Goal: Task Accomplishment & Management: Complete application form

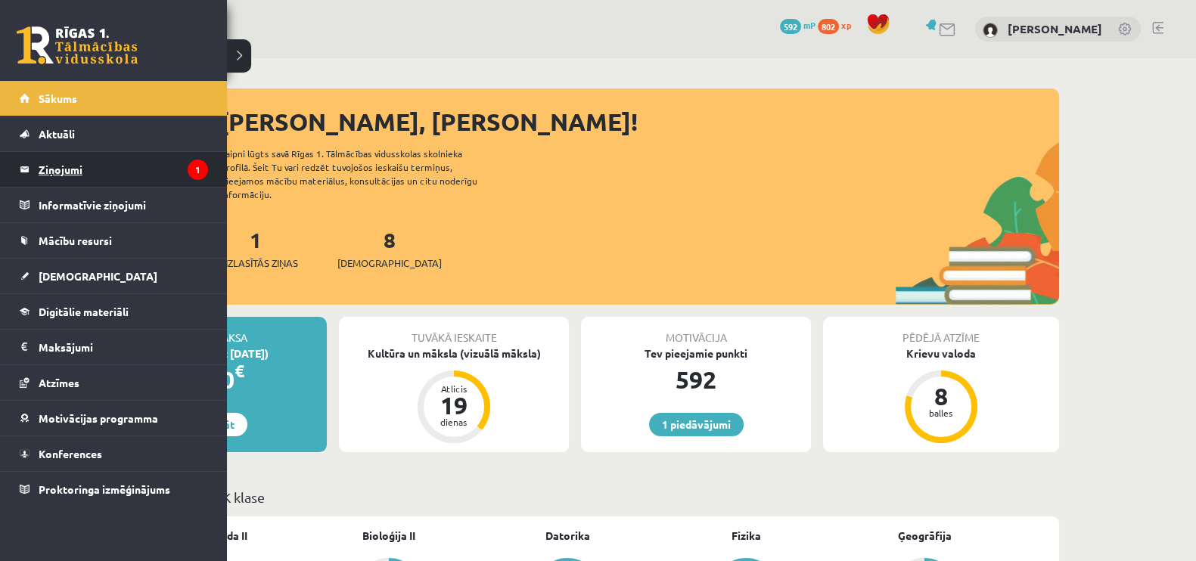
click at [64, 176] on legend "Ziņojumi 1" at bounding box center [123, 169] width 169 height 35
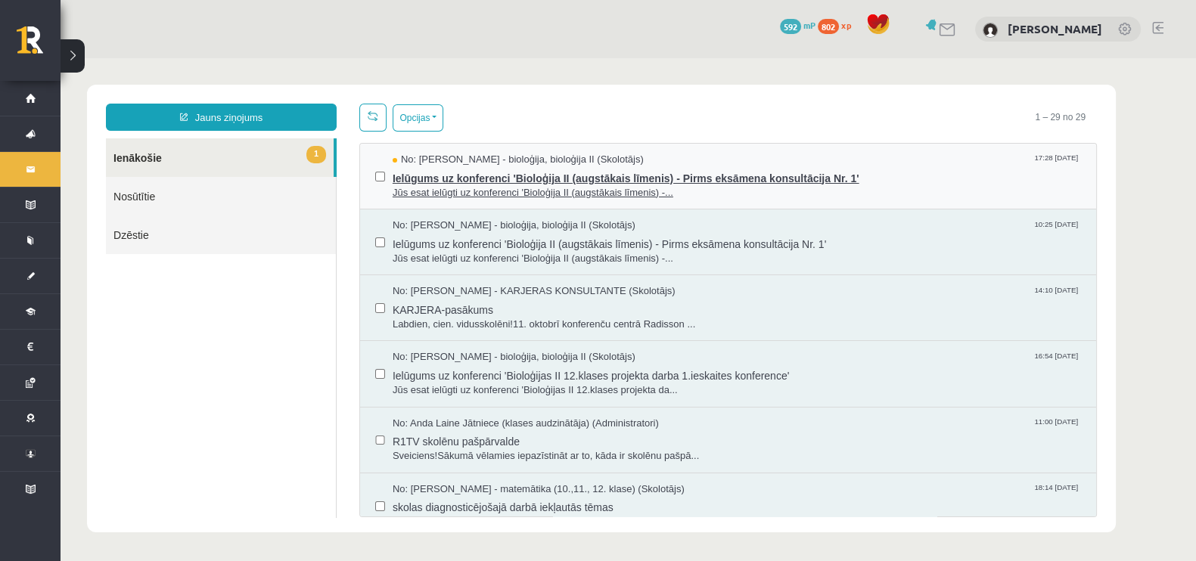
click at [860, 197] on span "Jūs esat ielūgti uz konferenci 'Bioloģija II (augstākais līmenis) -..." at bounding box center [737, 193] width 689 height 14
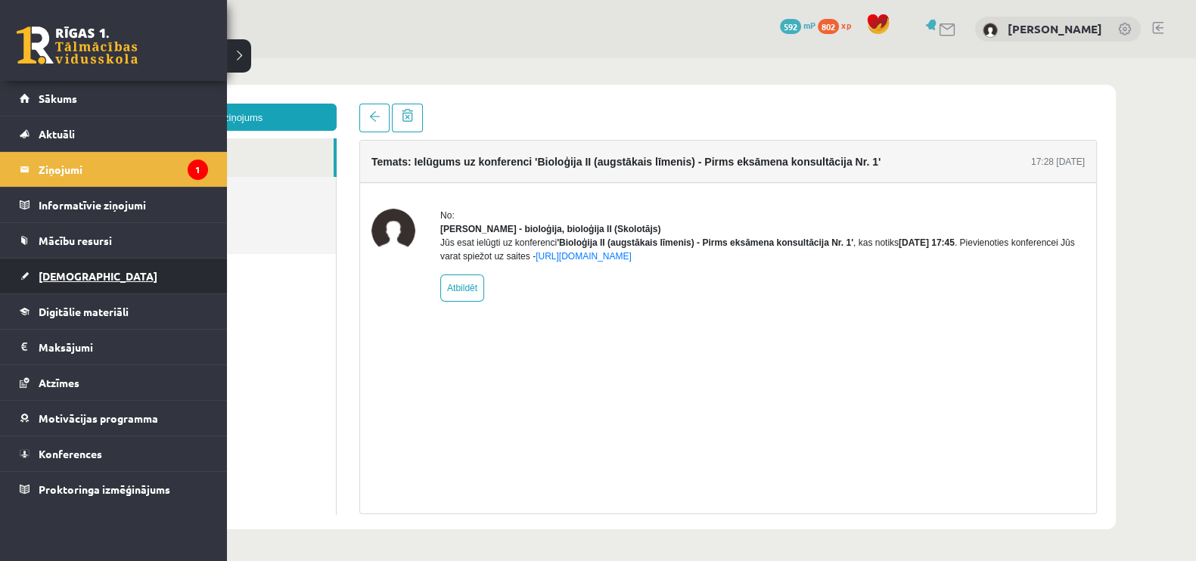
click at [51, 270] on span "[DEMOGRAPHIC_DATA]" at bounding box center [98, 276] width 119 height 14
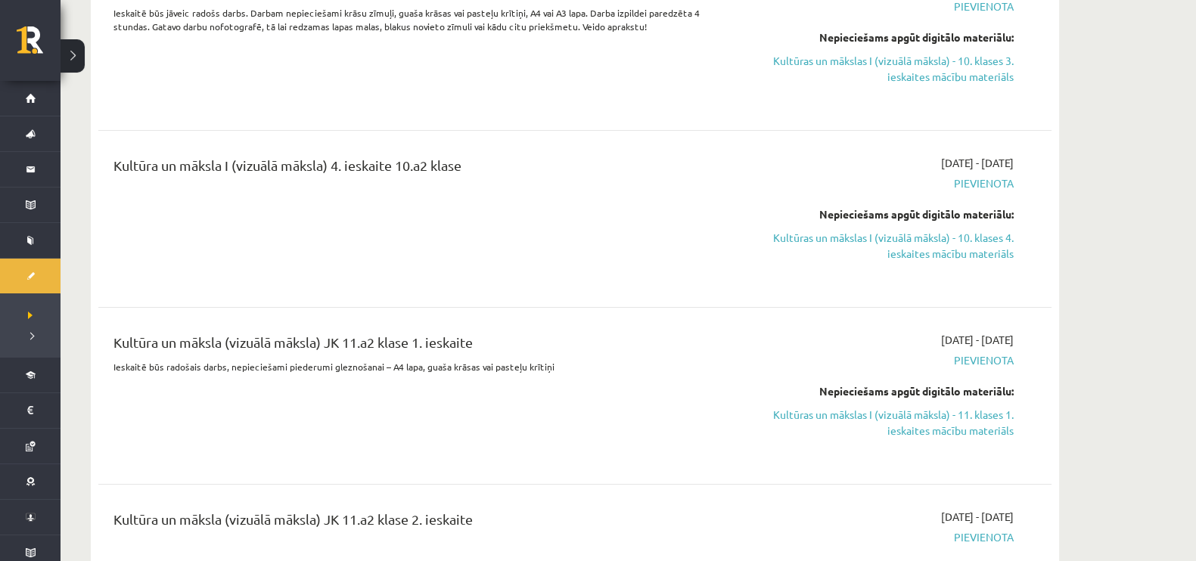
scroll to position [390, 0]
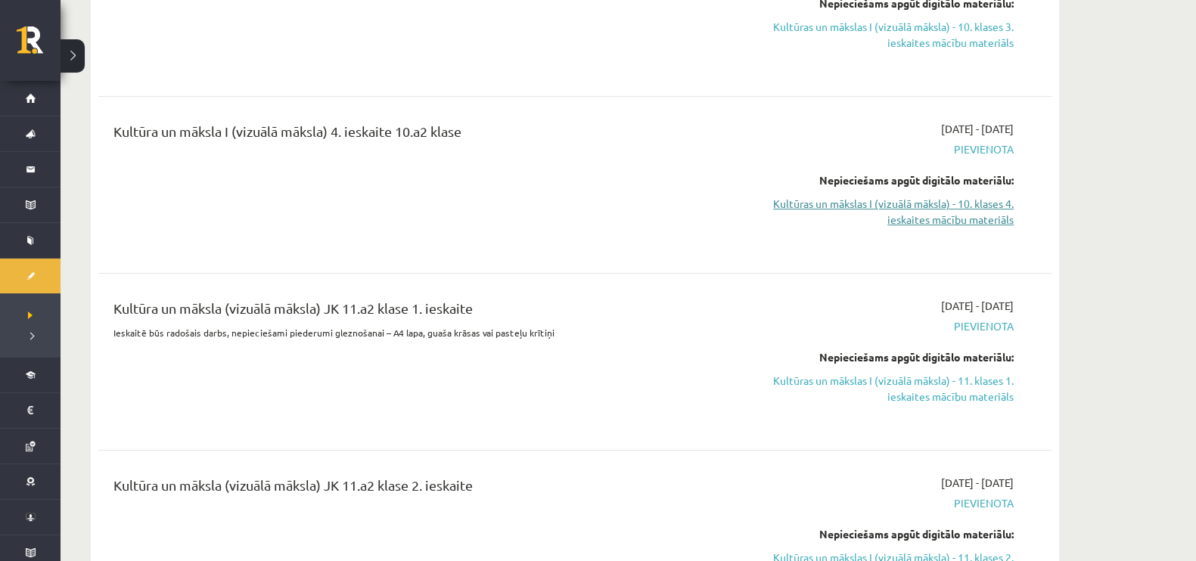
click at [897, 213] on link "Kultūras un mākslas I (vizuālā māksla) - 10. klases 4. ieskaites mācību materiā…" at bounding box center [871, 212] width 285 height 32
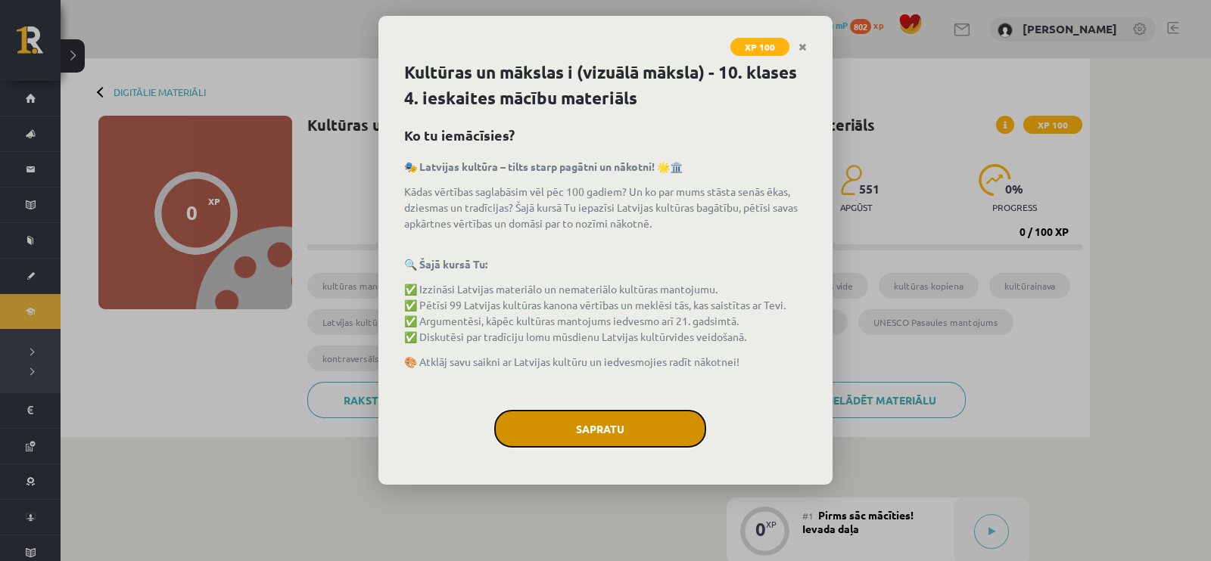
click at [600, 425] on button "Sapratu" at bounding box center [600, 429] width 212 height 38
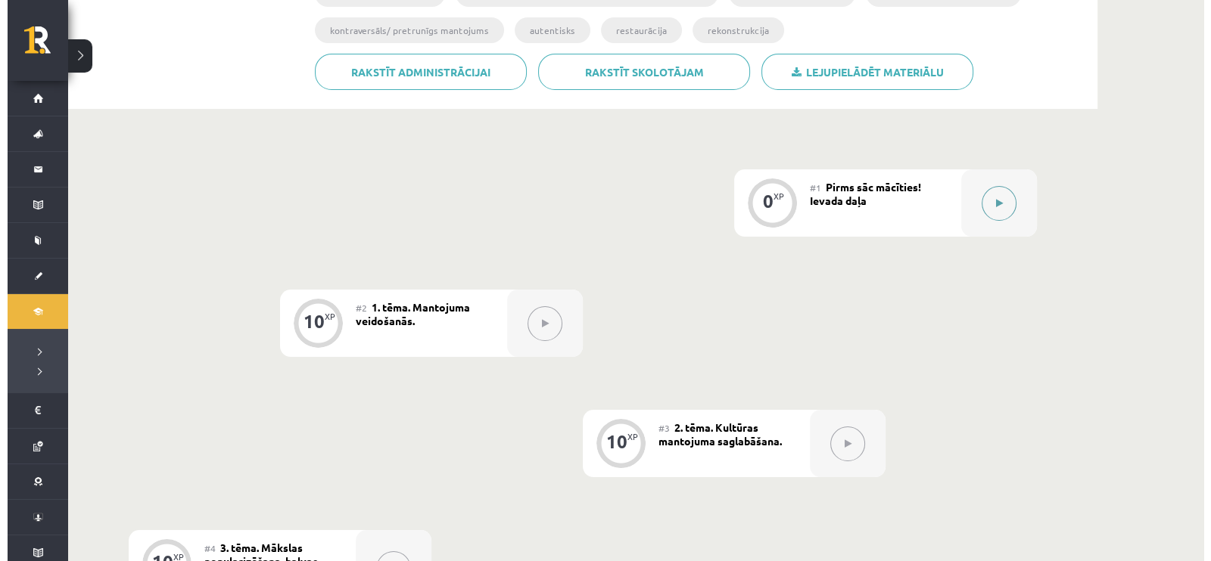
scroll to position [330, 0]
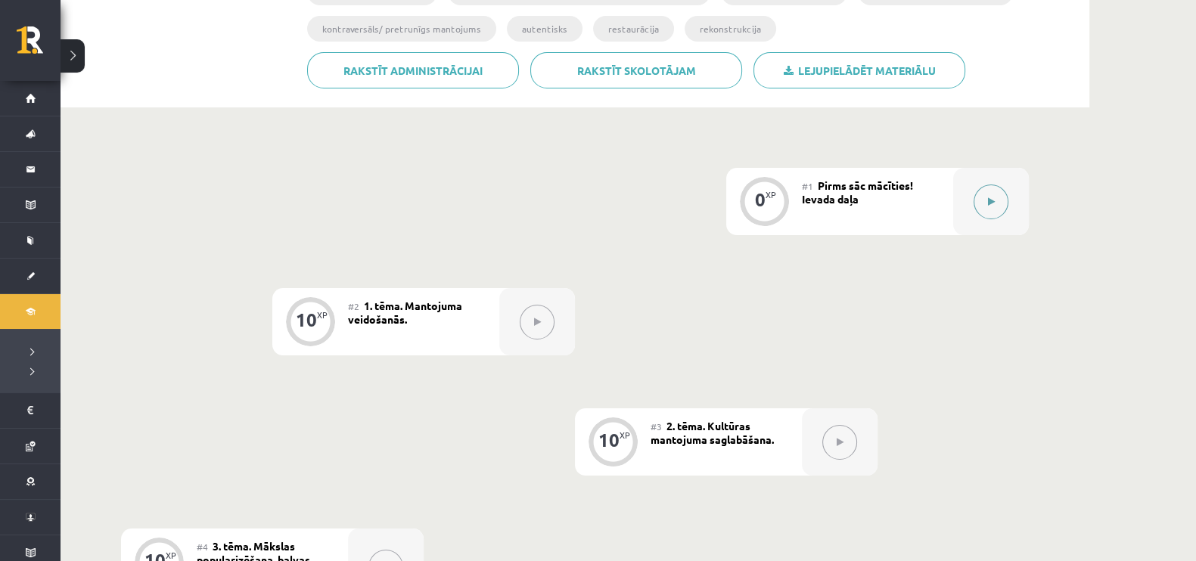
click at [1000, 191] on button at bounding box center [991, 202] width 35 height 35
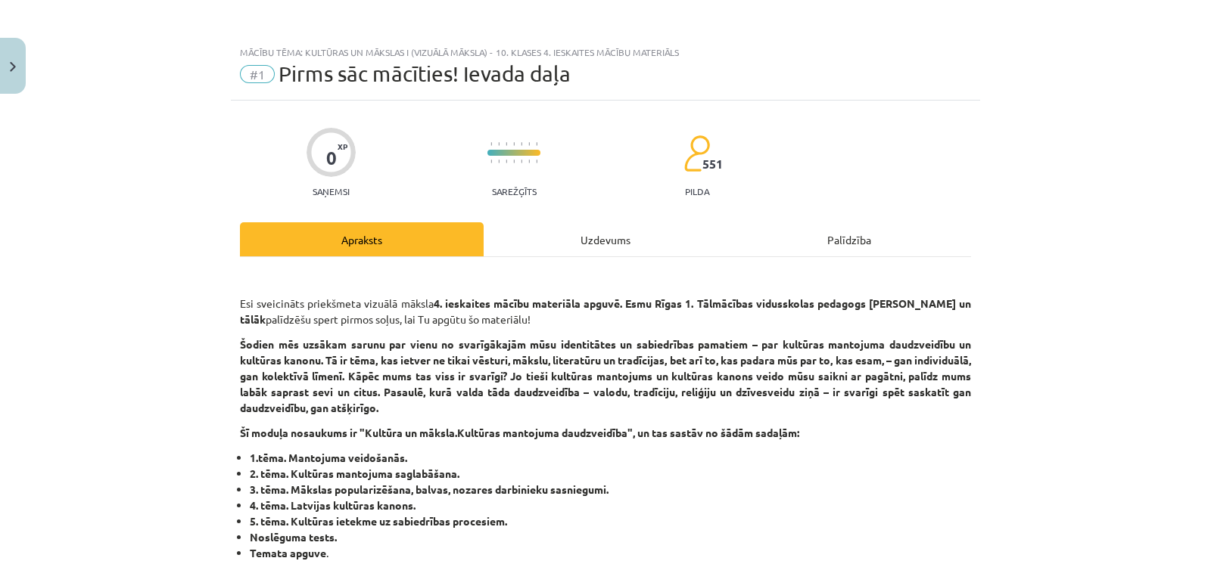
click at [606, 250] on div "Uzdevums" at bounding box center [605, 239] width 244 height 34
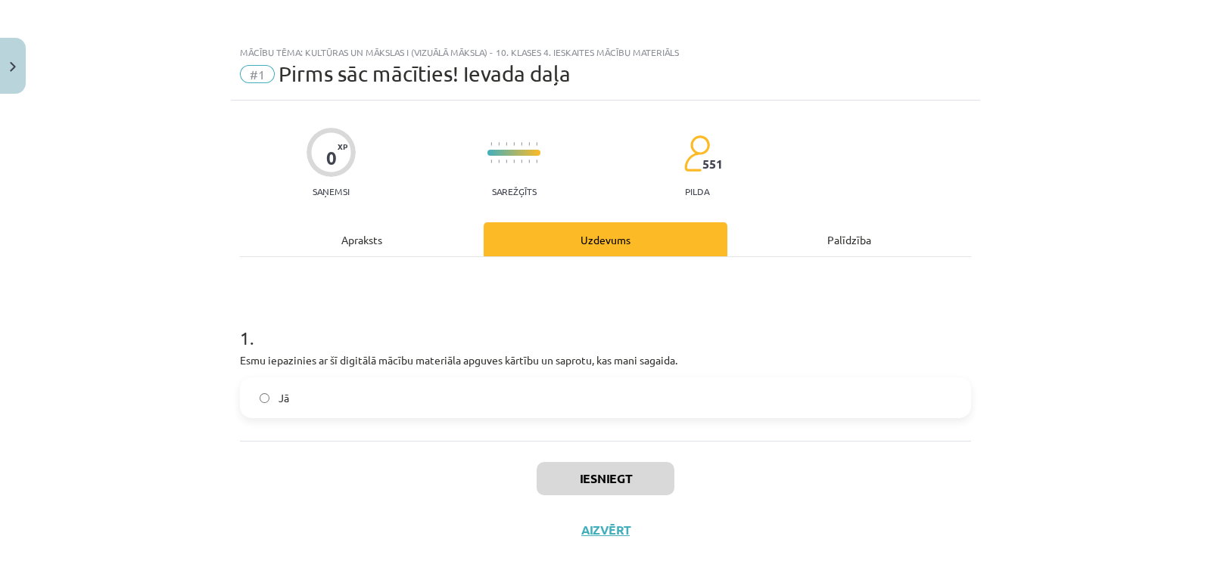
scroll to position [32, 0]
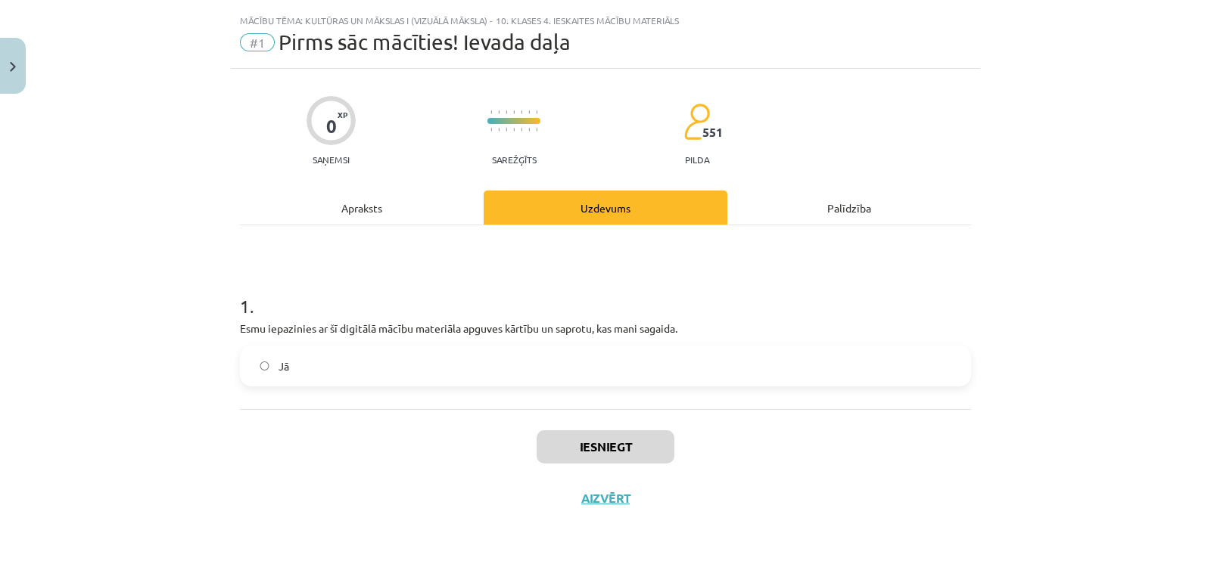
click at [477, 365] on label "Jā" at bounding box center [605, 366] width 728 height 38
click at [613, 432] on button "Iesniegt" at bounding box center [605, 447] width 138 height 33
click at [598, 496] on button "Aizvērt" at bounding box center [606, 498] width 58 height 15
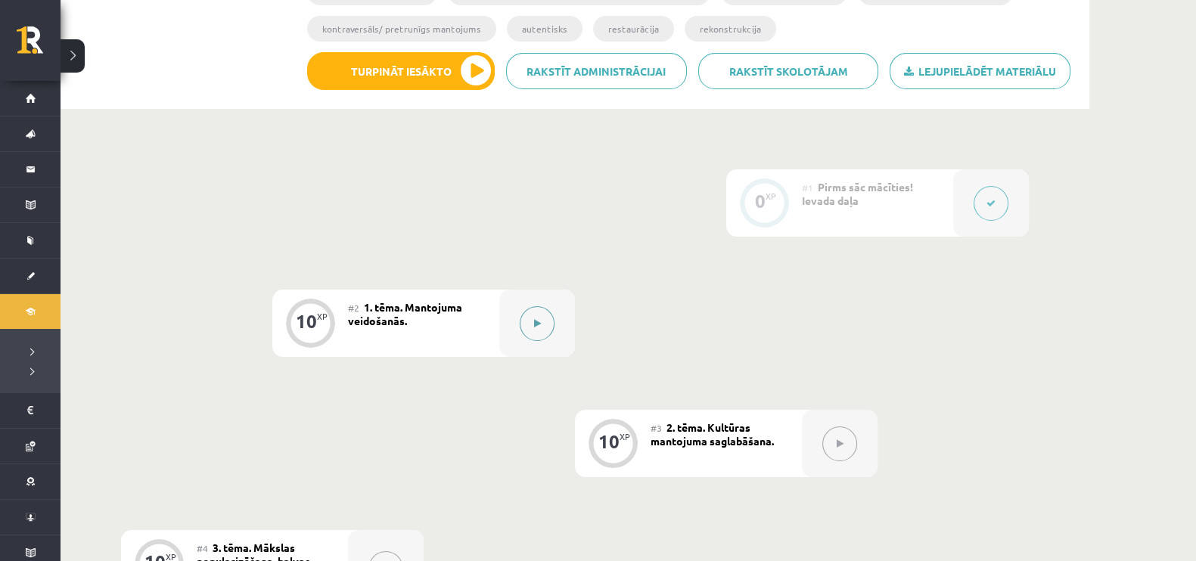
click at [529, 323] on button at bounding box center [537, 323] width 35 height 35
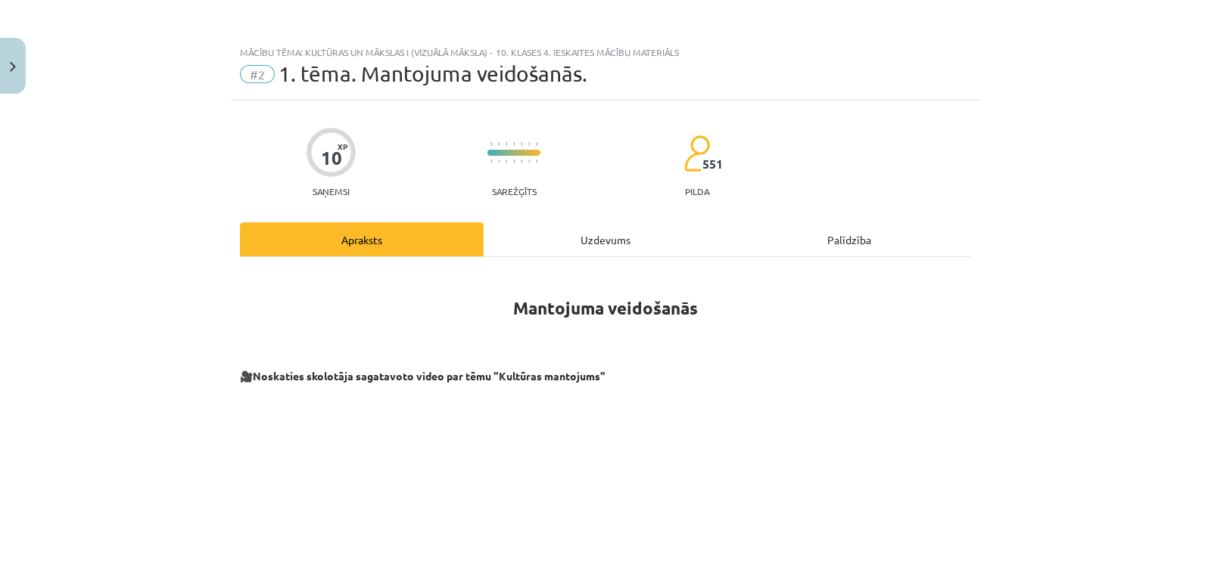
click at [553, 235] on div "Uzdevums" at bounding box center [605, 239] width 244 height 34
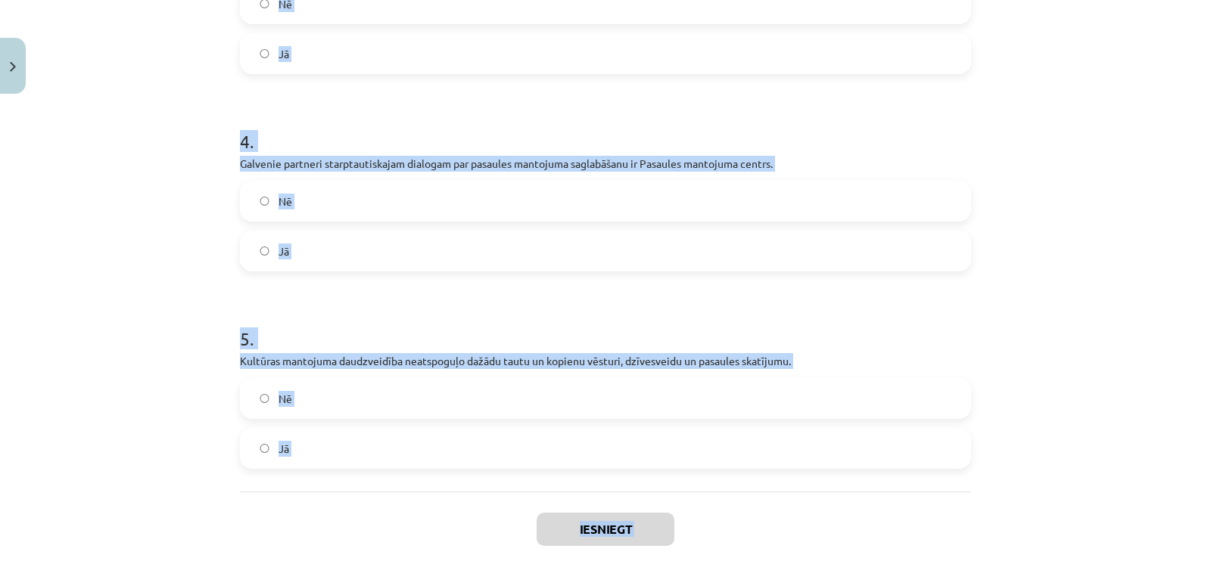
scroll to position [888, 0]
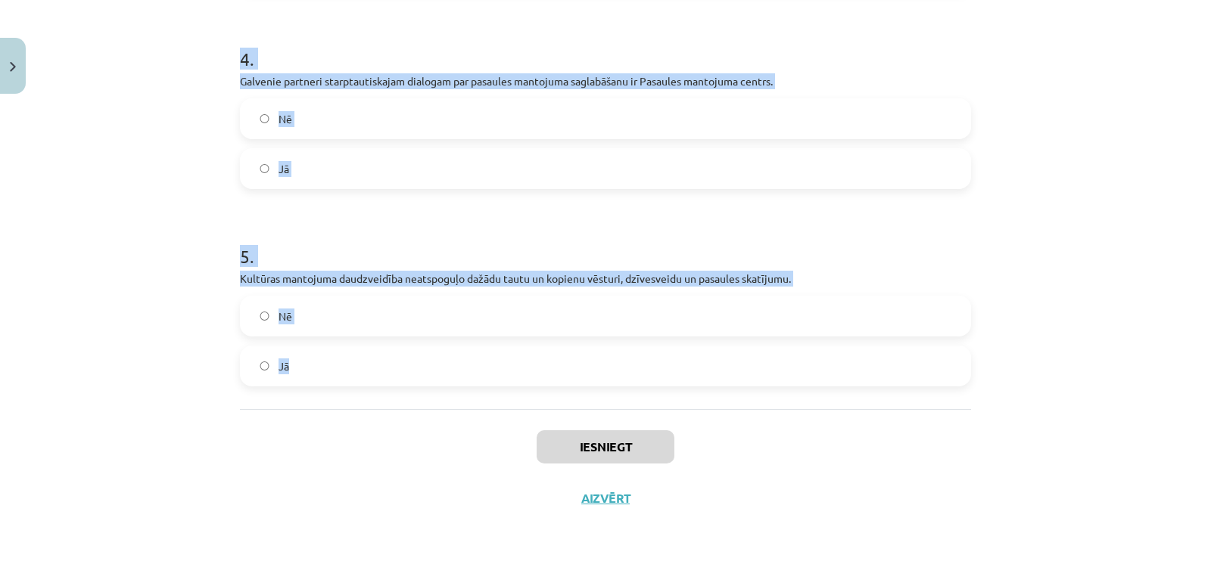
drag, startPoint x: 201, startPoint y: 260, endPoint x: 487, endPoint y: 378, distance: 310.1
click at [508, 403] on div "Mācību tēma: Kultūras un mākslas i (vizuālā māksla) - 10. klases 4. ieskaites m…" at bounding box center [605, 280] width 1211 height 561
copy form "1 . Kultūras mantojums ir tikai seni objekti, skaistas lietas, vai ierasta rīcī…"
click at [310, 319] on label "Nē" at bounding box center [605, 316] width 728 height 38
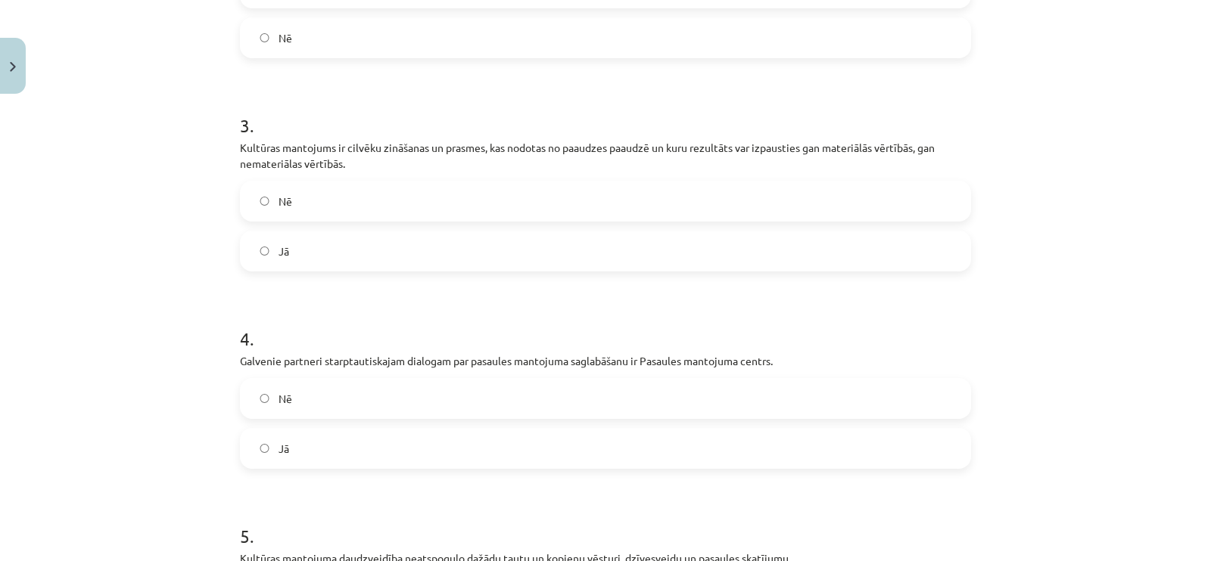
scroll to position [604, 0]
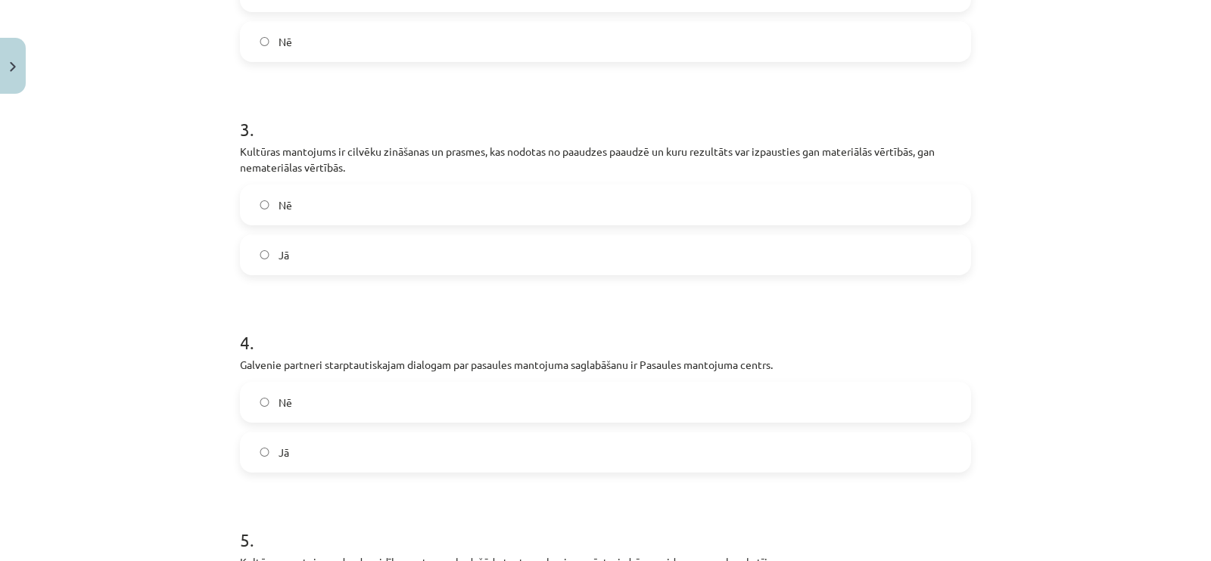
drag, startPoint x: 293, startPoint y: 465, endPoint x: 296, endPoint y: 353, distance: 112.0
click at [291, 459] on label "Jā" at bounding box center [605, 453] width 728 height 38
click at [325, 263] on label "Jā" at bounding box center [605, 255] width 728 height 38
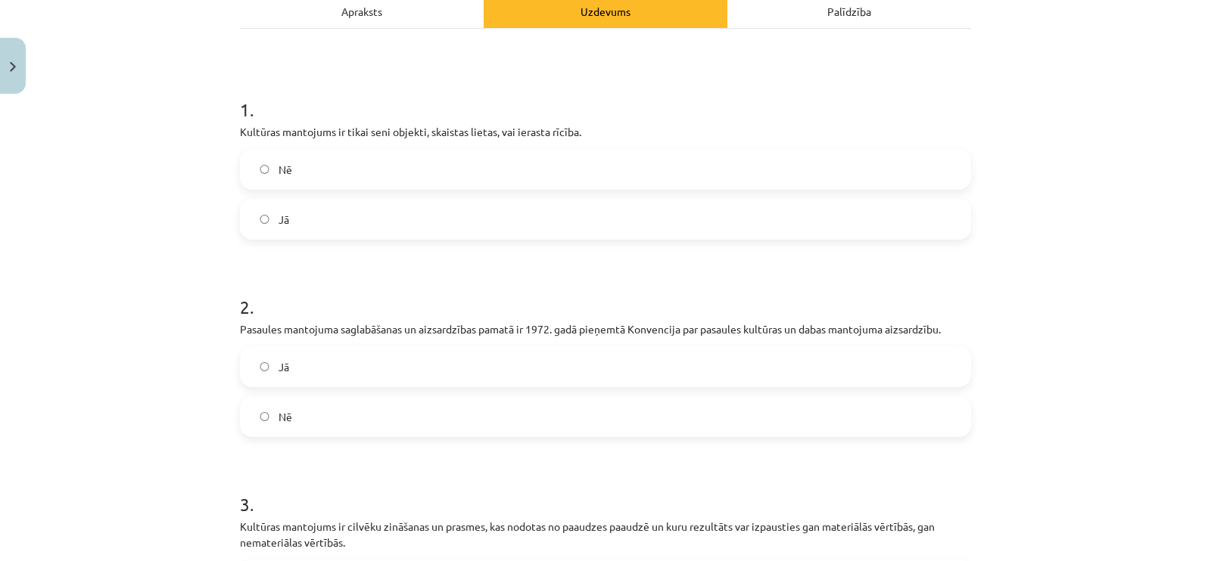
scroll to position [225, 0]
click at [328, 336] on p "Pasaules mantojuma saglabāšanas un aizsardzības pamatā ir 1972. gadā pieņemtā K…" at bounding box center [605, 333] width 731 height 16
click at [322, 375] on label "Jā" at bounding box center [605, 370] width 728 height 38
click at [360, 173] on label "Nē" at bounding box center [605, 173] width 728 height 38
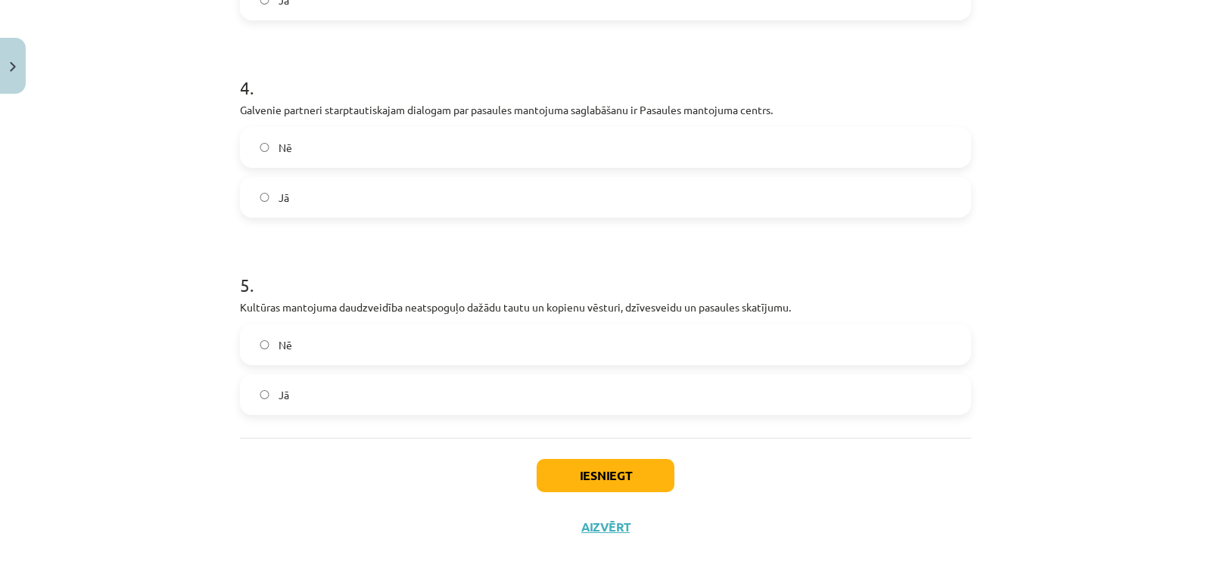
scroll to position [888, 0]
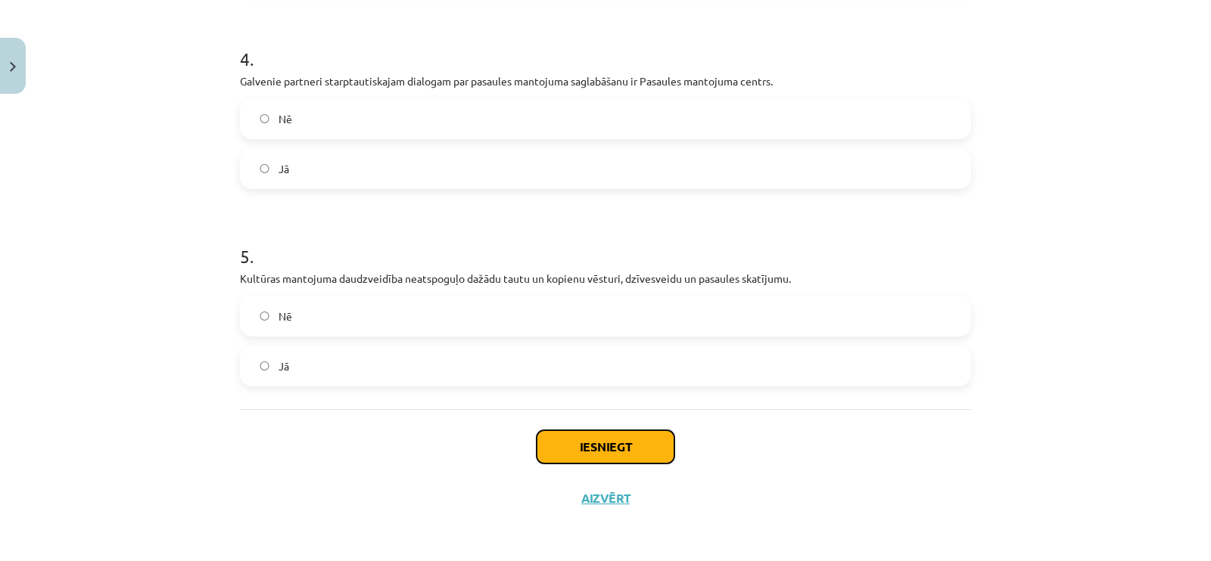
click at [595, 432] on button "Iesniegt" at bounding box center [605, 447] width 138 height 33
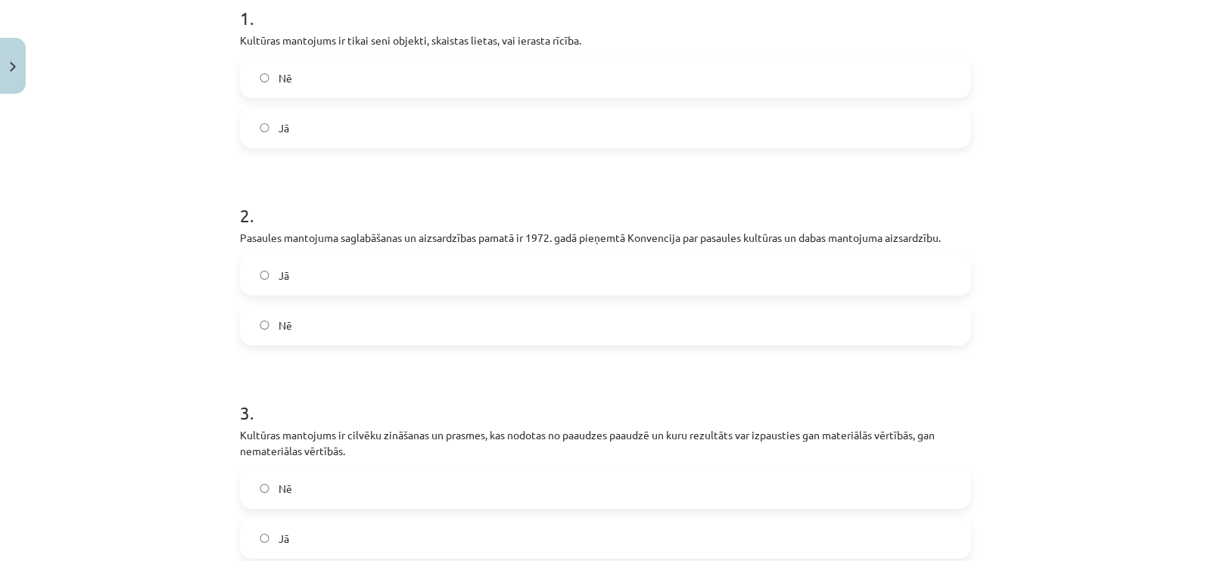
scroll to position [225, 0]
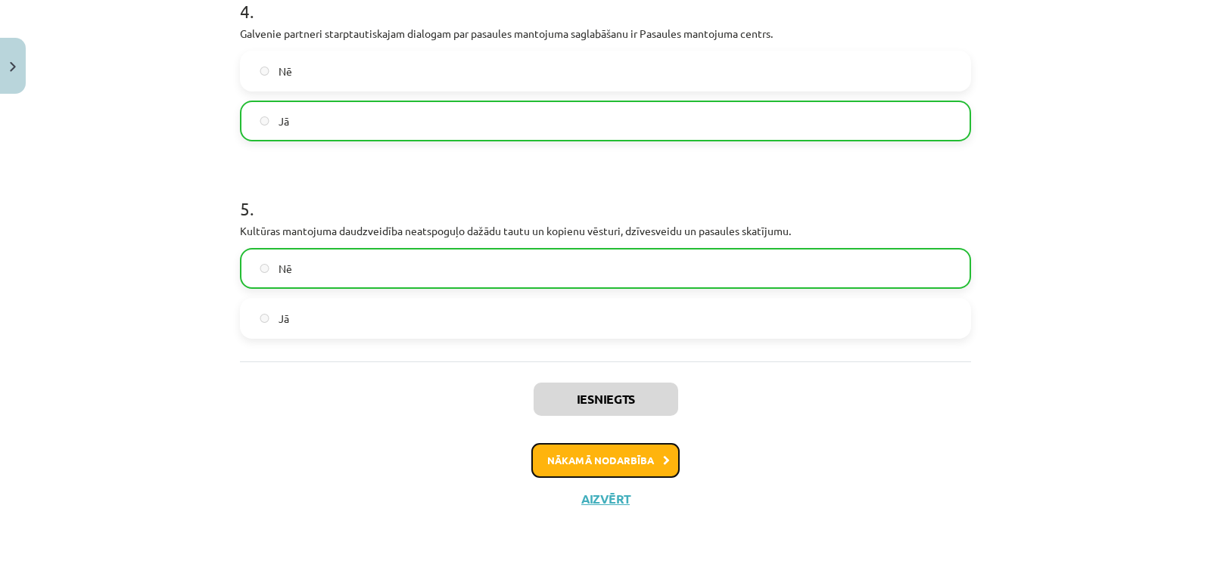
click at [629, 460] on button "Nākamā nodarbība" at bounding box center [605, 460] width 148 height 35
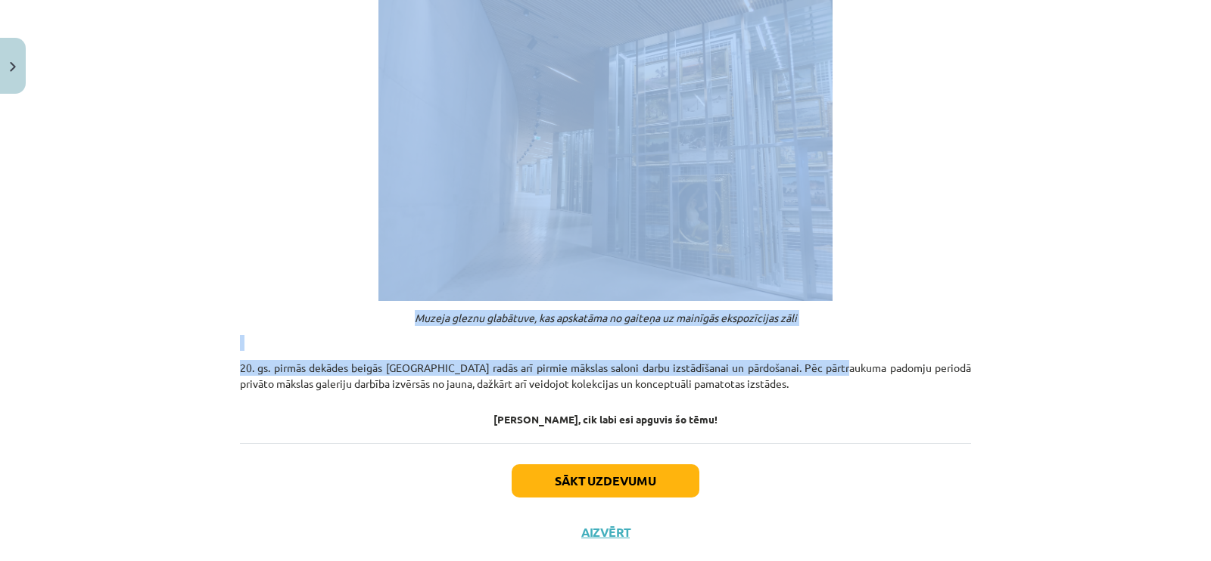
scroll to position [1166, 0]
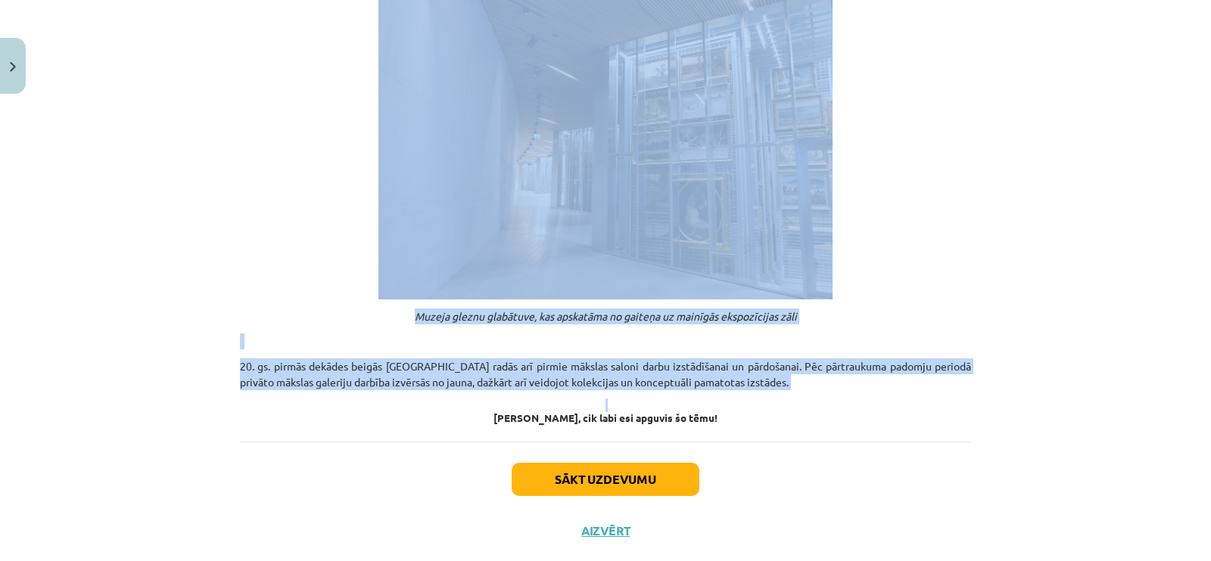
drag, startPoint x: 424, startPoint y: 266, endPoint x: 851, endPoint y: 360, distance: 437.8
copy div "Kultūras mantojuma saglabāšana Pastāv dažādi veidi, kā Tu vari iesaistīties nem…"
drag, startPoint x: 616, startPoint y: 447, endPoint x: 598, endPoint y: 407, distance: 44.0
click at [613, 463] on button "Sākt uzdevumu" at bounding box center [605, 479] width 188 height 33
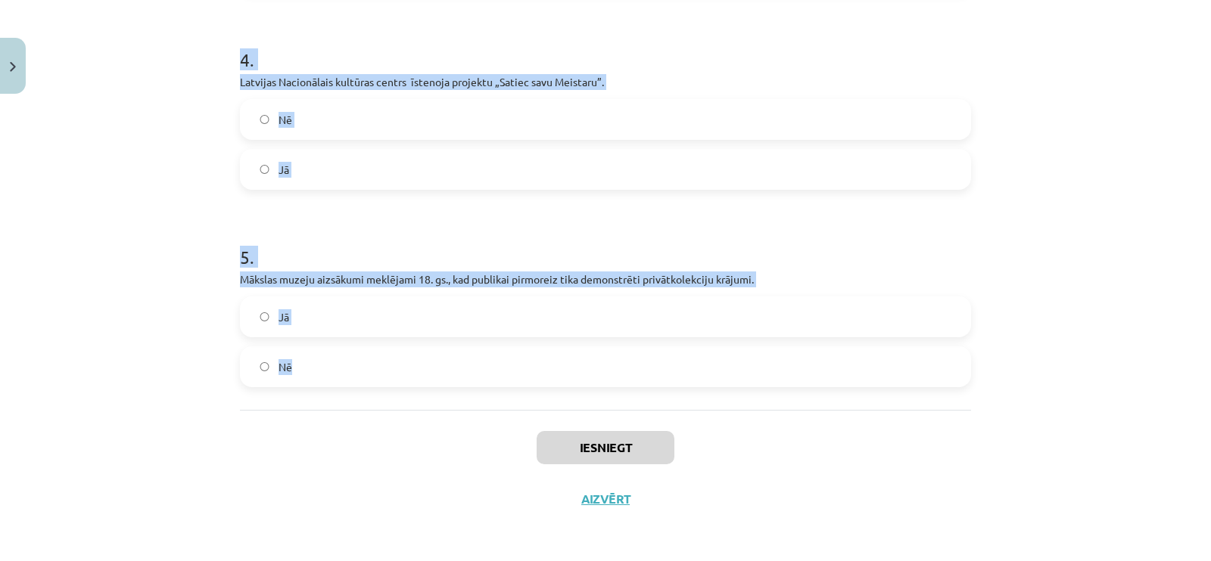
scroll to position [872, 0]
drag, startPoint x: 201, startPoint y: 271, endPoint x: 677, endPoint y: 347, distance: 481.9
click at [679, 347] on div "Mācību tēma: Kultūras un mākslas i (vizuālā māksla) - 10. klases 4. ieskaites m…" at bounding box center [605, 280] width 1211 height 561
copy form "1 . 1905 tika atvērts Rīgas Pilsētas mākslas muzejs (tagadējā Latvijas Nacionāl…"
click at [325, 138] on div "Nē" at bounding box center [605, 118] width 731 height 41
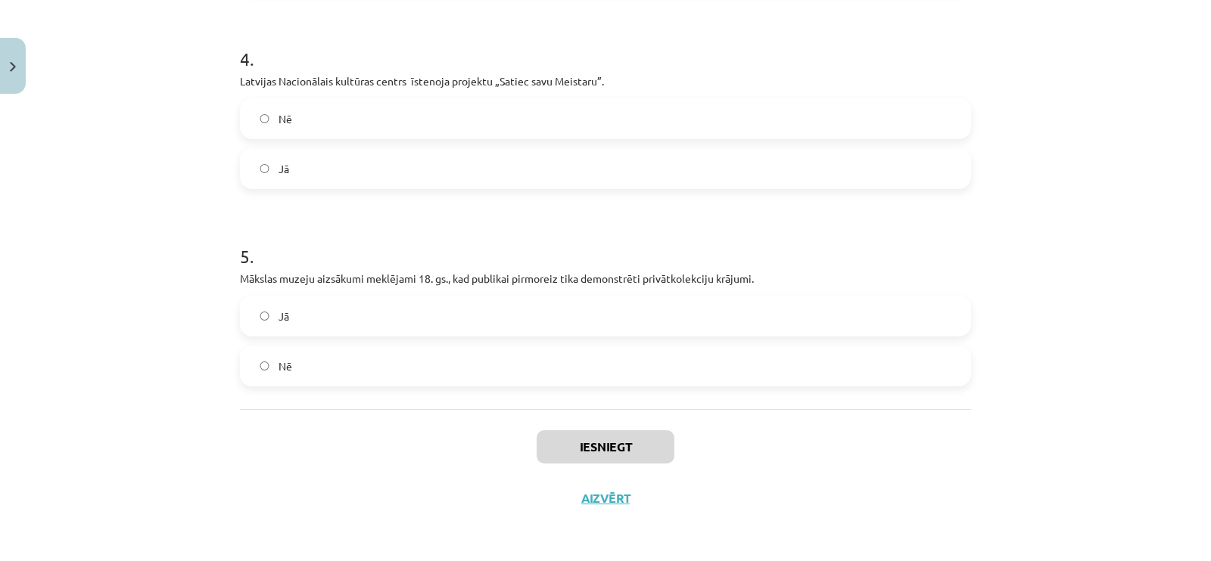
click at [319, 176] on label "Jā" at bounding box center [605, 169] width 728 height 38
click at [309, 302] on label "Jā" at bounding box center [605, 316] width 728 height 38
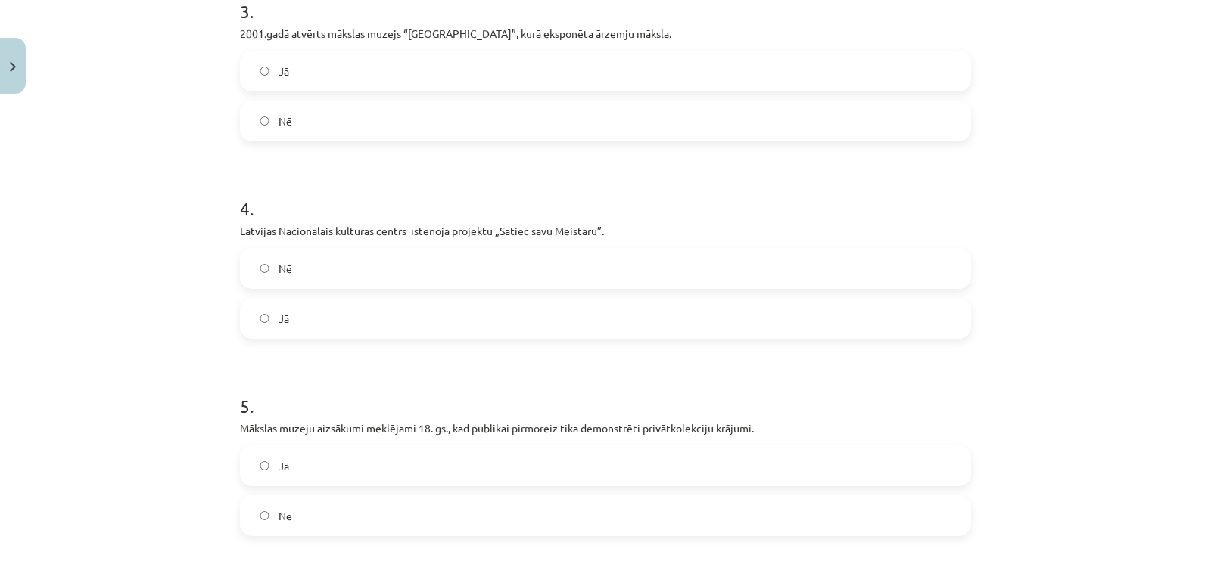
scroll to position [588, 0]
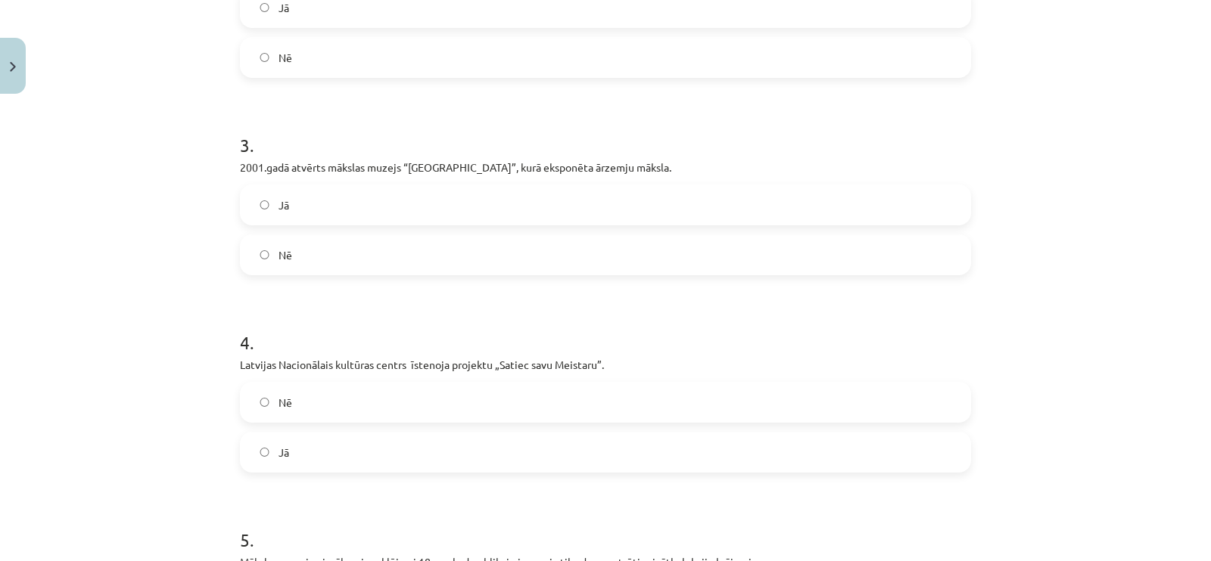
click at [310, 244] on label "Nē" at bounding box center [605, 255] width 728 height 38
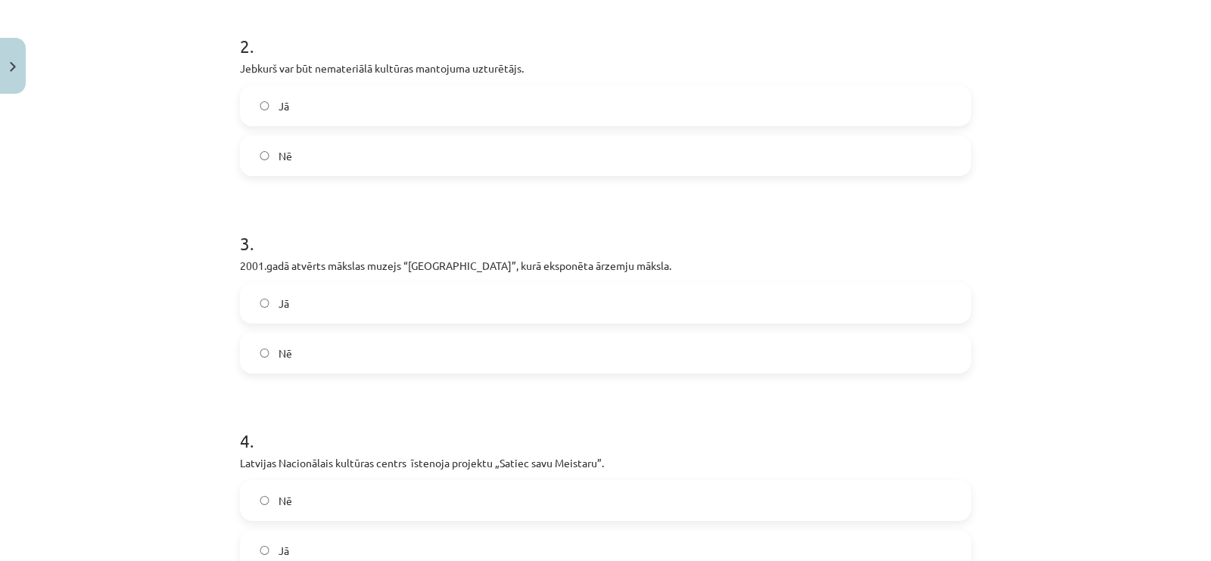
scroll to position [399, 0]
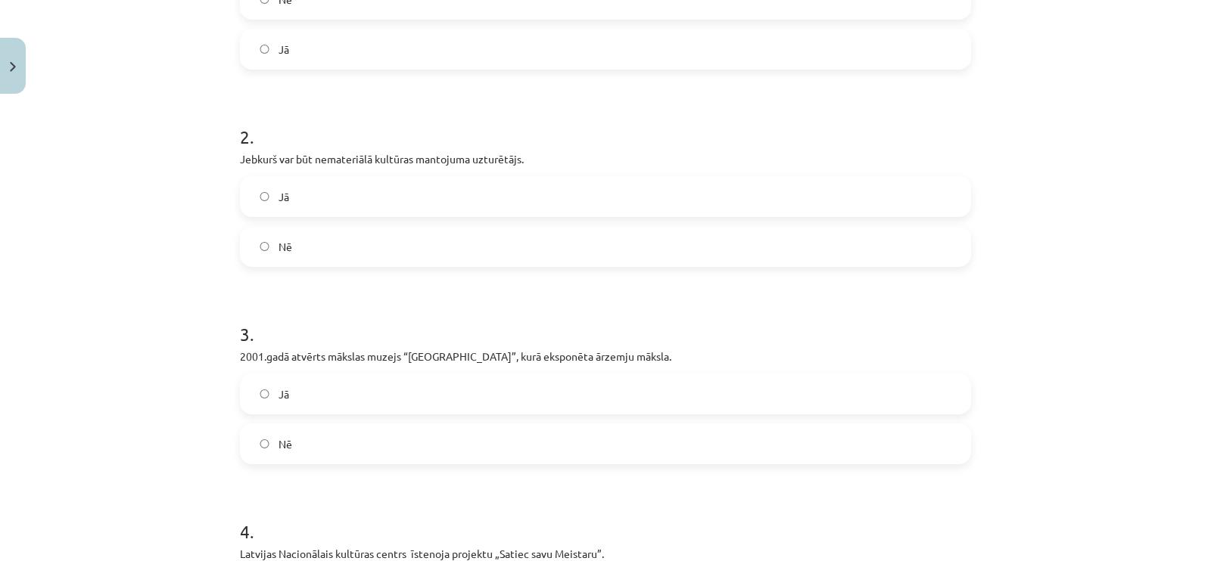
click at [336, 200] on label "Jā" at bounding box center [605, 197] width 728 height 38
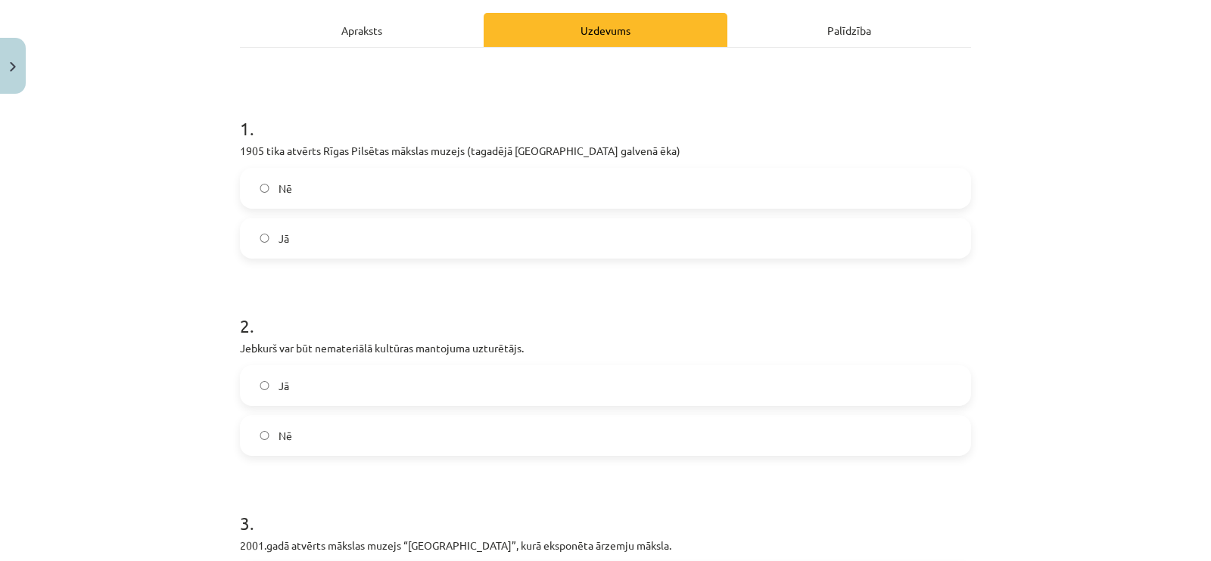
click at [325, 228] on label "Jā" at bounding box center [605, 238] width 728 height 38
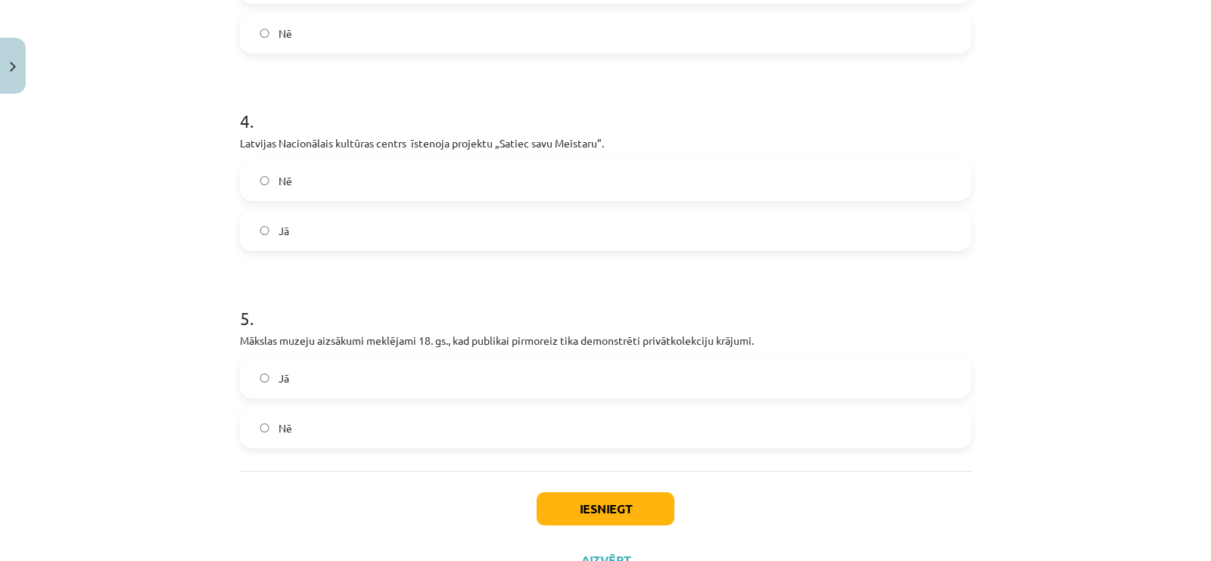
scroll to position [872, 0]
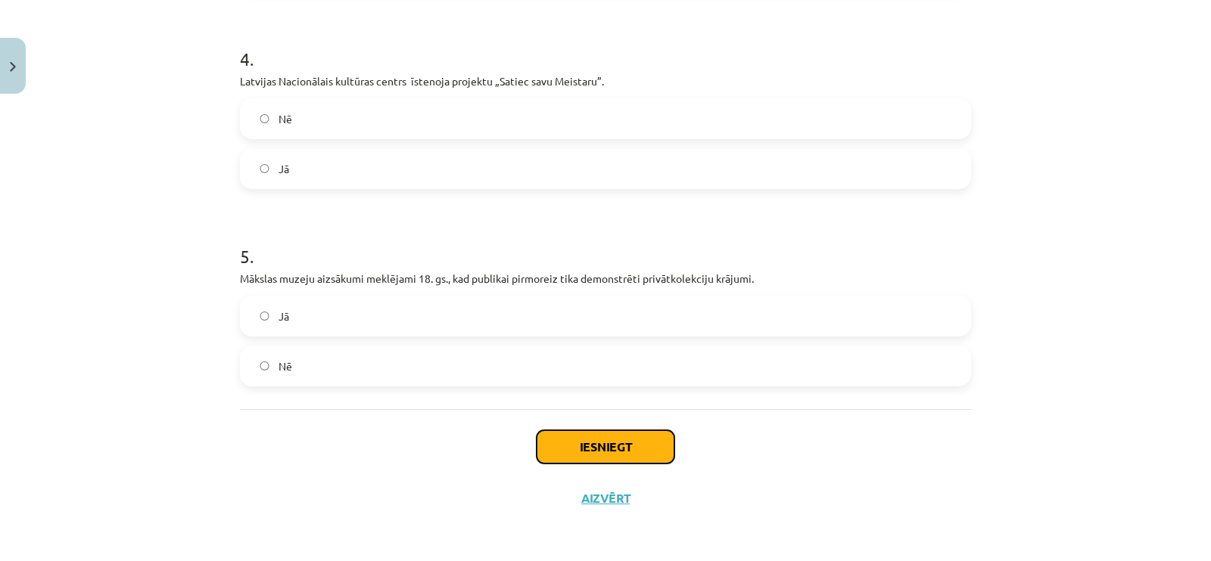
click at [647, 450] on button "Iesniegt" at bounding box center [605, 447] width 138 height 33
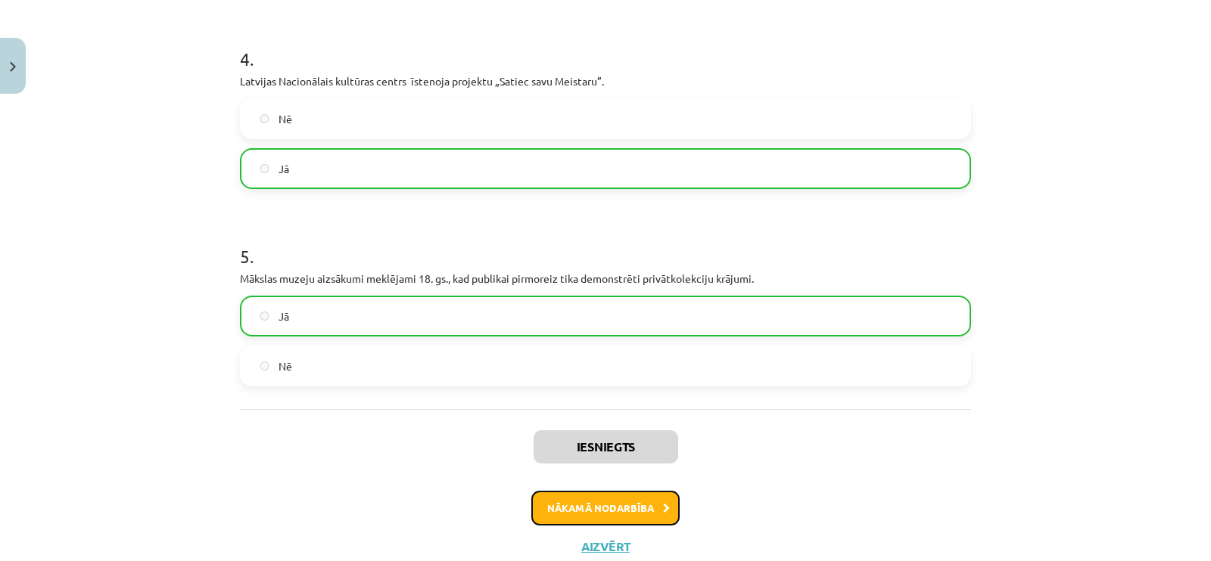
click at [627, 508] on button "Nākamā nodarbība" at bounding box center [605, 508] width 148 height 35
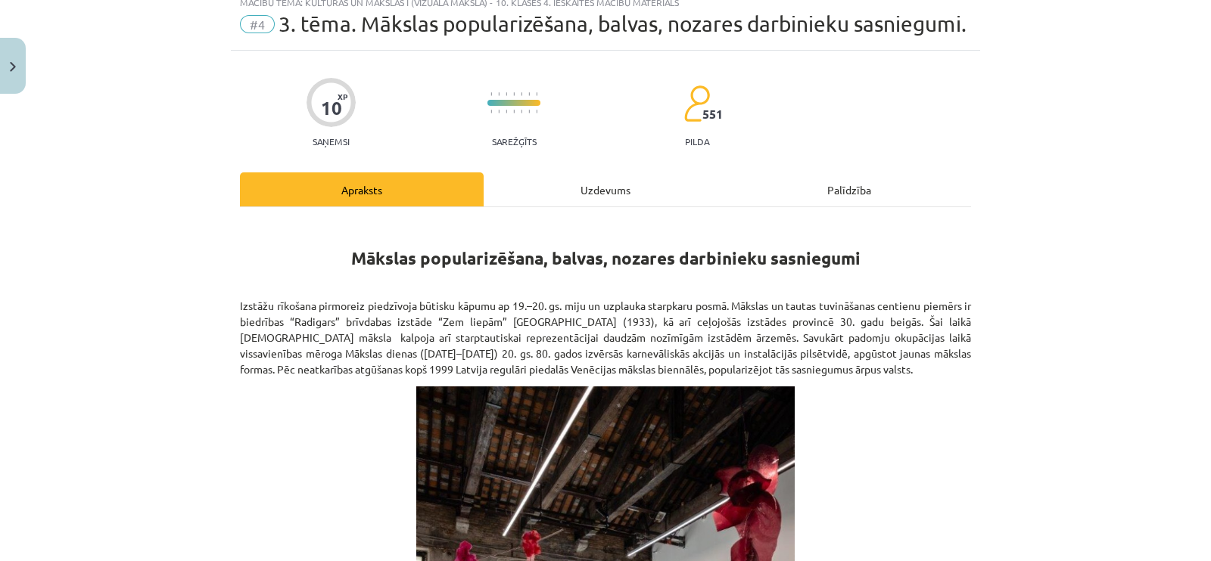
scroll to position [37, 0]
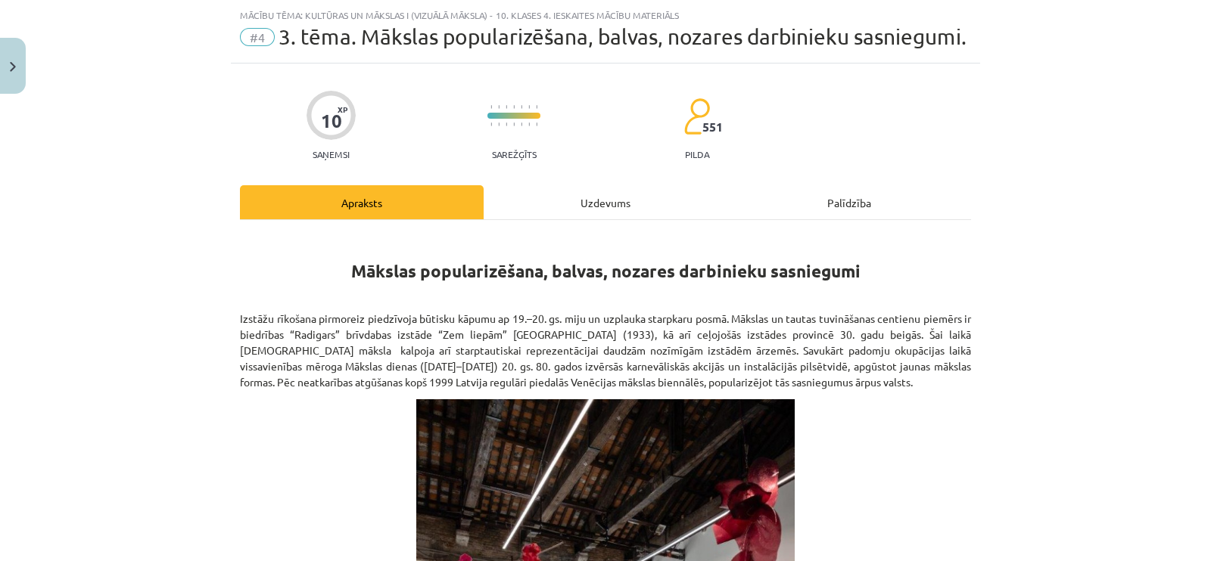
click at [552, 219] on div "Uzdevums" at bounding box center [605, 202] width 244 height 34
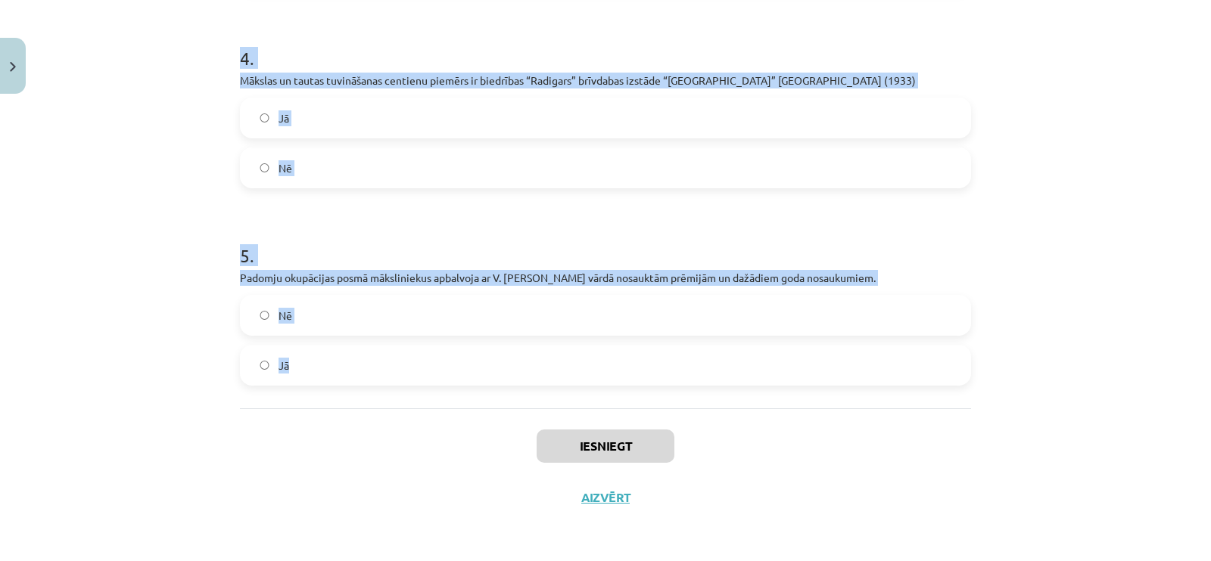
scroll to position [912, 0]
drag, startPoint x: 218, startPoint y: 305, endPoint x: 607, endPoint y: 357, distance: 392.4
click at [607, 357] on div "Mācību tēma: Kultūras un mākslas i (vizuālā māksla) - 10. klases 4. ieskaites m…" at bounding box center [605, 280] width 1211 height 561
copy form "1 . Mākslas dienas (1959–1989) 20. gs. 80. gados izvērsās karnevāliskās akcijās…"
click at [283, 359] on label "Jā" at bounding box center [605, 366] width 728 height 38
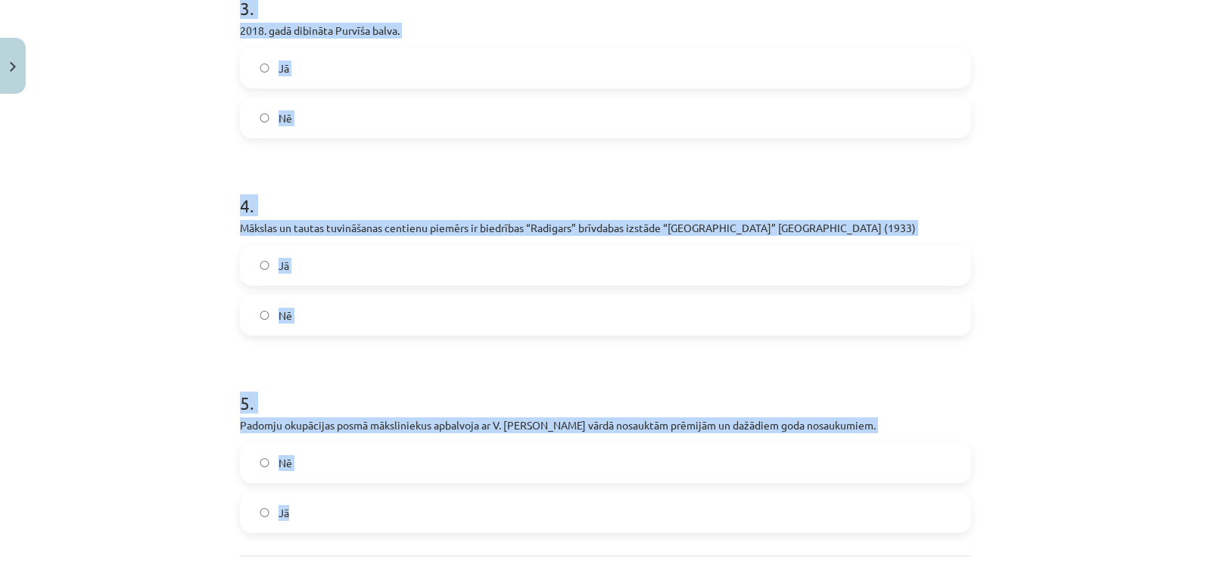
scroll to position [723, 0]
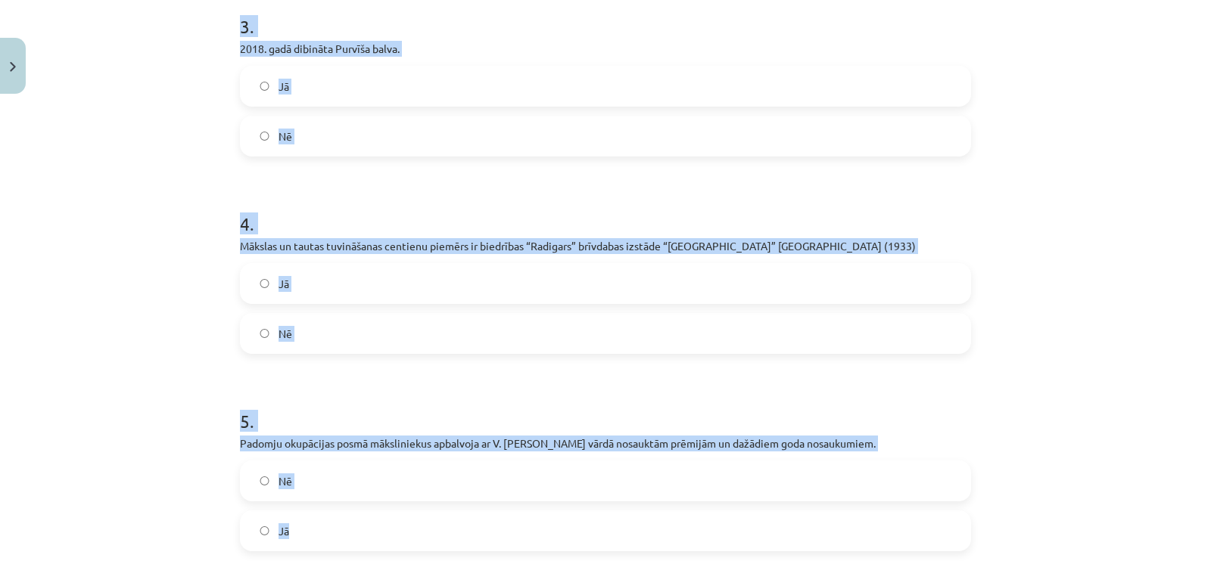
click at [300, 283] on div "4 . Mākslas un tautas tuvināšanas centienu piemērs ir biedrības “Radigars” brīv…" at bounding box center [605, 270] width 731 height 167
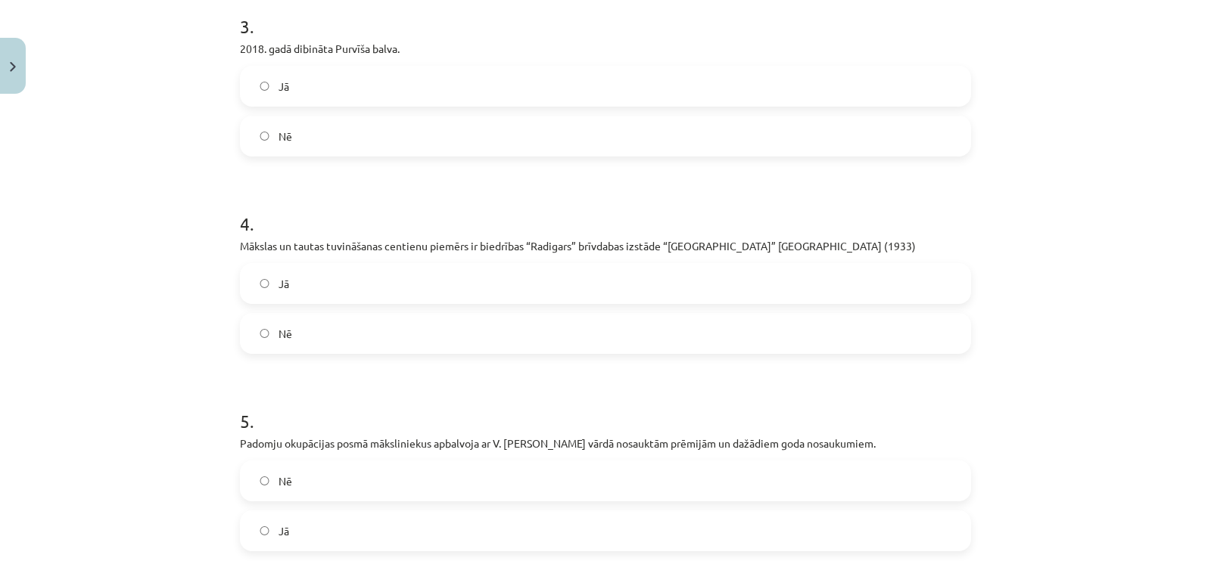
click at [300, 303] on label "Jā" at bounding box center [605, 284] width 728 height 38
click at [319, 155] on label "Nē" at bounding box center [605, 136] width 728 height 38
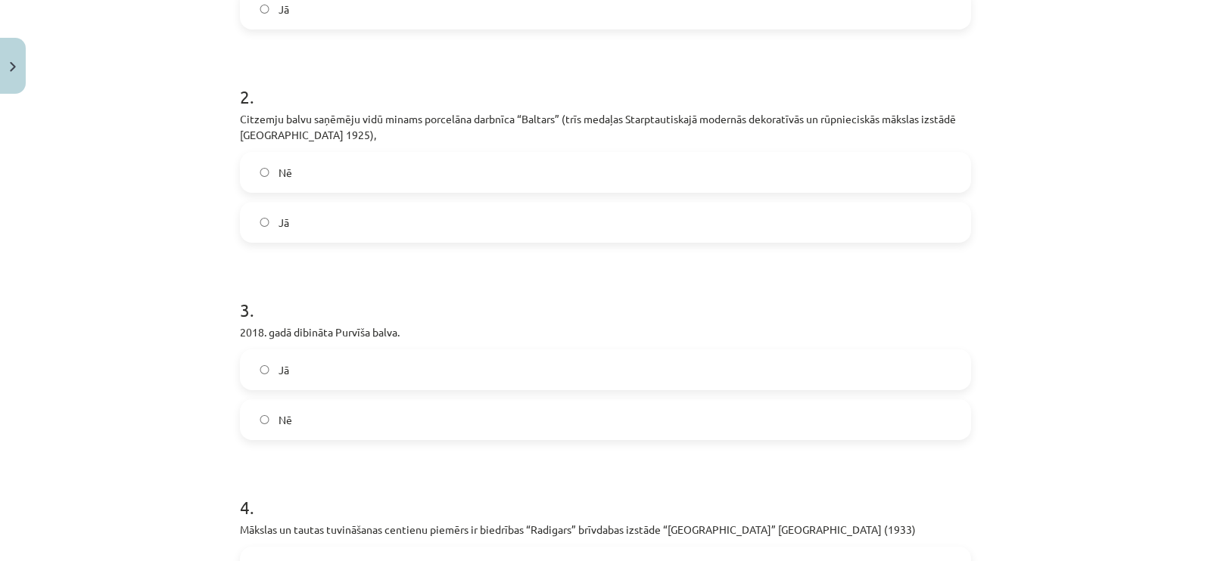
drag, startPoint x: 290, startPoint y: 251, endPoint x: 289, endPoint y: 240, distance: 11.4
click at [289, 241] on label "Jā" at bounding box center [605, 223] width 728 height 38
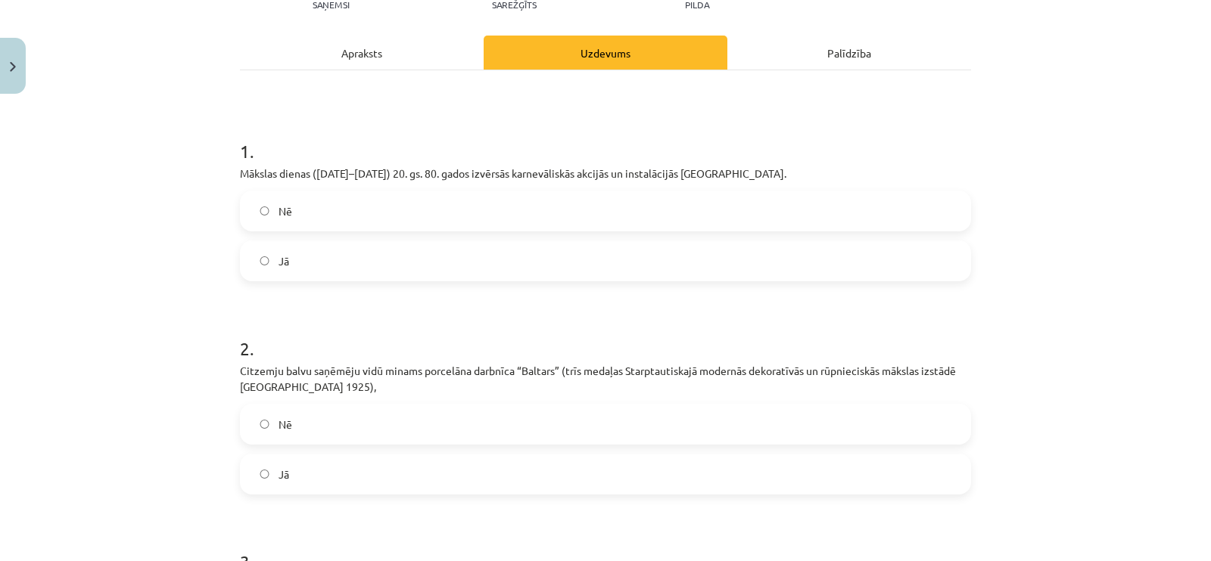
scroll to position [155, 0]
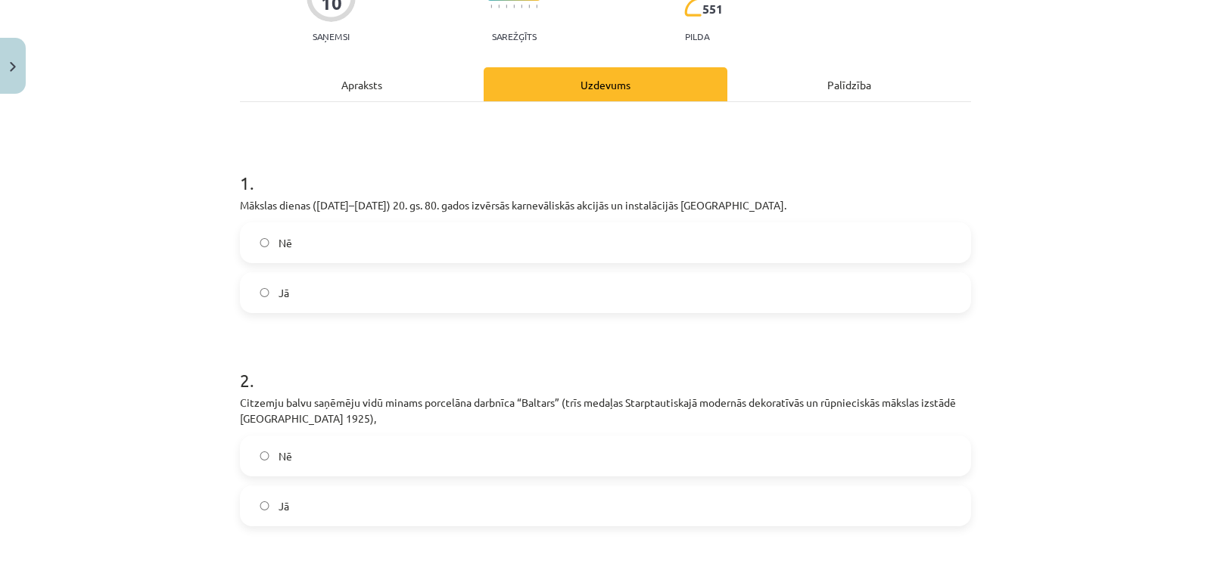
drag, startPoint x: 299, startPoint y: 306, endPoint x: 322, endPoint y: 122, distance: 186.0
click at [299, 300] on label "Jā" at bounding box center [605, 293] width 728 height 38
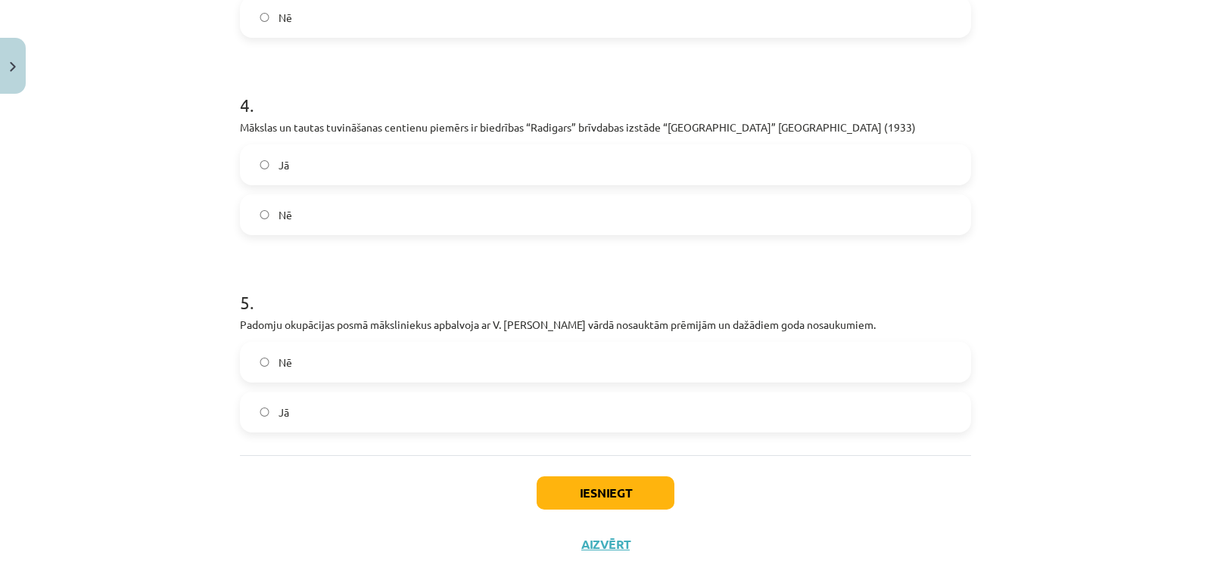
scroll to position [912, 0]
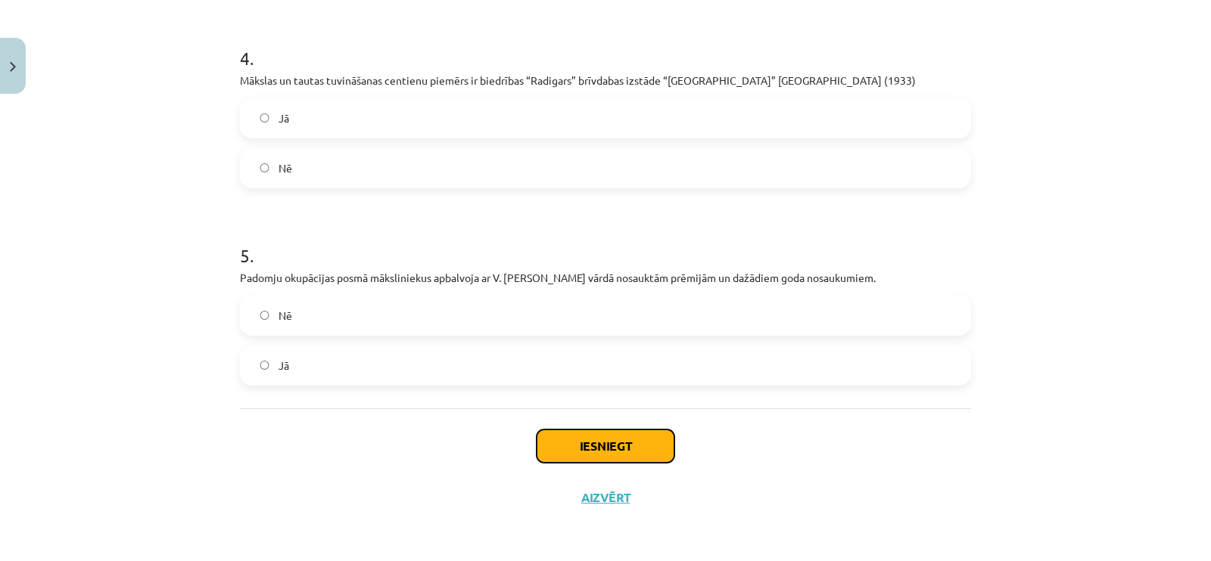
click at [567, 446] on button "Iesniegt" at bounding box center [605, 446] width 138 height 33
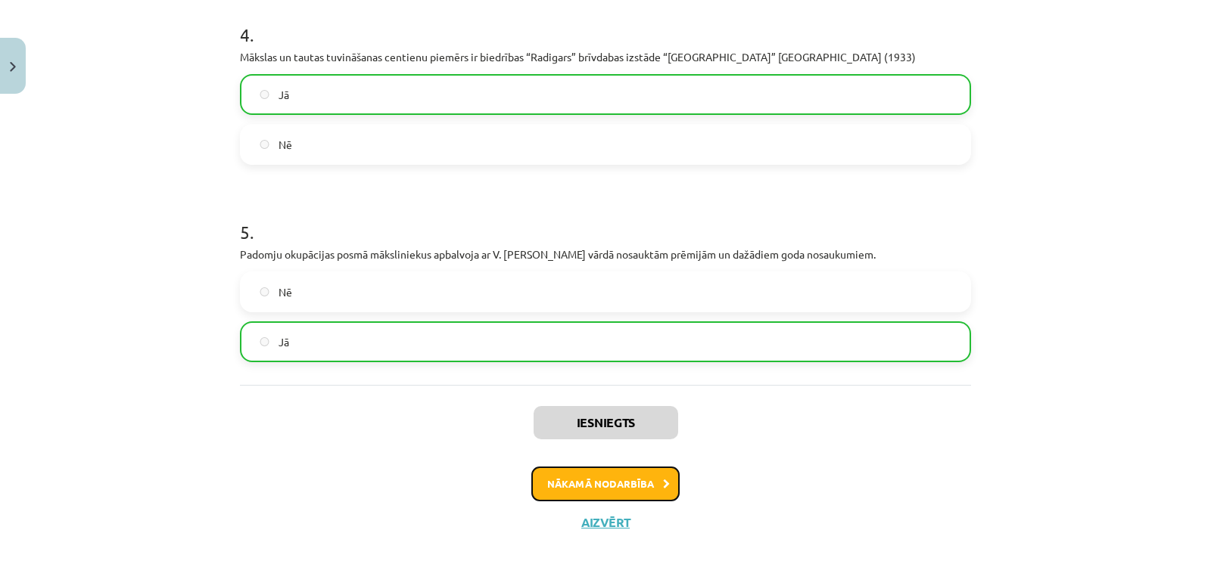
click at [598, 502] on button "Nākamā nodarbība" at bounding box center [605, 484] width 148 height 35
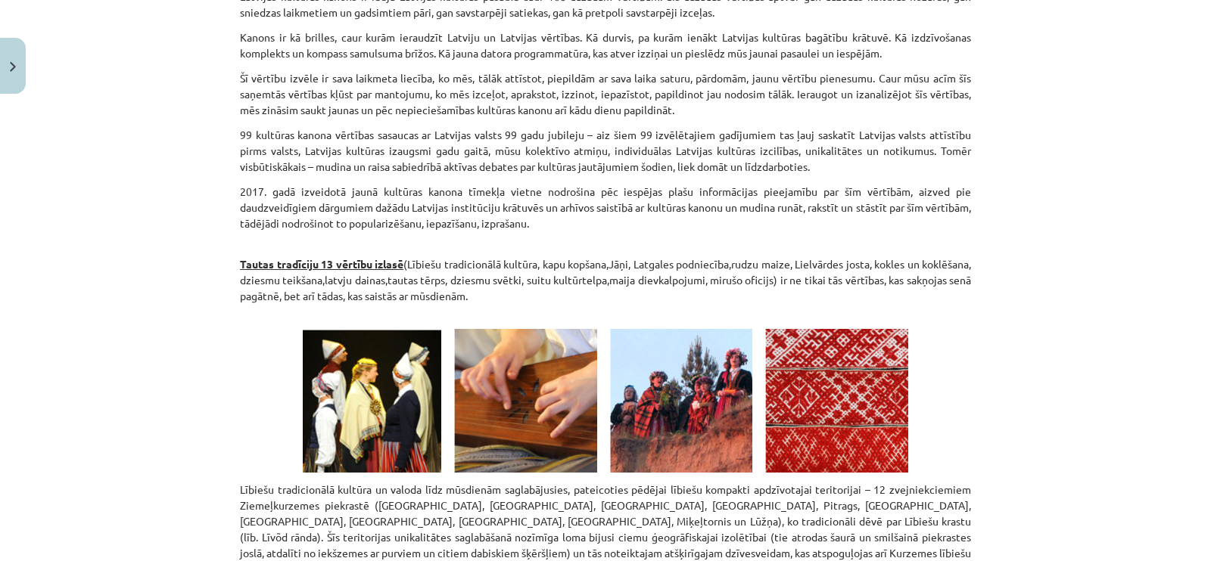
scroll to position [0, 0]
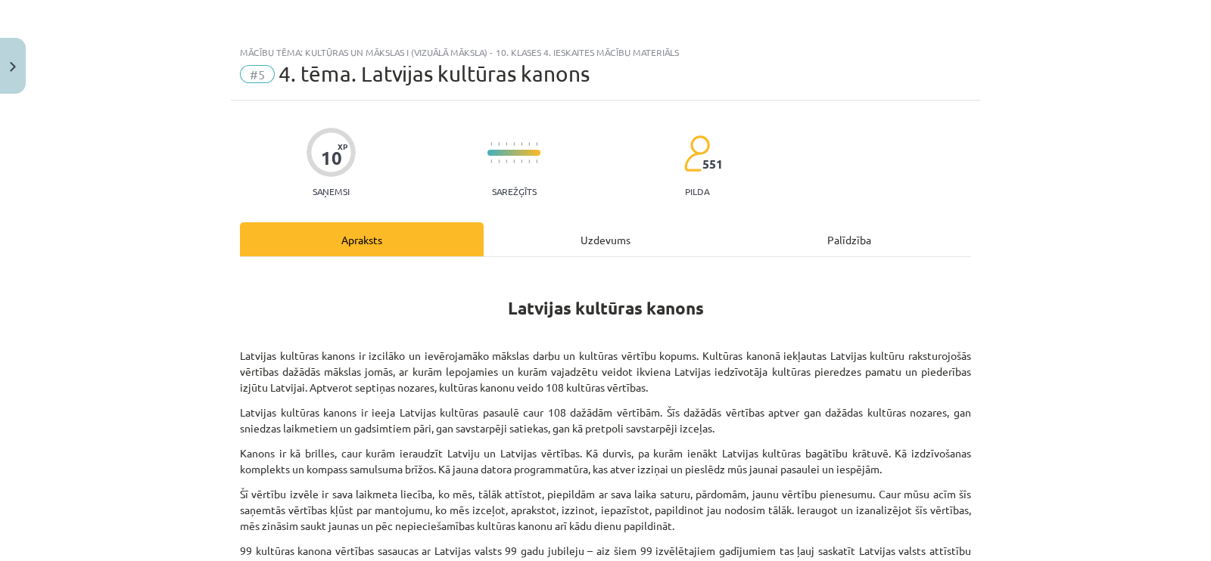
click at [575, 229] on div "Uzdevums" at bounding box center [605, 239] width 244 height 34
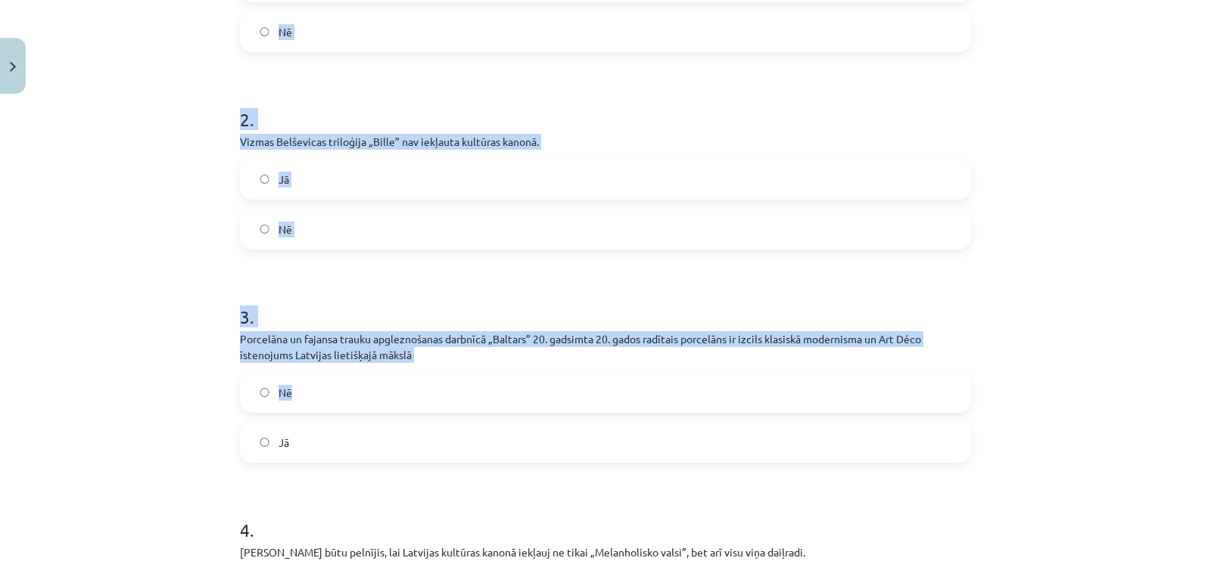
scroll to position [888, 0]
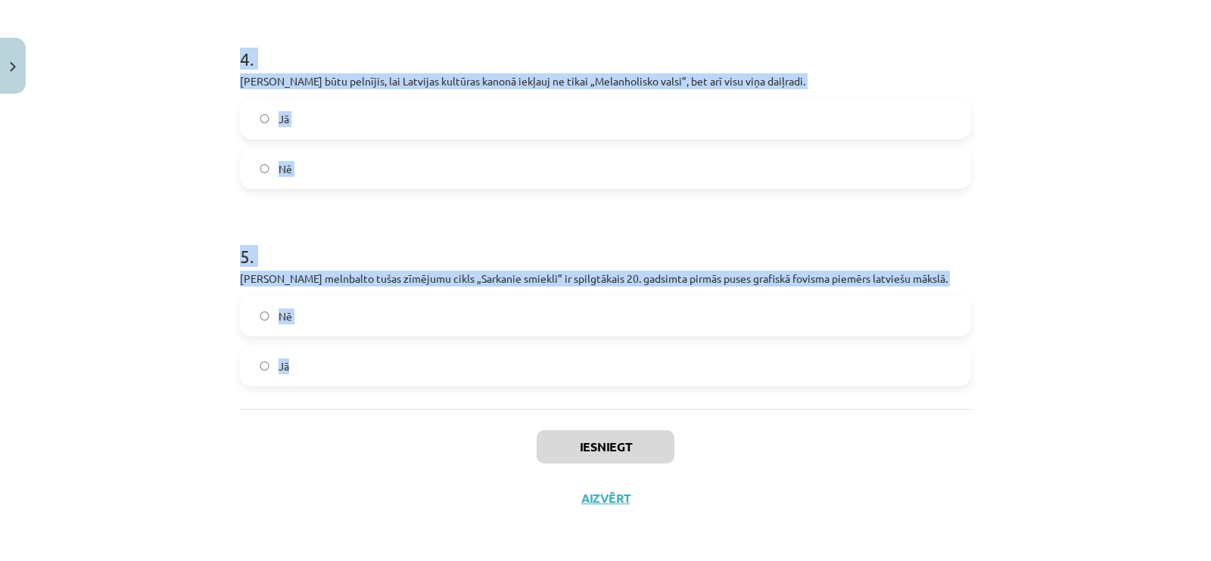
drag, startPoint x: 212, startPoint y: 294, endPoint x: 598, endPoint y: 391, distance: 398.0
click at [598, 391] on div "Mācību tēma: Kultūras un mākslas i (vizuālā māksla) - 10. klases 4. ieskaites m…" at bounding box center [605, 280] width 1211 height 561
copy form "1 . Jaņa Rozentāla glezna „No baznīcas” ir trāpīgs un daudzslāņains latviešu ta…"
click at [302, 129] on label "Jā" at bounding box center [605, 119] width 728 height 38
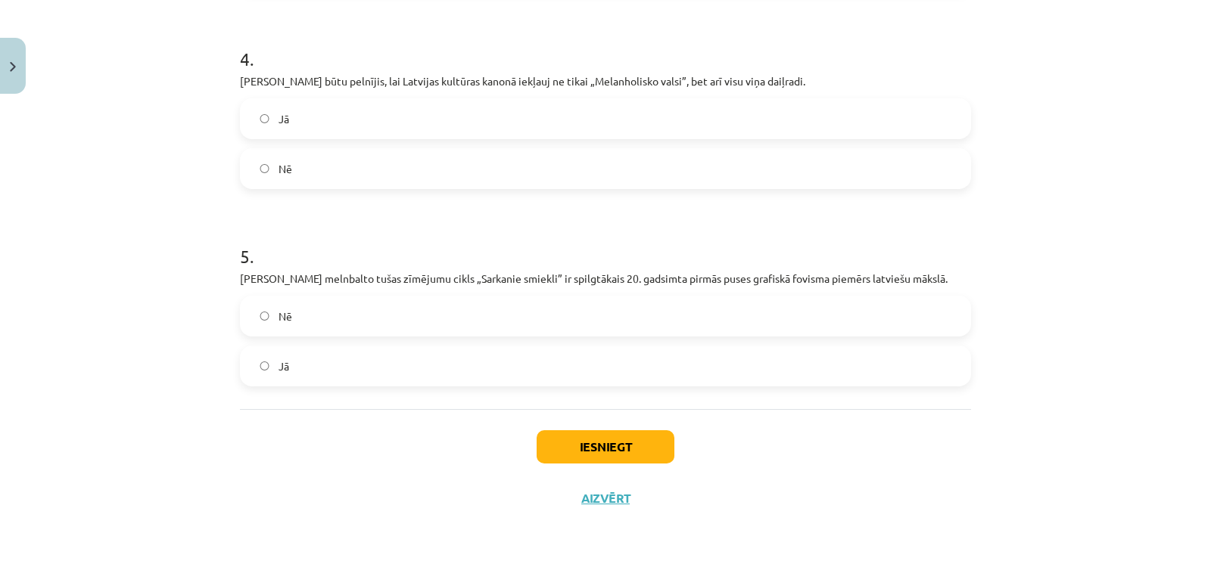
click at [306, 357] on label "Jā" at bounding box center [605, 366] width 728 height 38
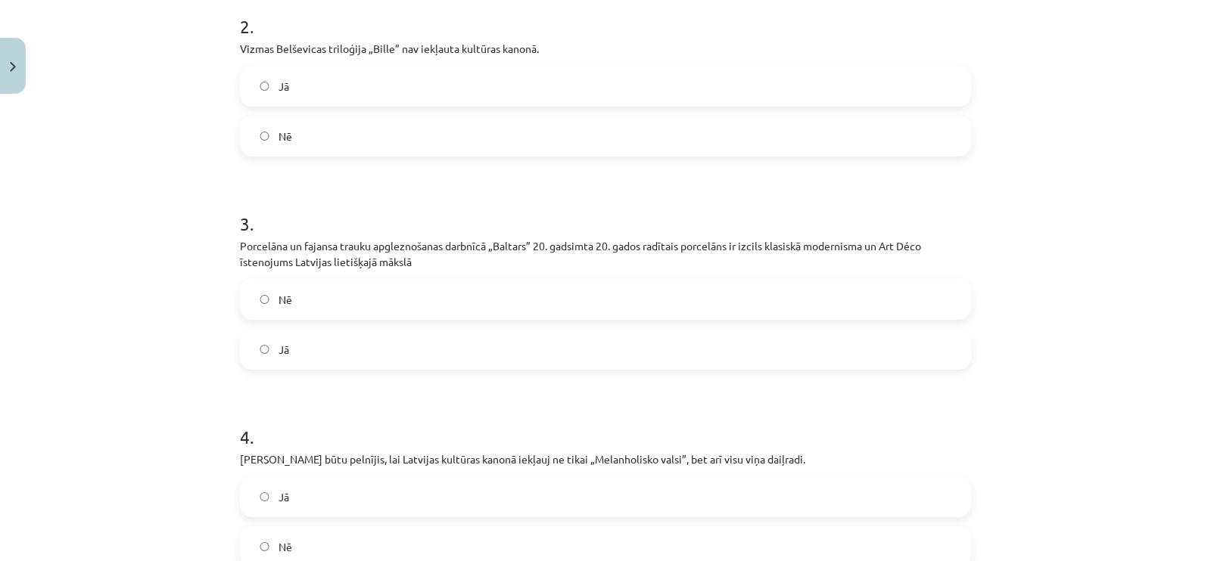
click at [299, 363] on label "Jā" at bounding box center [605, 350] width 728 height 38
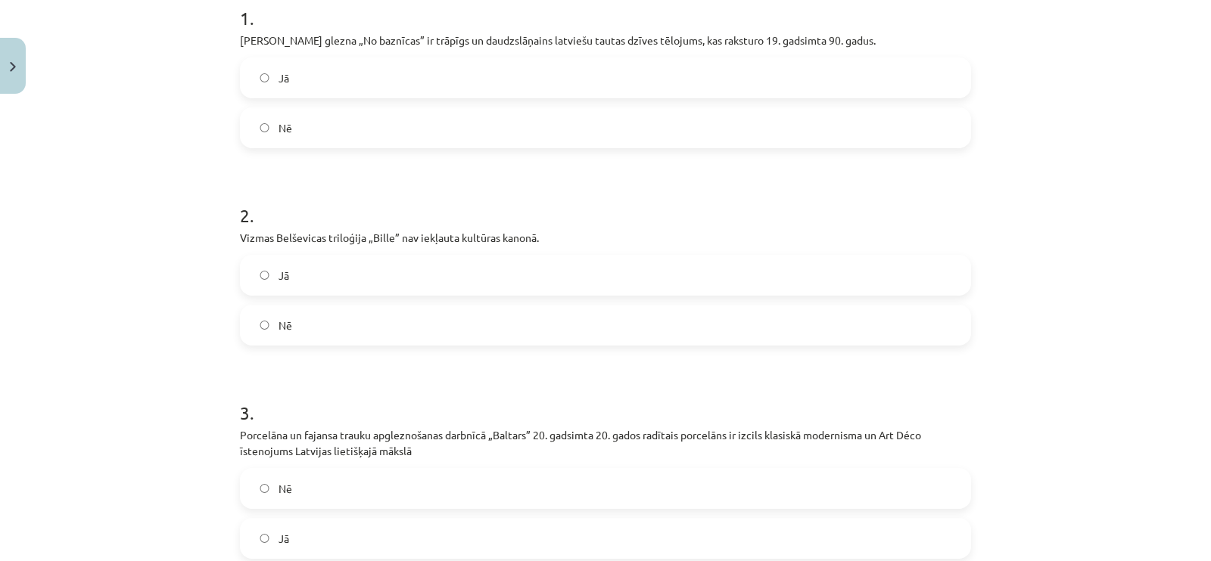
click at [288, 312] on label "Nē" at bounding box center [605, 325] width 728 height 38
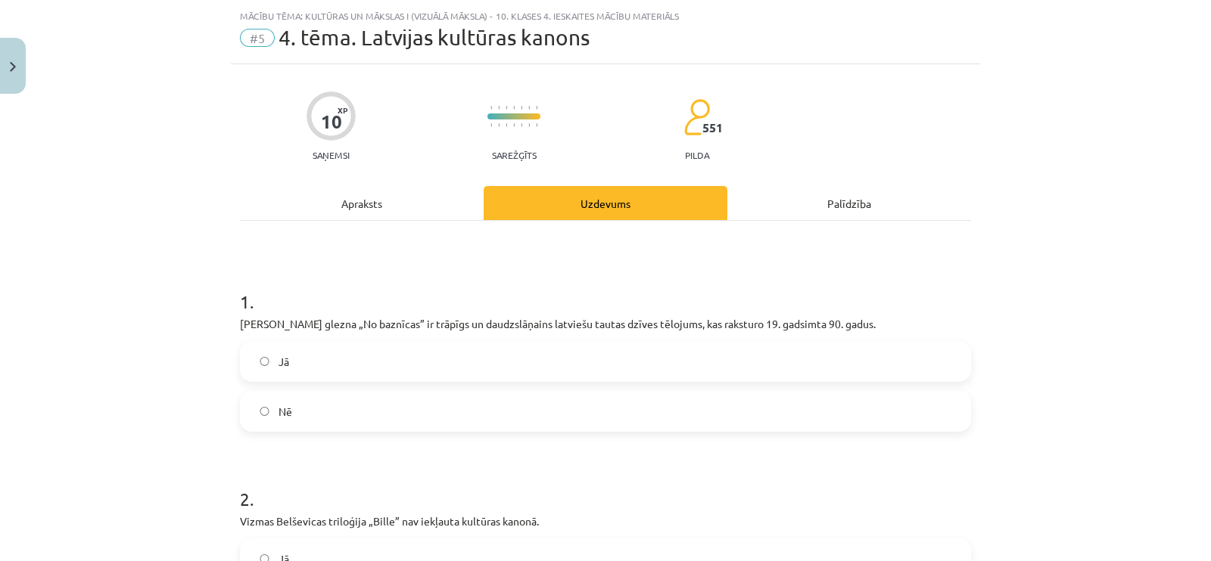
click at [278, 366] on span "Jā" at bounding box center [283, 362] width 11 height 16
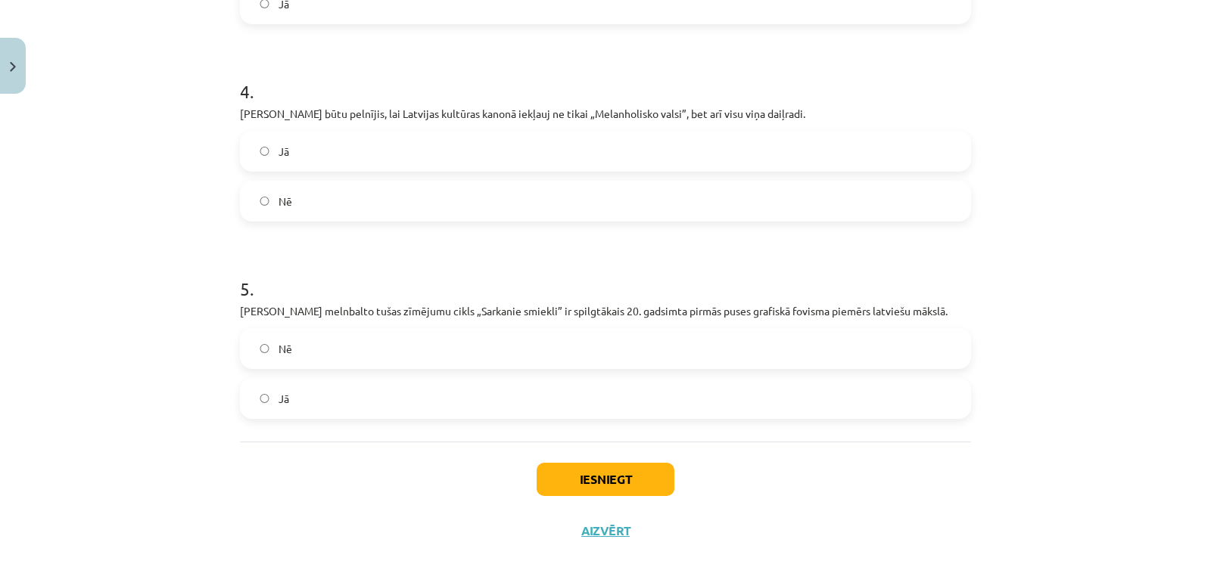
scroll to position [888, 0]
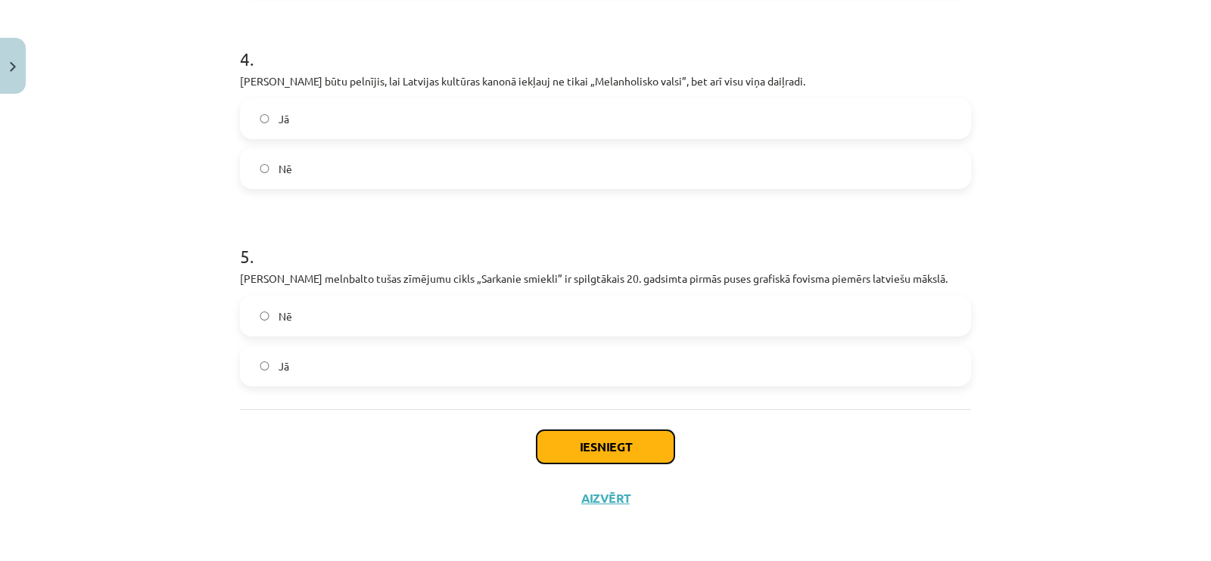
click at [620, 437] on button "Iesniegt" at bounding box center [605, 447] width 138 height 33
drag, startPoint x: 244, startPoint y: 331, endPoint x: 233, endPoint y: 341, distance: 14.5
click at [243, 332] on label "Nē" at bounding box center [605, 316] width 728 height 38
click at [263, 377] on label "Jā" at bounding box center [605, 366] width 728 height 38
click at [594, 449] on button "Iesniegt" at bounding box center [605, 447] width 138 height 33
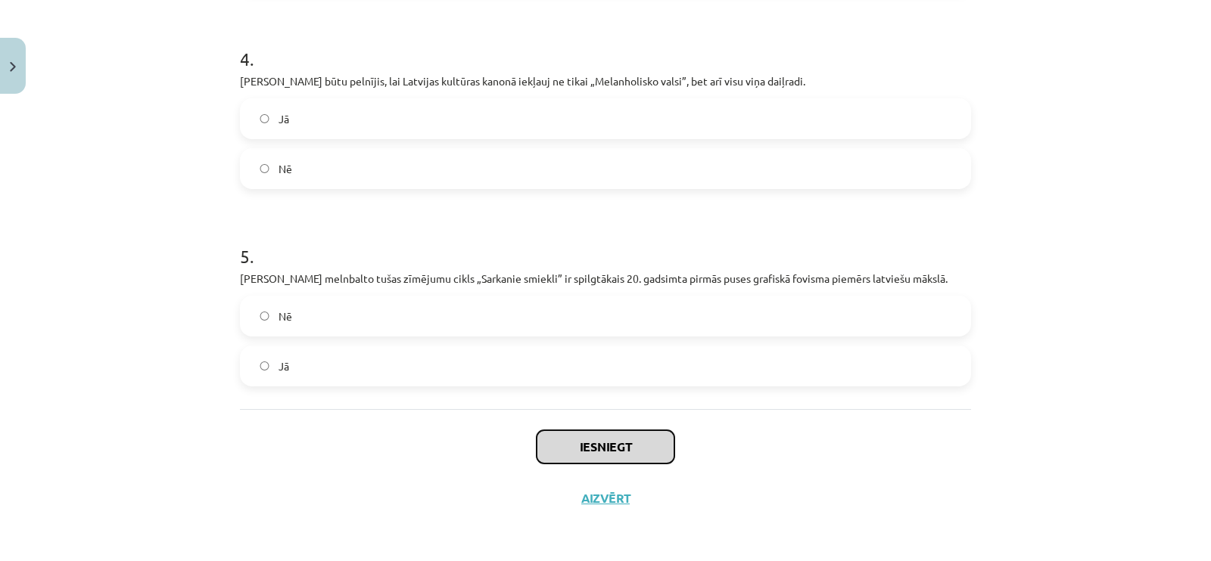
click at [594, 449] on button "Iesniegt" at bounding box center [605, 447] width 138 height 33
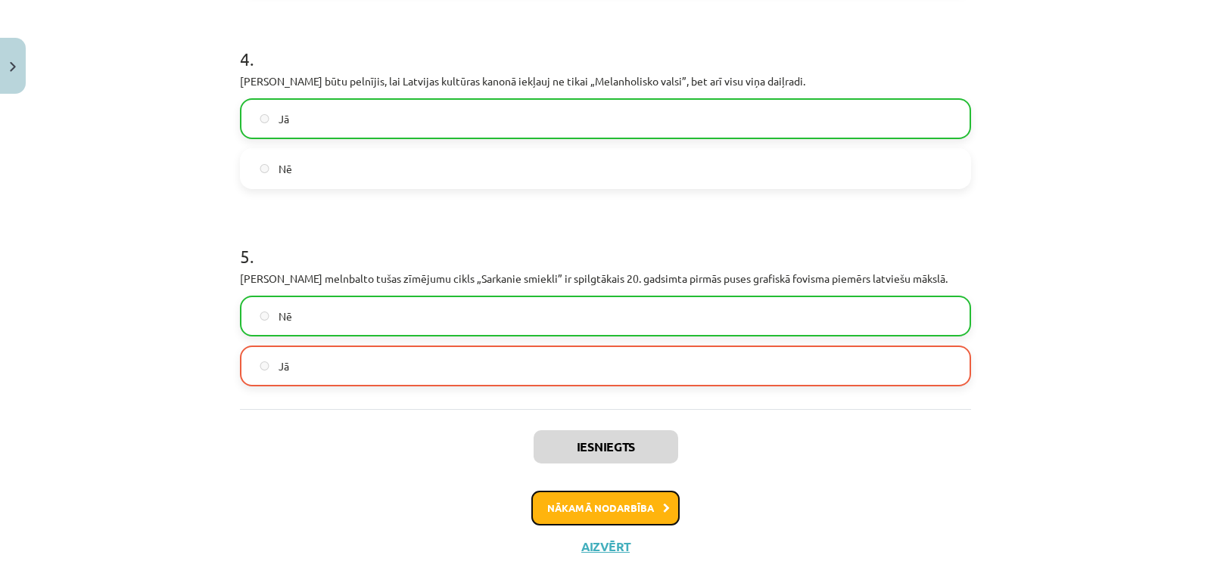
click at [624, 497] on button "Nākamā nodarbība" at bounding box center [605, 508] width 148 height 35
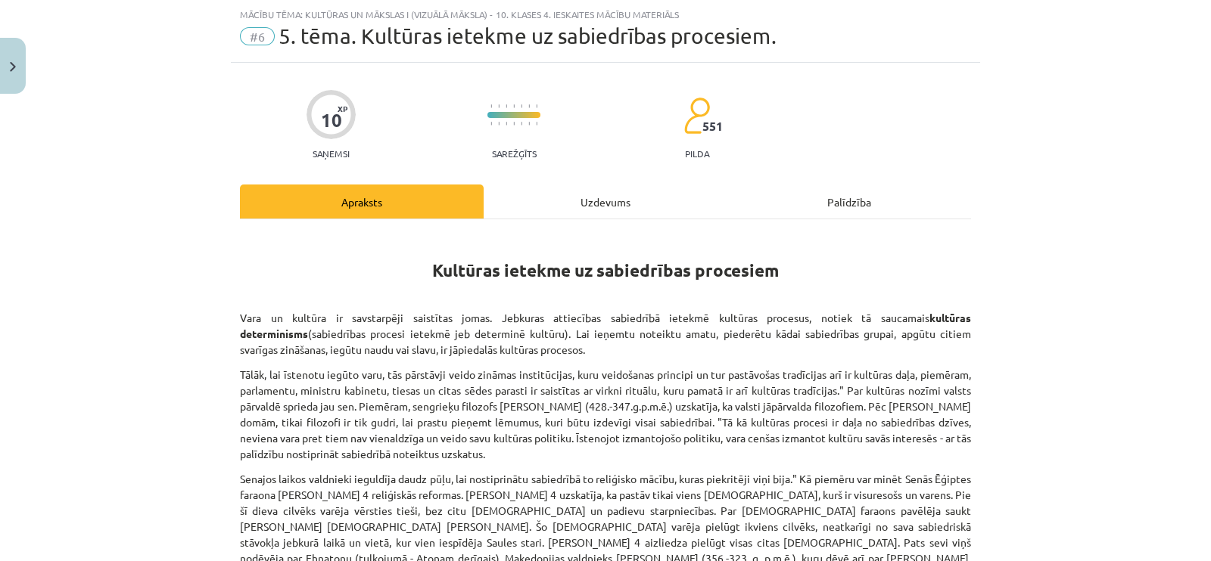
scroll to position [37, 0]
click at [570, 201] on div "Uzdevums" at bounding box center [605, 202] width 244 height 34
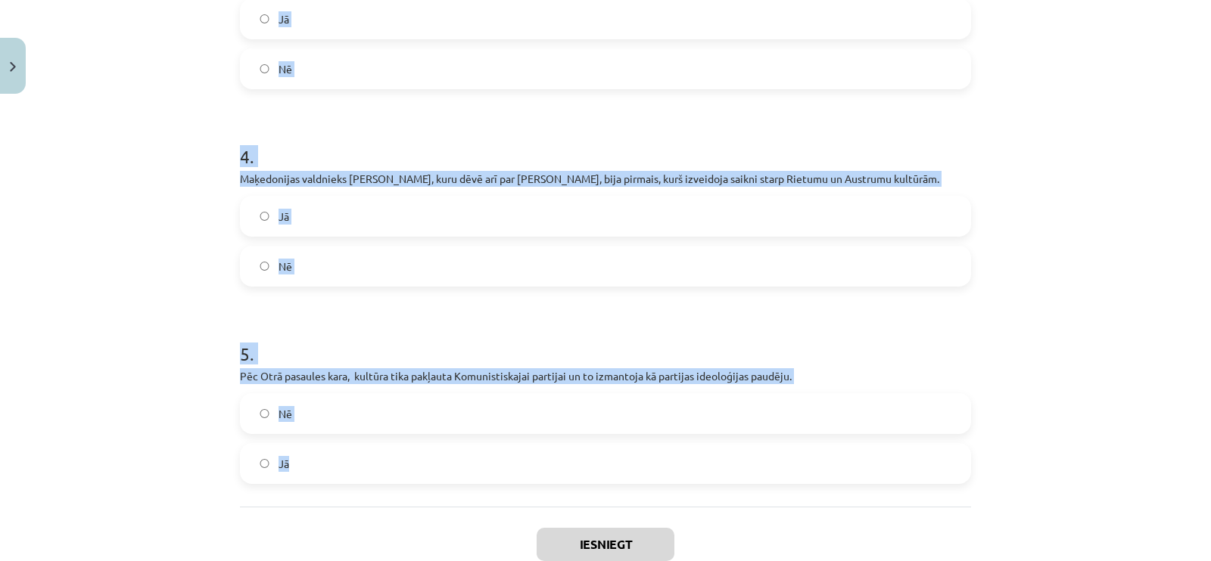
scroll to position [872, 0]
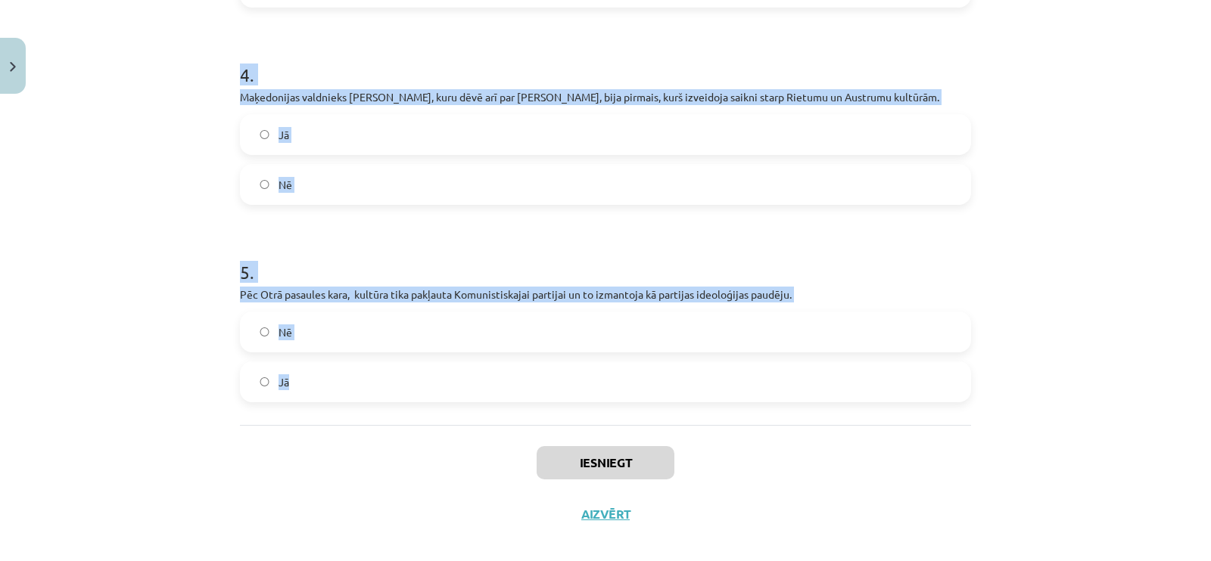
drag, startPoint x: 194, startPoint y: 292, endPoint x: 647, endPoint y: 367, distance: 459.4
click at [647, 367] on div "Mācību tēma: Kultūras un mākslas i (vizuālā māksla) - 10. klases 4. ieskaites m…" at bounding box center [605, 280] width 1211 height 561
copy form "1 . Vara cenšas izmantot kultūru savās interesēs - ar tās palīdzību nostiprināt…"
drag, startPoint x: 296, startPoint y: 118, endPoint x: 297, endPoint y: 233, distance: 115.0
click at [297, 118] on label "Jā" at bounding box center [605, 135] width 728 height 38
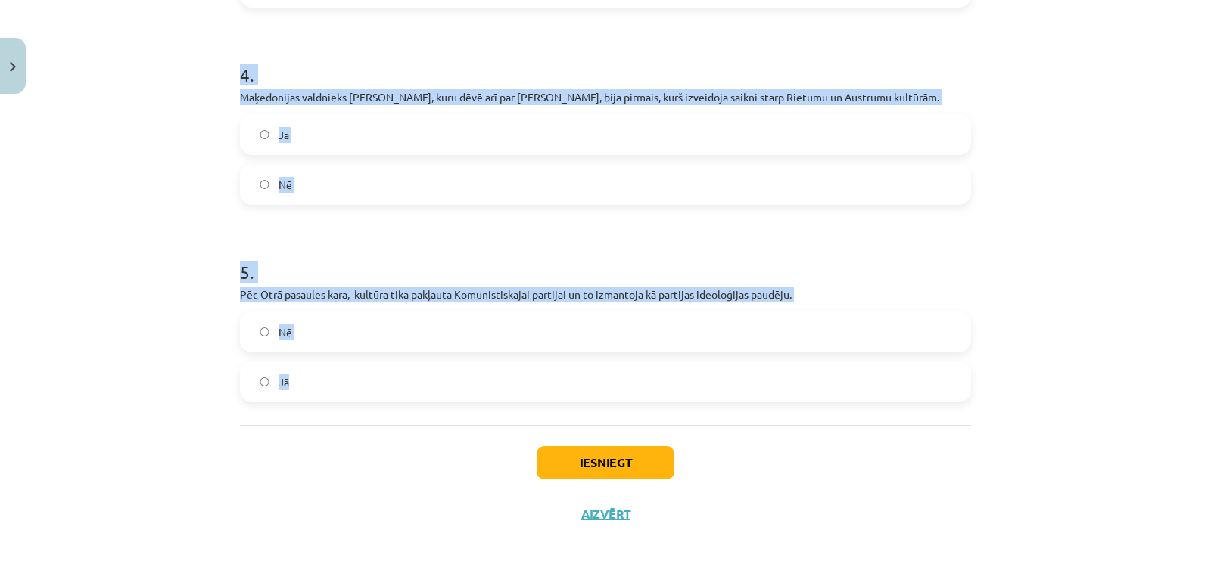
click at [297, 363] on label "Jā" at bounding box center [605, 382] width 728 height 38
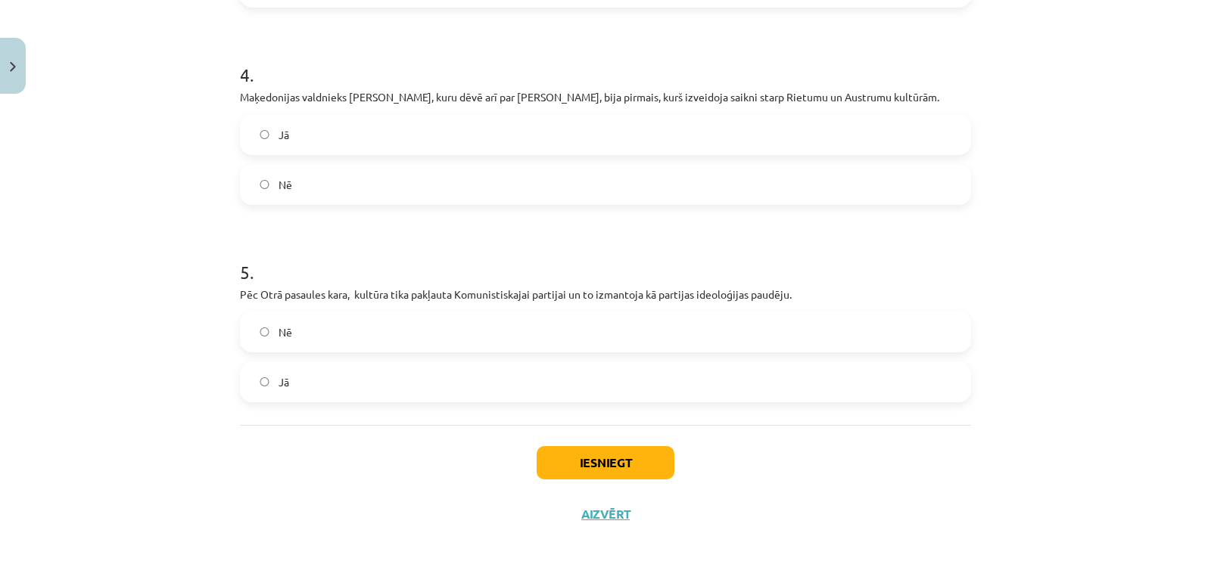
click at [0, 342] on div "Mācību tēma: Kultūras un mākslas i (vizuālā māksla) - 10. klases 4. ieskaites m…" at bounding box center [605, 280] width 1211 height 561
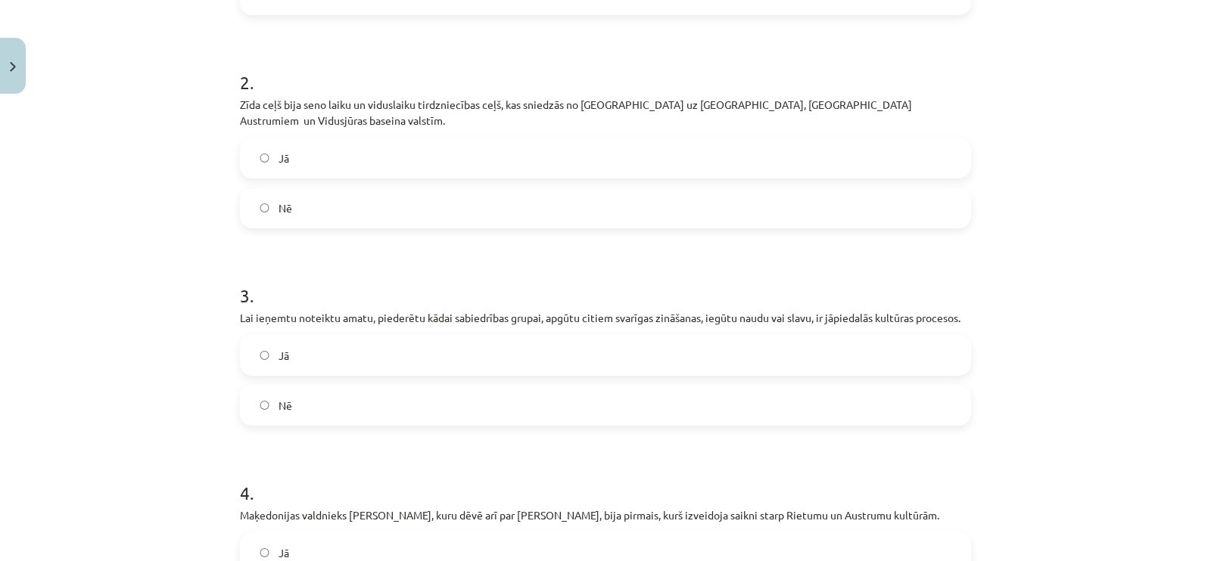
scroll to position [399, 0]
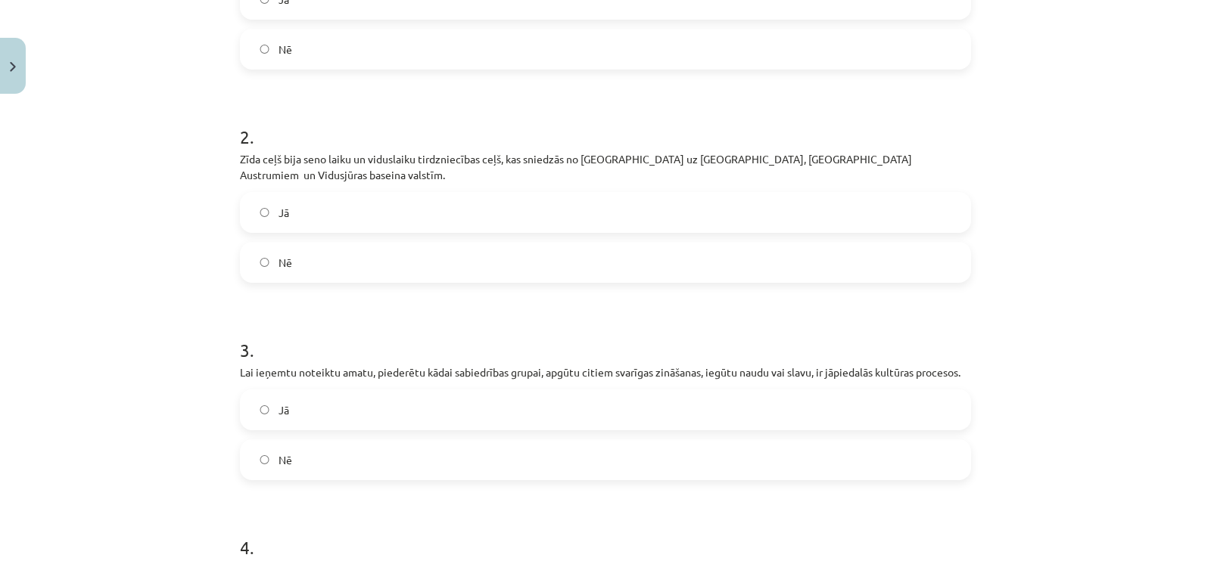
drag, startPoint x: 344, startPoint y: 386, endPoint x: 337, endPoint y: 337, distance: 48.9
click at [344, 391] on label "Jā" at bounding box center [605, 410] width 728 height 38
click at [347, 194] on label "Jā" at bounding box center [605, 213] width 728 height 38
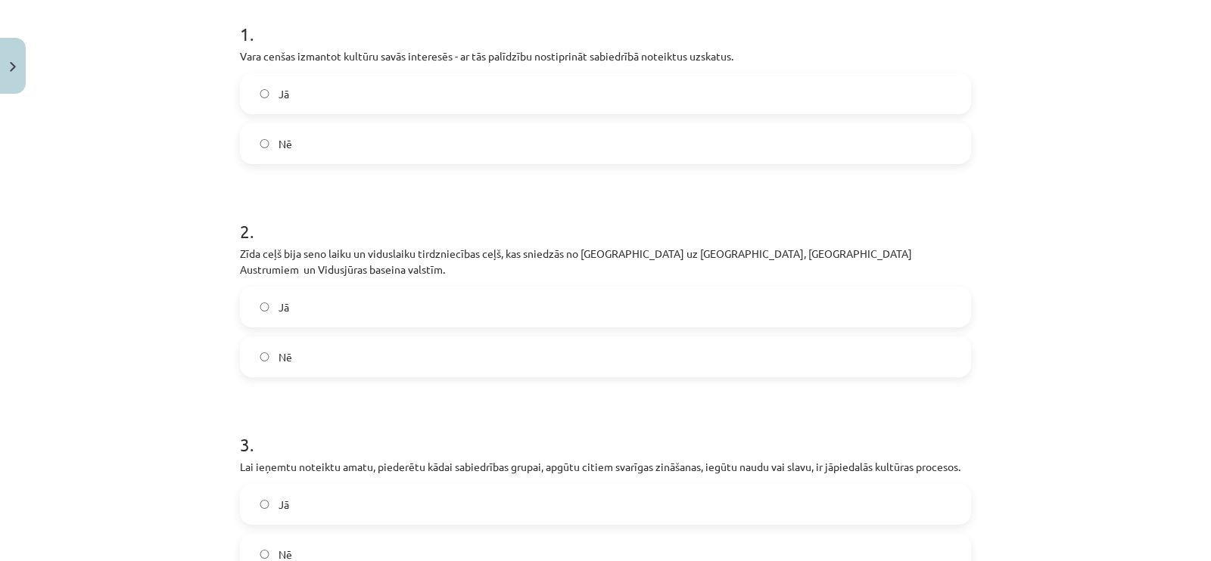
click at [333, 100] on label "Jā" at bounding box center [605, 94] width 728 height 38
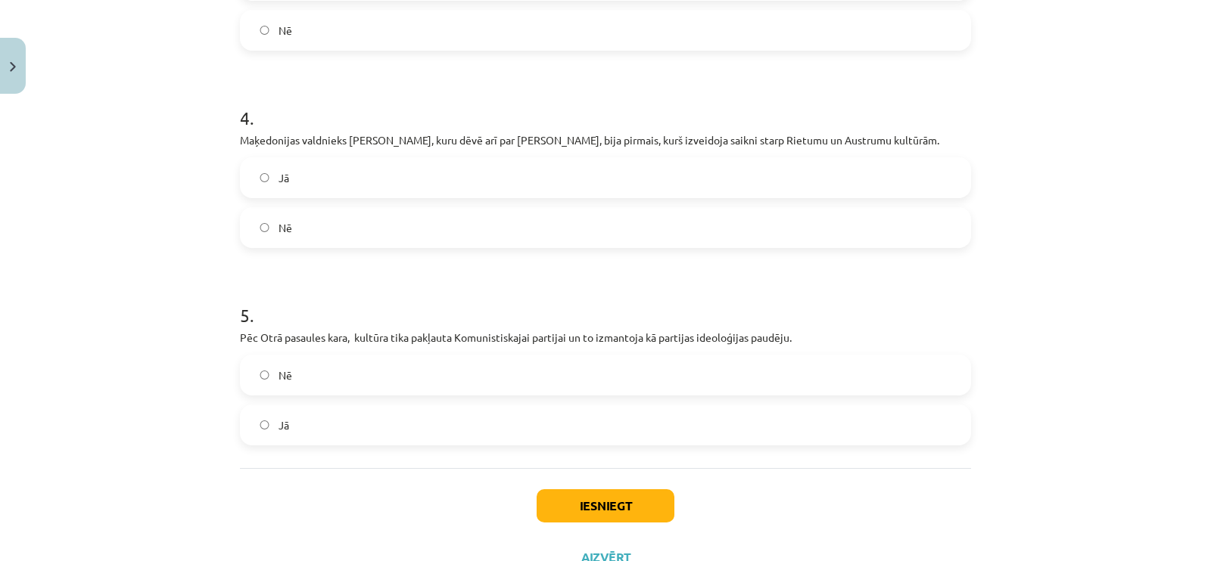
scroll to position [872, 0]
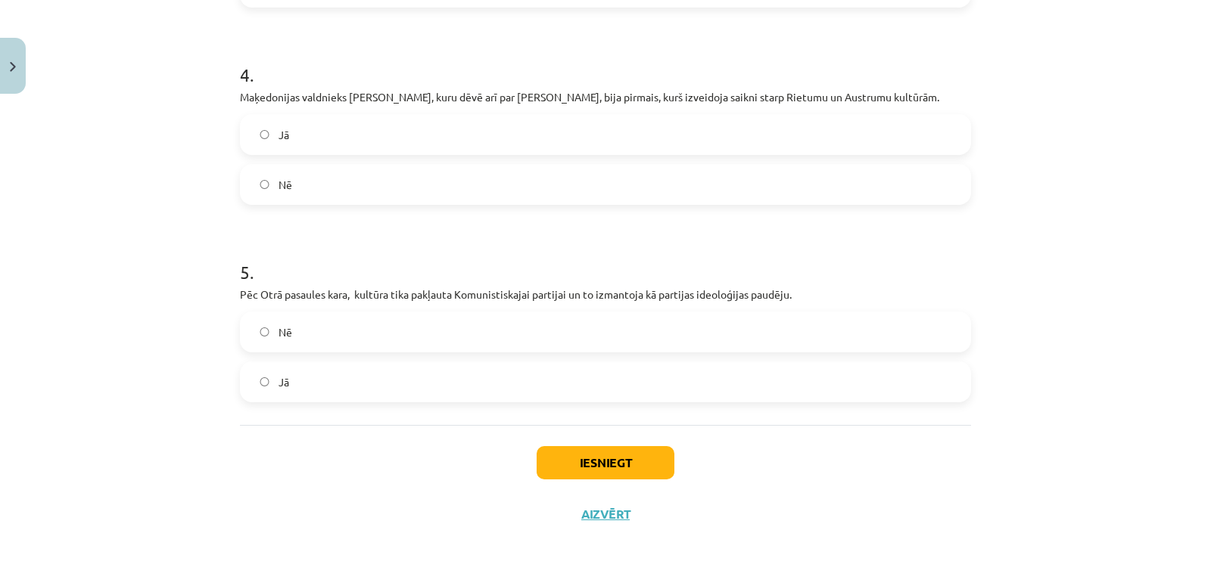
click at [561, 426] on div "Iesniegt Aizvērt" at bounding box center [605, 478] width 731 height 106
drag, startPoint x: 577, startPoint y: 452, endPoint x: 562, endPoint y: 433, distance: 24.4
click at [577, 452] on button "Iesniegt" at bounding box center [605, 462] width 138 height 33
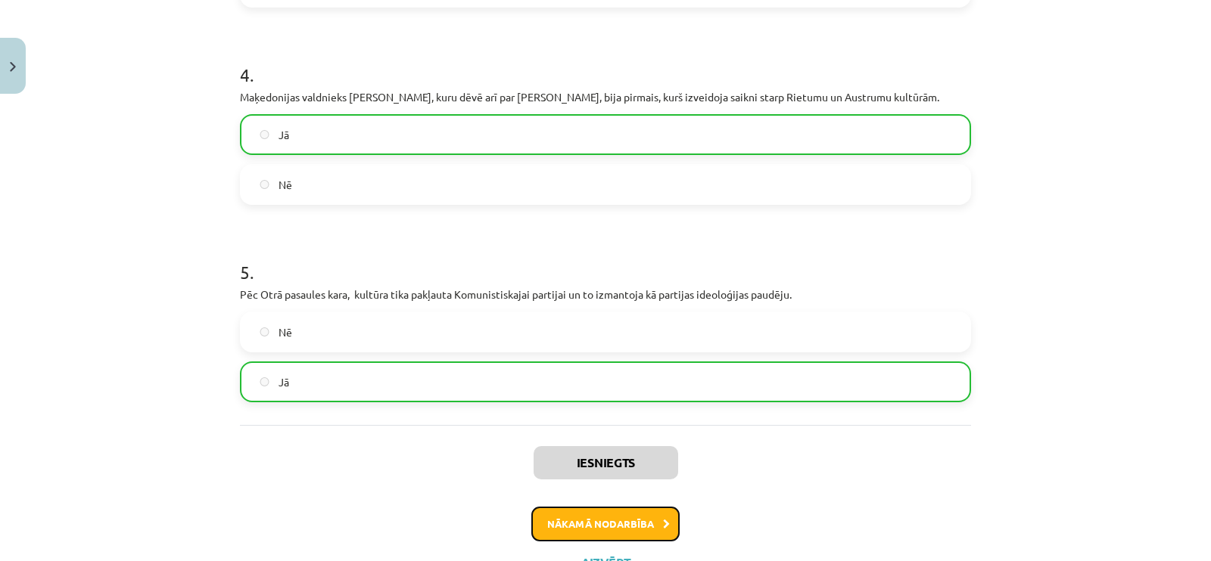
click at [628, 508] on button "Nākamā nodarbība" at bounding box center [605, 524] width 148 height 35
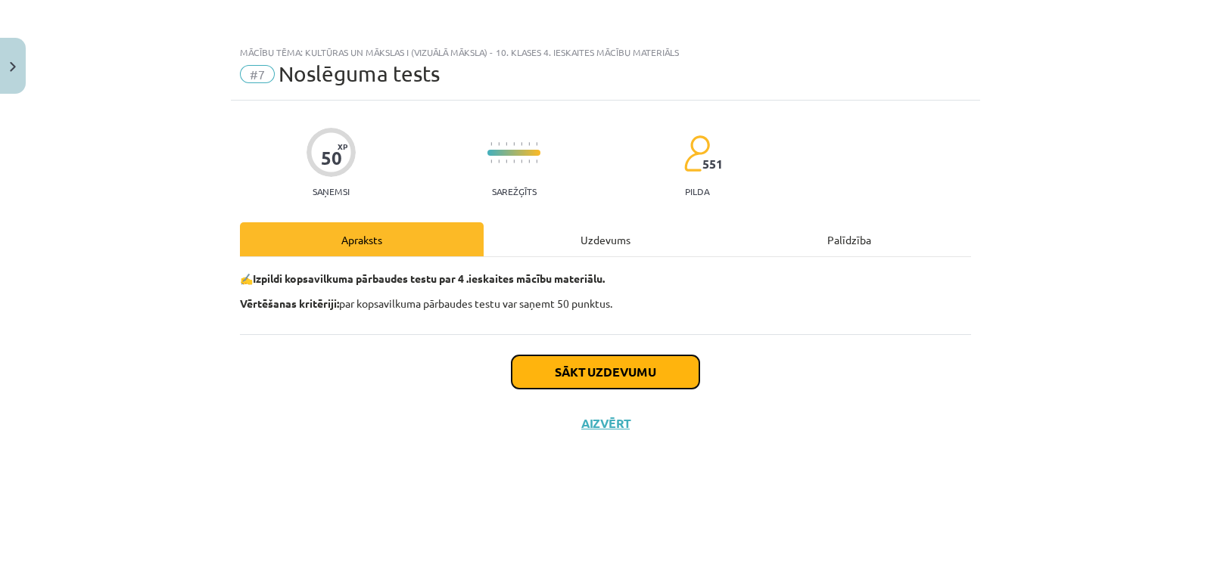
click at [628, 372] on button "Sākt uzdevumu" at bounding box center [605, 372] width 188 height 33
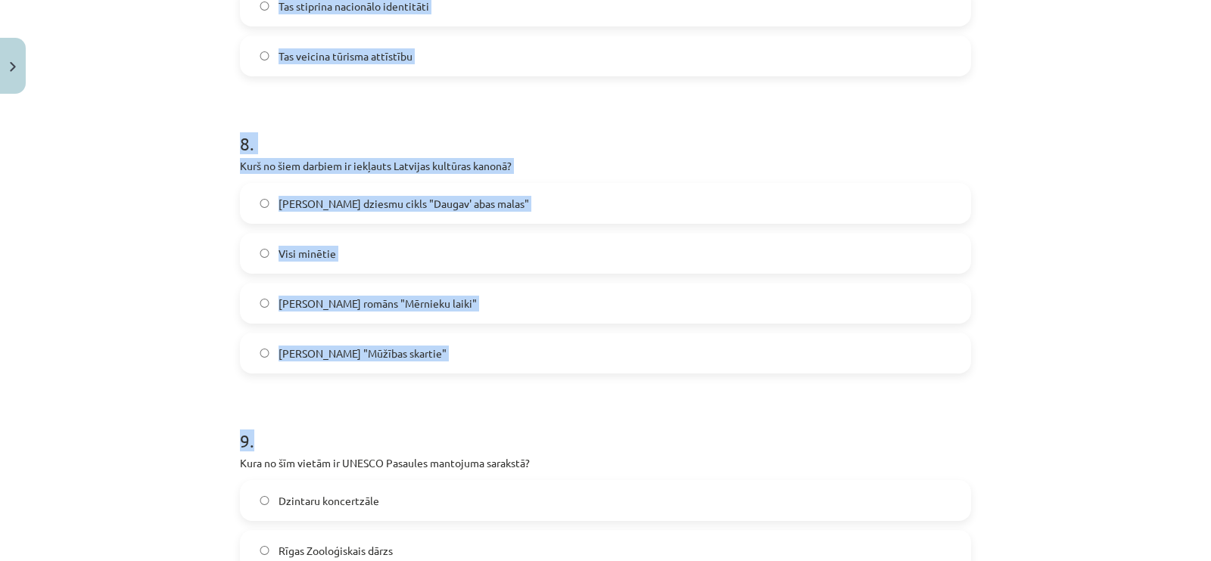
scroll to position [3229, 0]
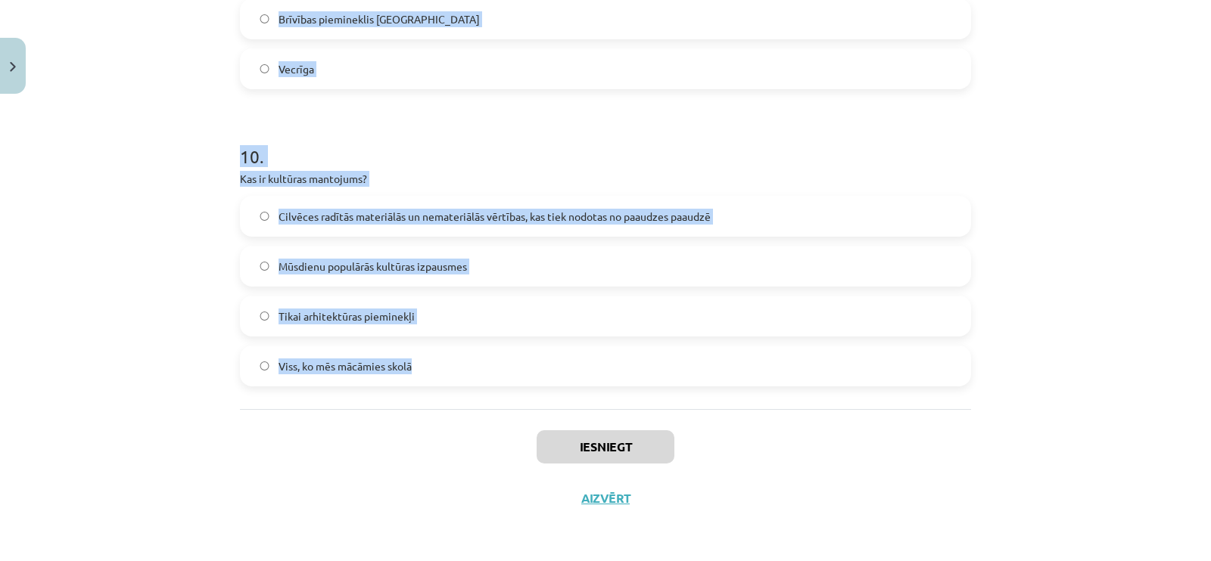
drag, startPoint x: 233, startPoint y: 334, endPoint x: 875, endPoint y: 370, distance: 642.6
copy form "1 . Latvijas vārds Pasaules kultūras un dabas mantojuma sarakstā minēts …. Kuld…"
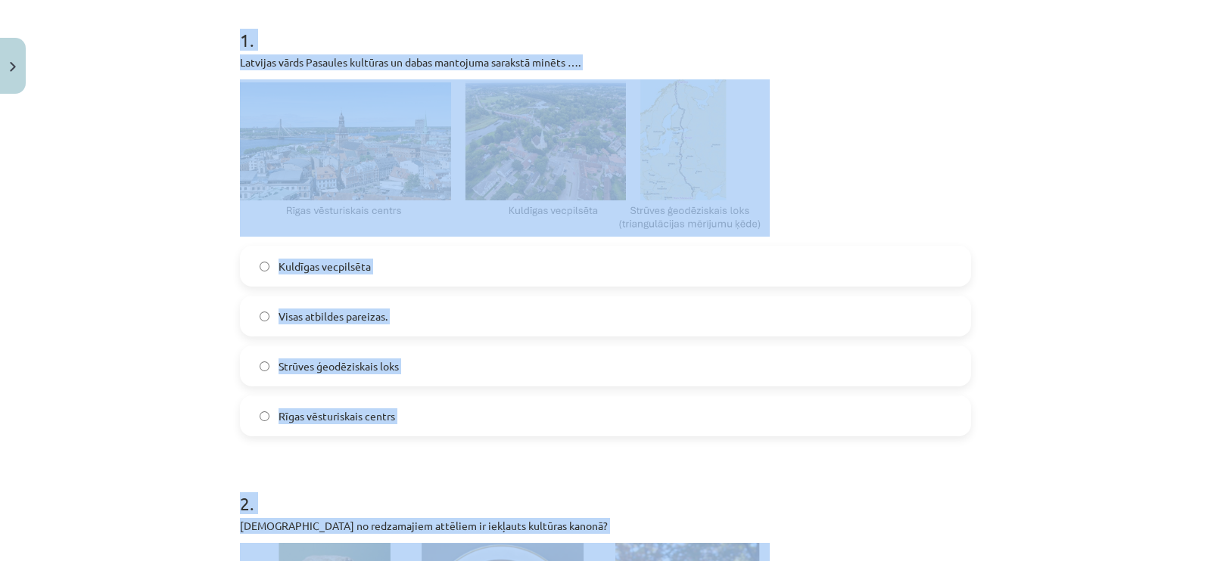
scroll to position [297, 0]
click at [129, 368] on div "Mācību tēma: Kultūras un mākslas i (vizuālā māksla) - 10. klases 4. ieskaites m…" at bounding box center [605, 280] width 1211 height 561
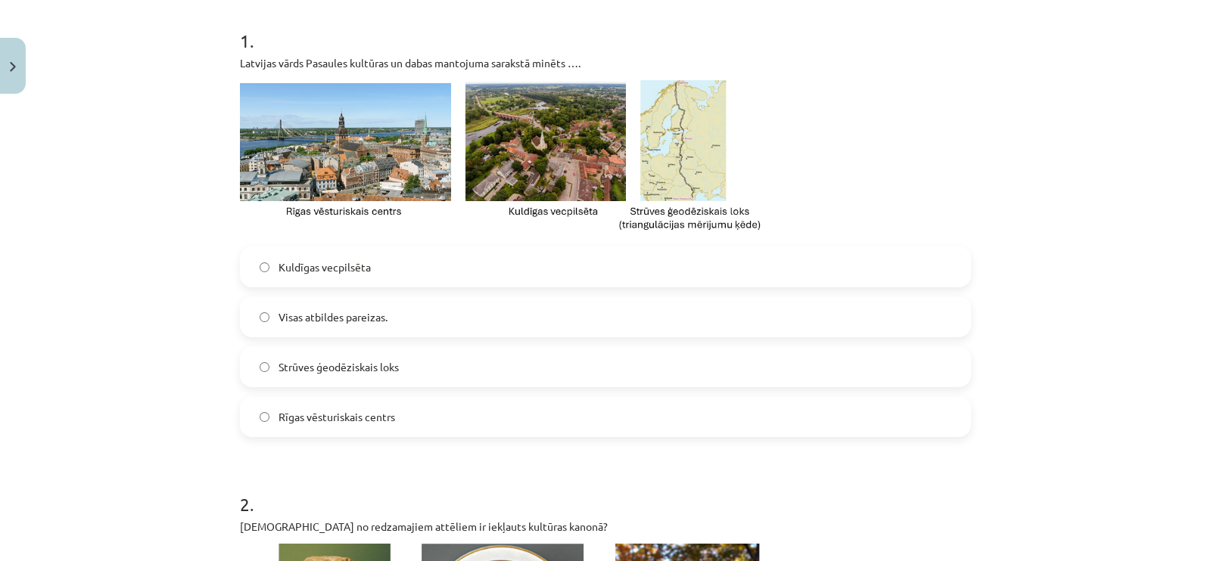
click at [334, 319] on span "Visas atbildes pareizas." at bounding box center [332, 317] width 109 height 16
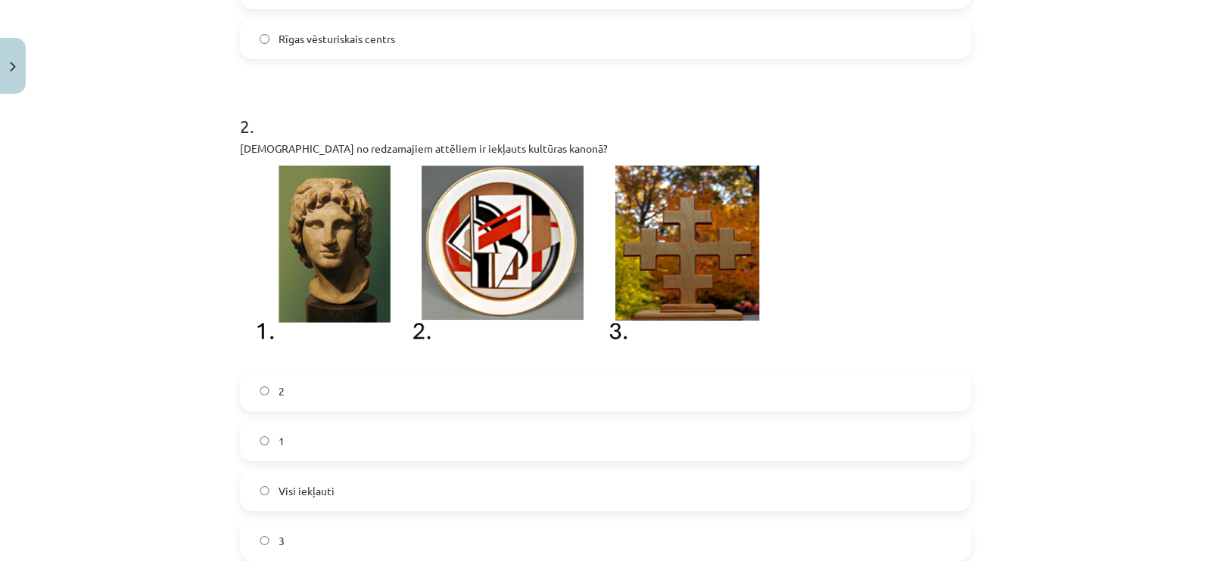
scroll to position [770, 0]
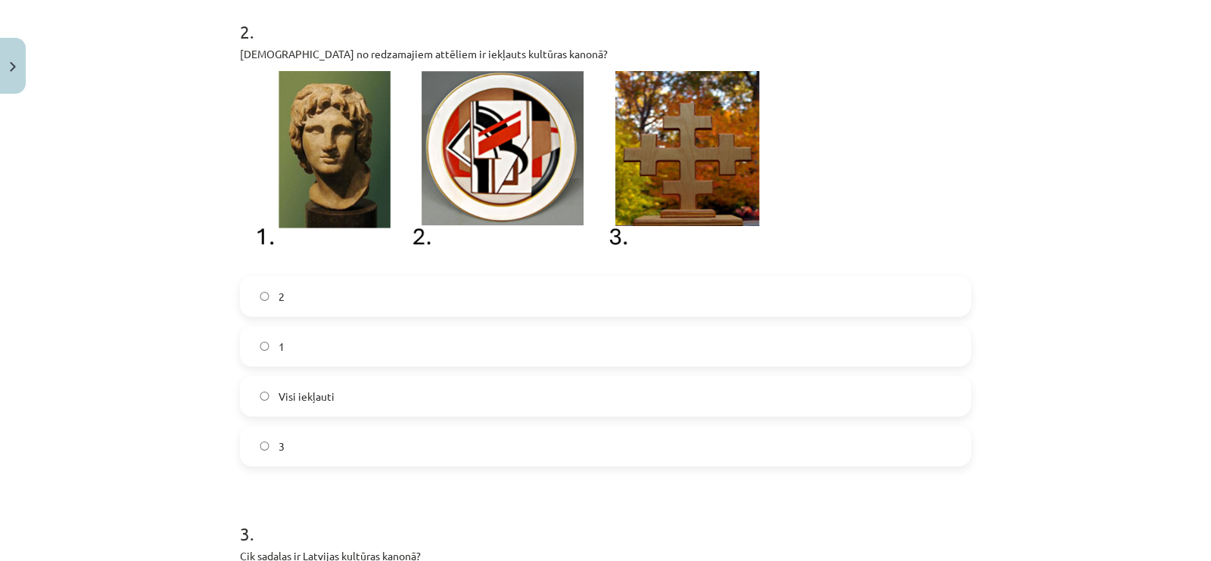
click at [250, 384] on label "Visi iekļauti" at bounding box center [605, 397] width 728 height 38
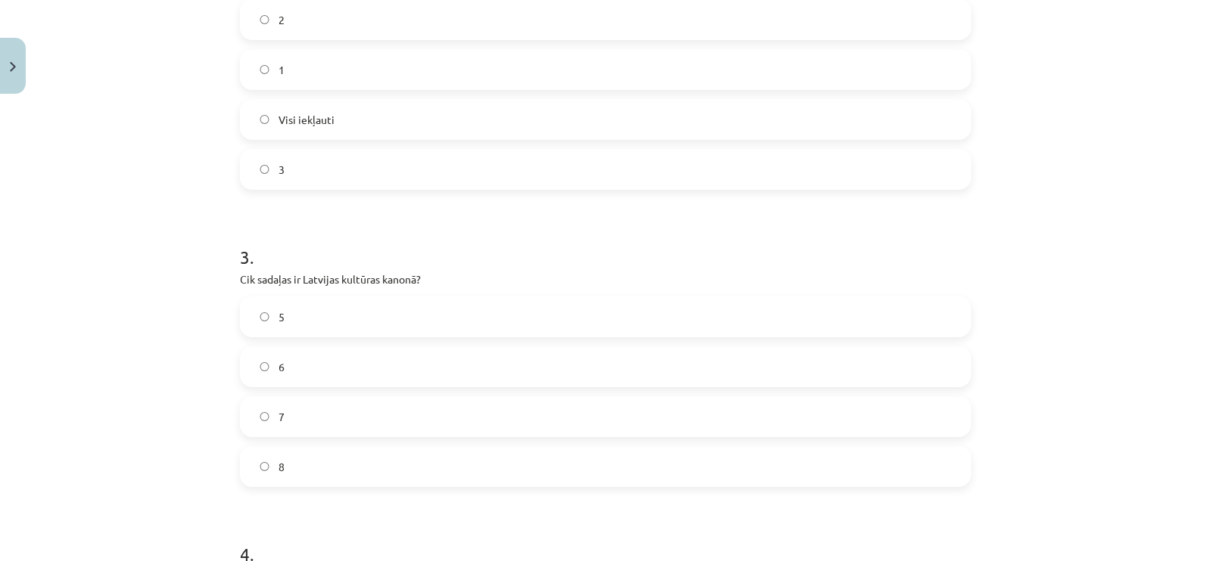
scroll to position [1054, 0]
click at [300, 422] on label "7" at bounding box center [605, 410] width 728 height 38
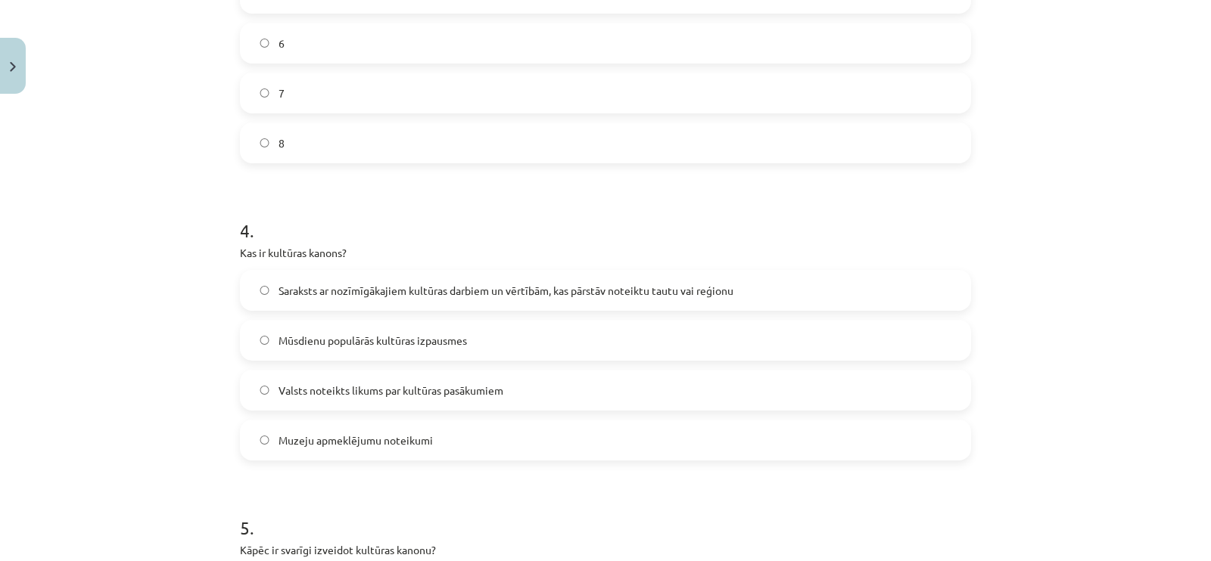
scroll to position [1432, 0]
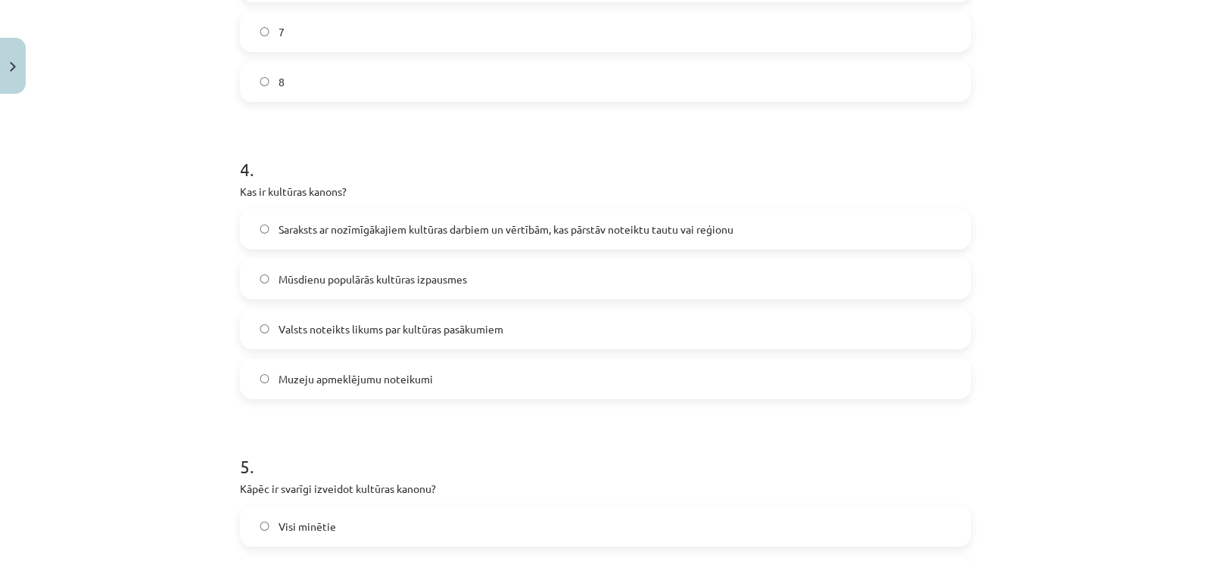
click at [315, 222] on span "Saraksts ar nozīmīgākajiem kultūras darbiem un vērtībām, kas pārstāv noteiktu t…" at bounding box center [505, 230] width 455 height 16
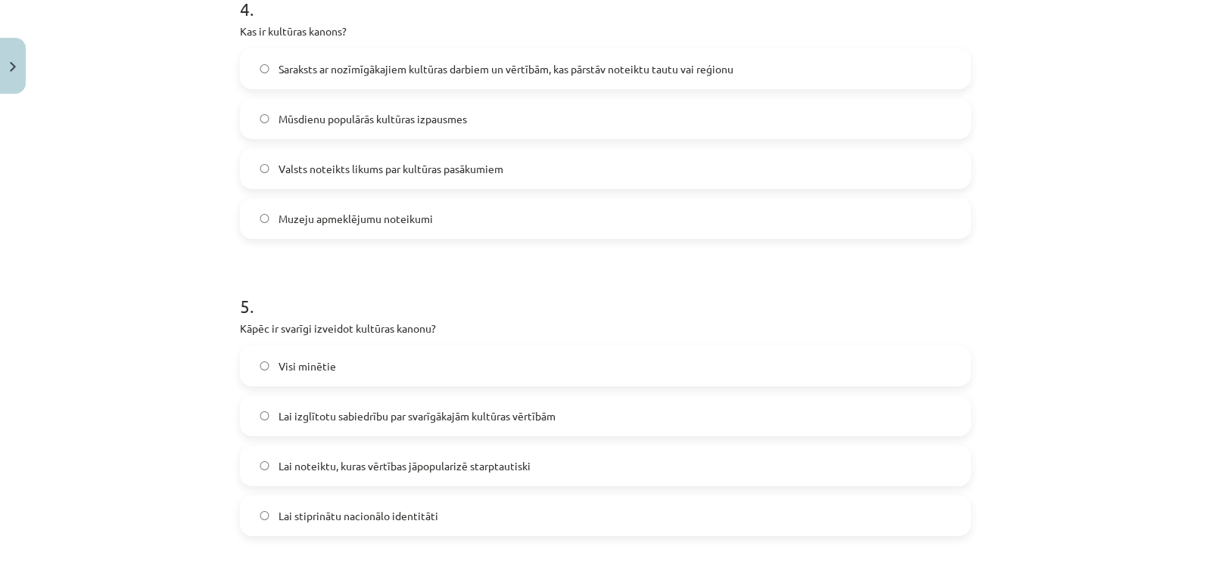
scroll to position [1621, 0]
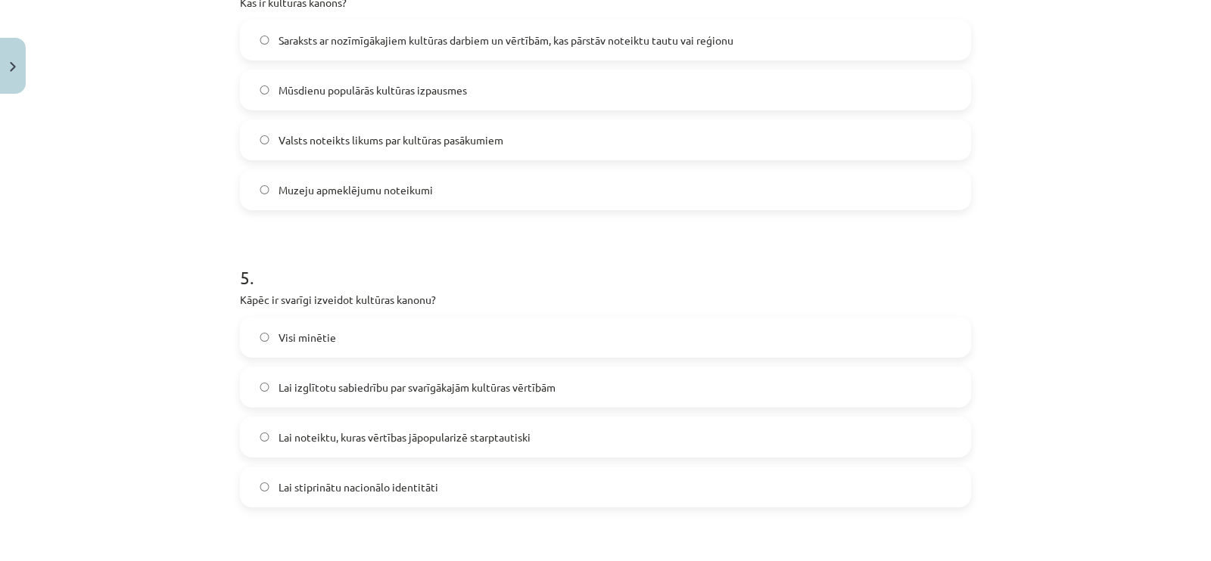
click at [347, 342] on label "Visi minētie" at bounding box center [605, 338] width 728 height 38
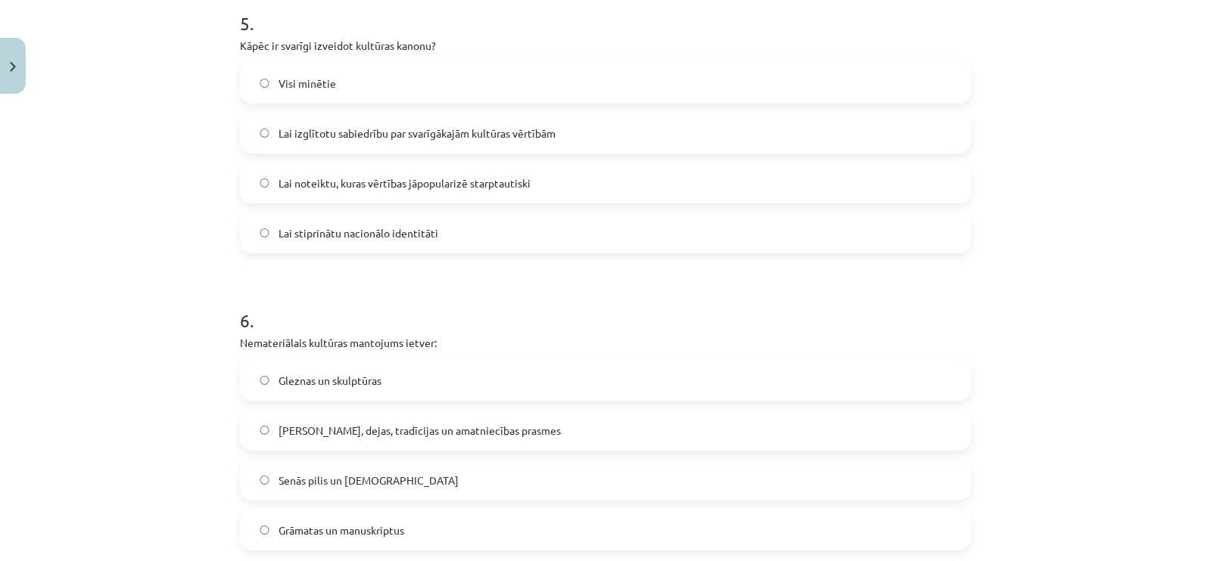
scroll to position [1905, 0]
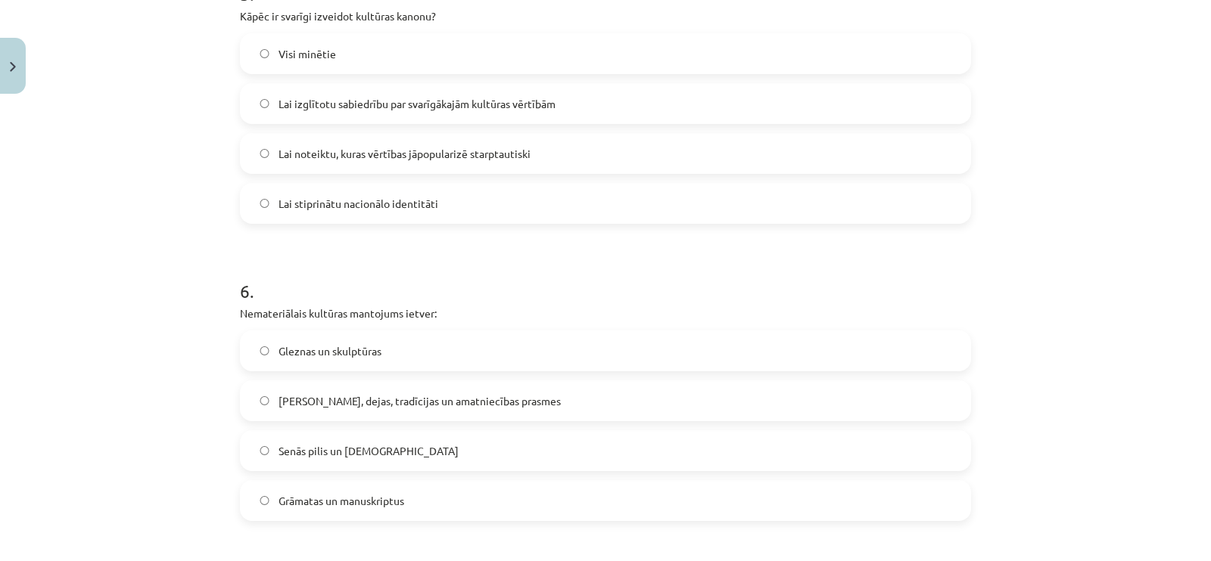
click at [412, 399] on span "Dziesmas, dejas, tradīcijas un amatniecības prasmes" at bounding box center [419, 401] width 282 height 16
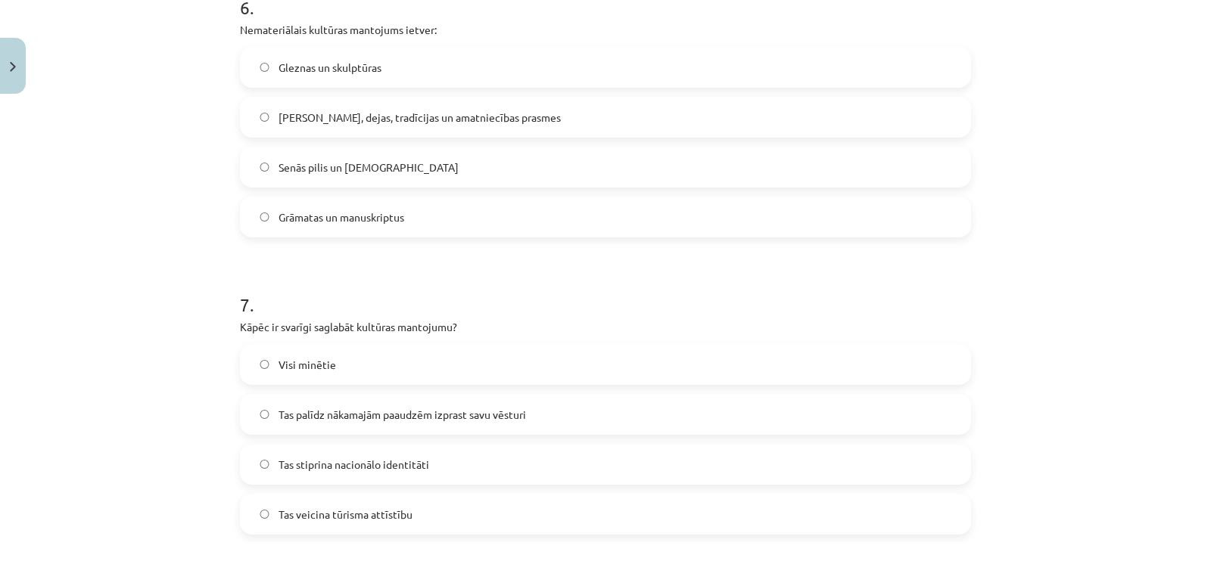
click at [403, 378] on label "Visi minētie" at bounding box center [605, 365] width 728 height 38
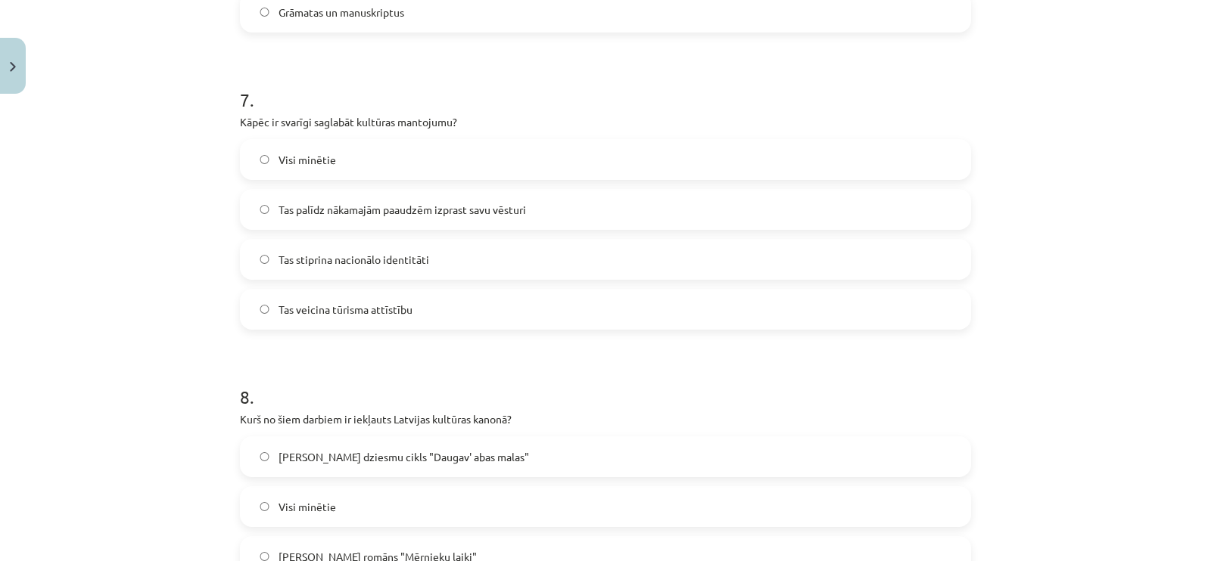
scroll to position [2473, 0]
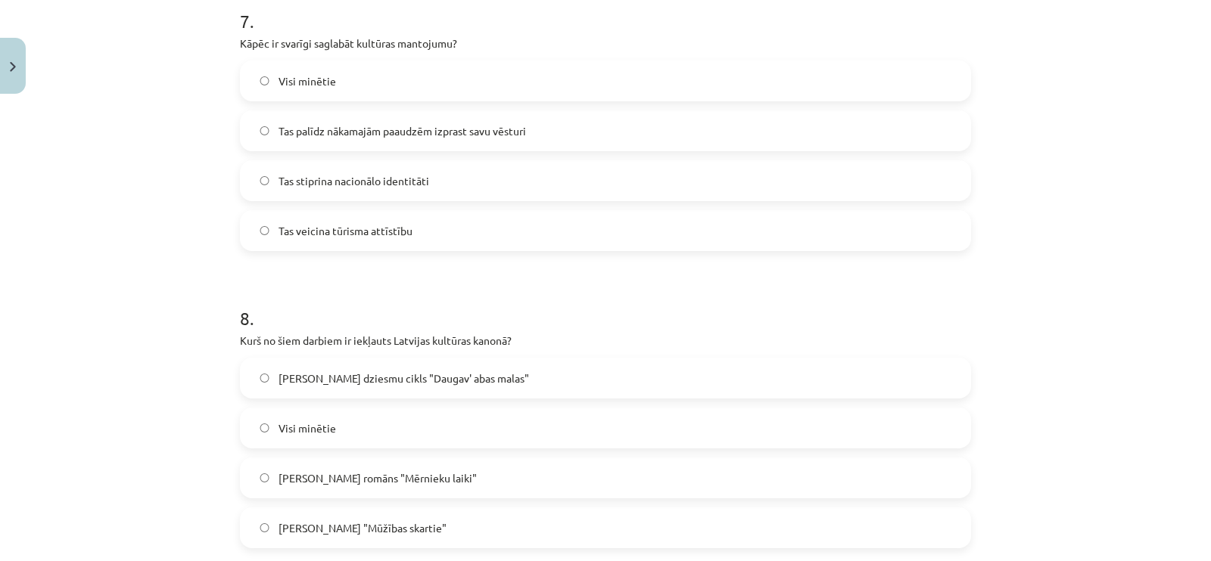
click at [375, 431] on label "Visi minētie" at bounding box center [605, 428] width 728 height 38
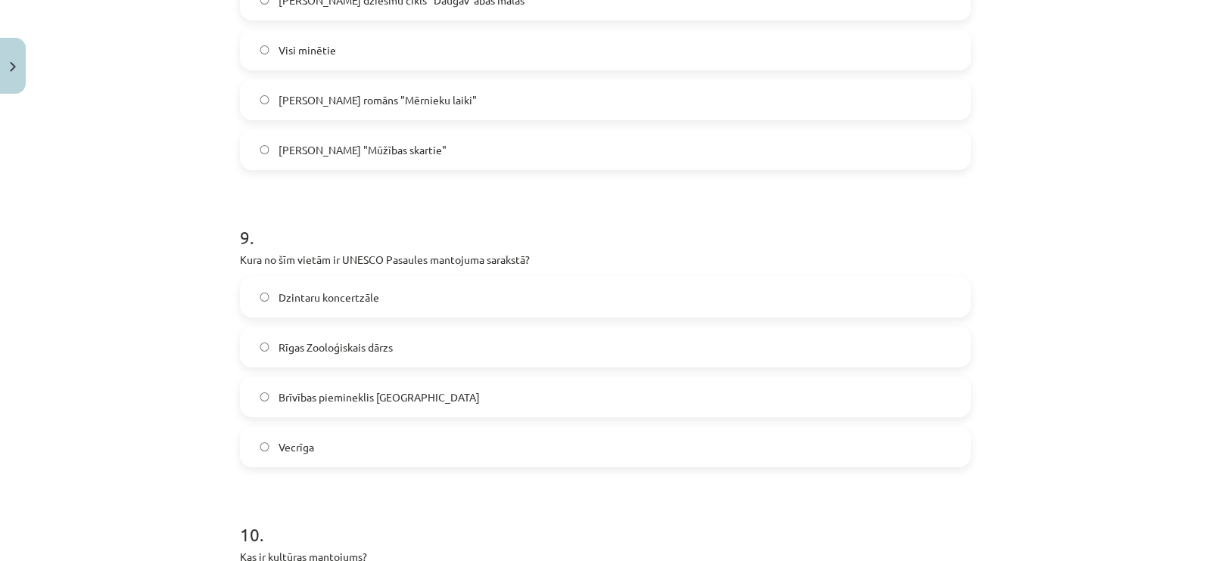
scroll to position [3040, 0]
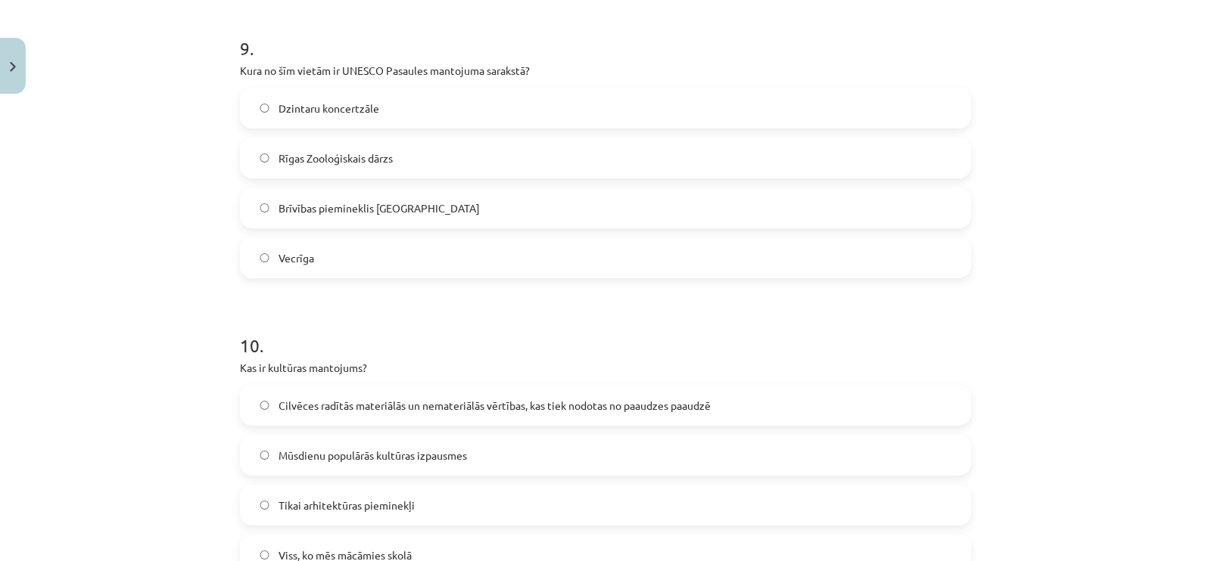
click at [288, 259] on span "Vecrīga" at bounding box center [296, 258] width 36 height 16
click at [369, 414] on label "Cilvēces radītās materiālās un nemateriālās vērtības, kas tiek nodotas no paaud…" at bounding box center [605, 406] width 728 height 38
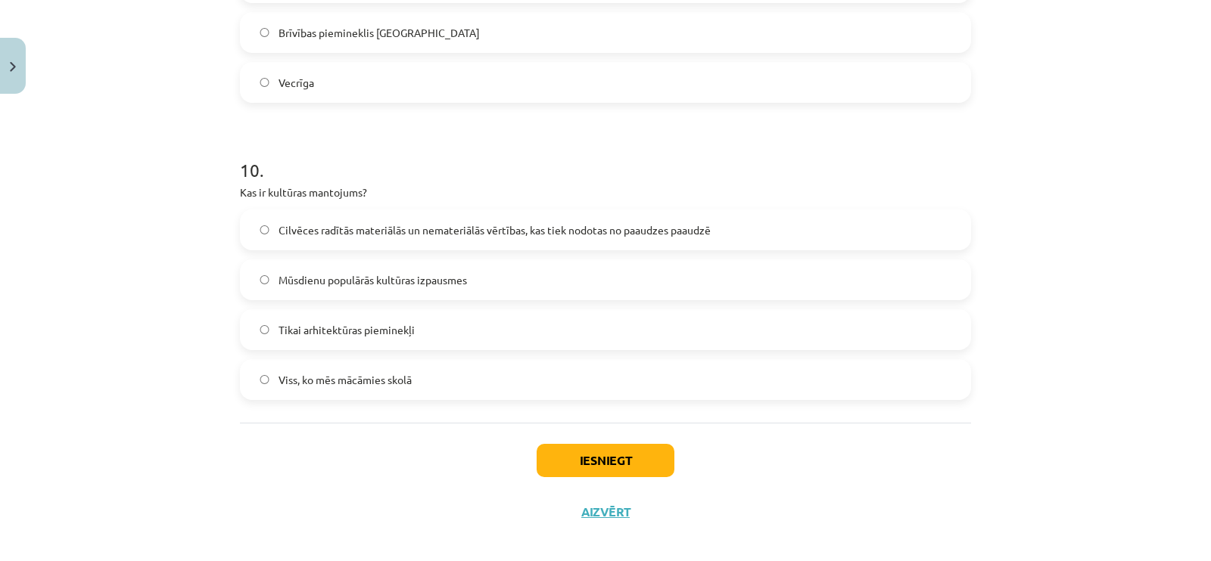
scroll to position [3229, 0]
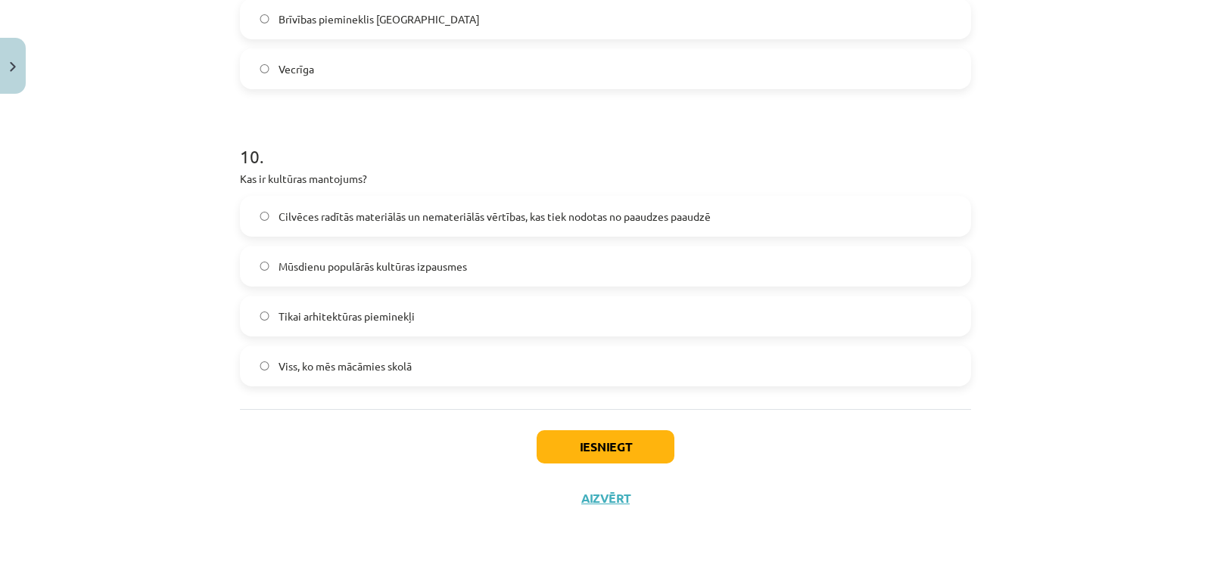
click at [543, 426] on div "Iesniegt Aizvērt" at bounding box center [605, 462] width 731 height 106
click at [566, 445] on button "Iesniegt" at bounding box center [605, 447] width 138 height 33
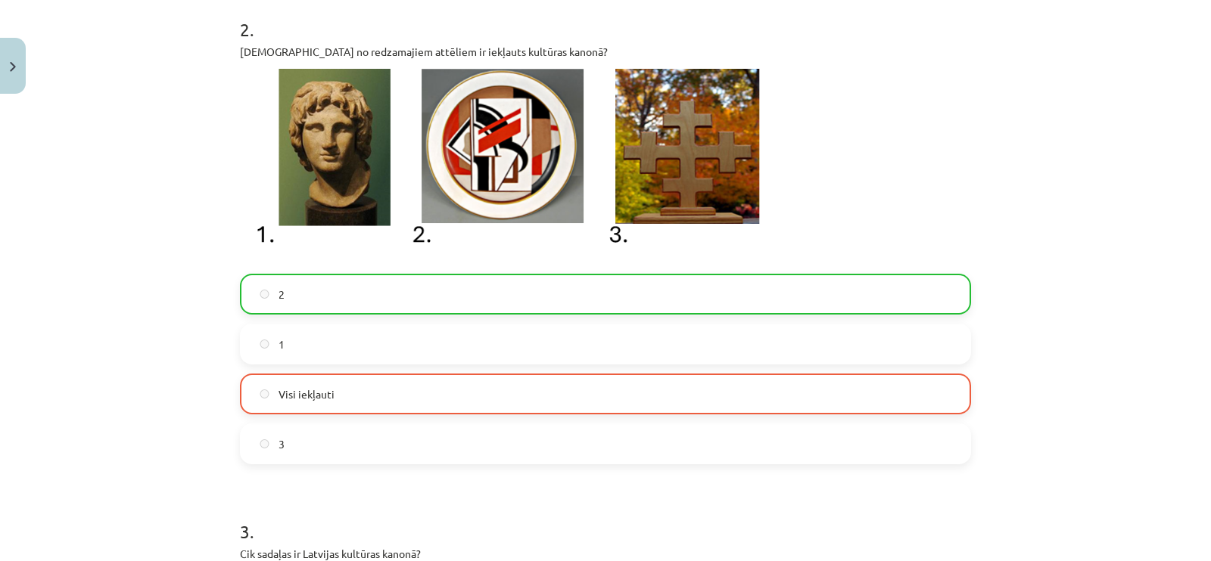
scroll to position [770, 0]
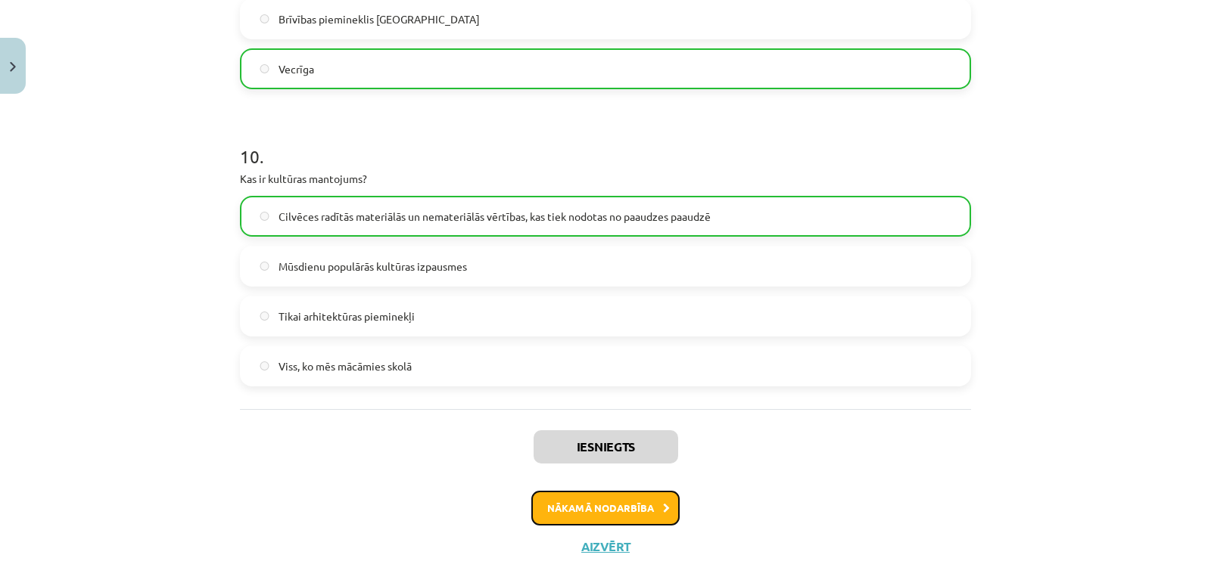
click at [606, 516] on button "Nākamā nodarbība" at bounding box center [605, 508] width 148 height 35
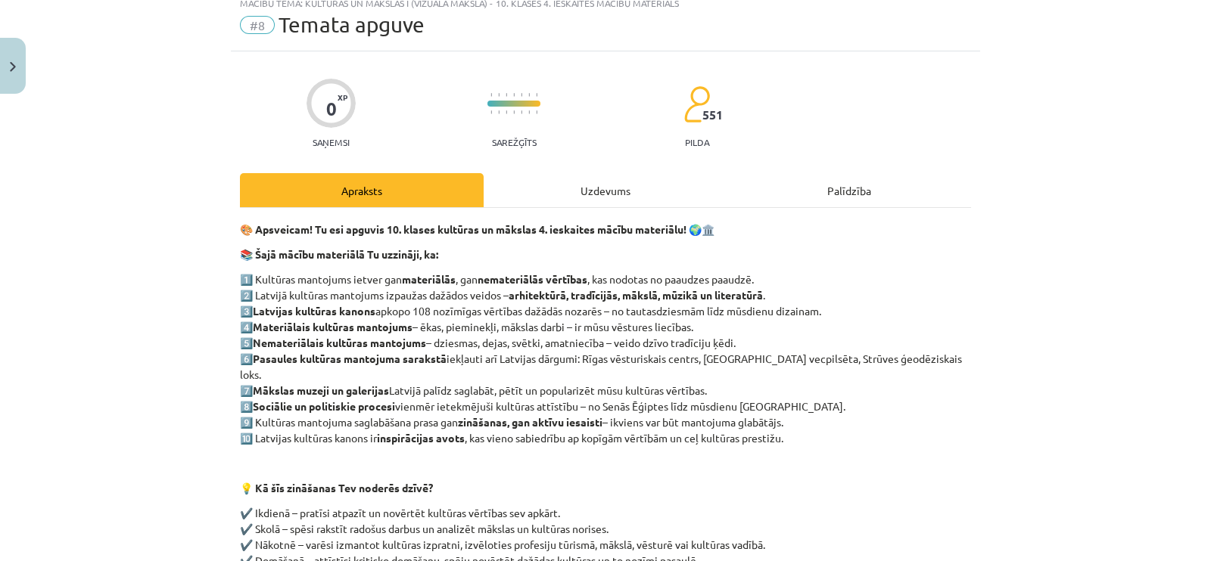
scroll to position [37, 0]
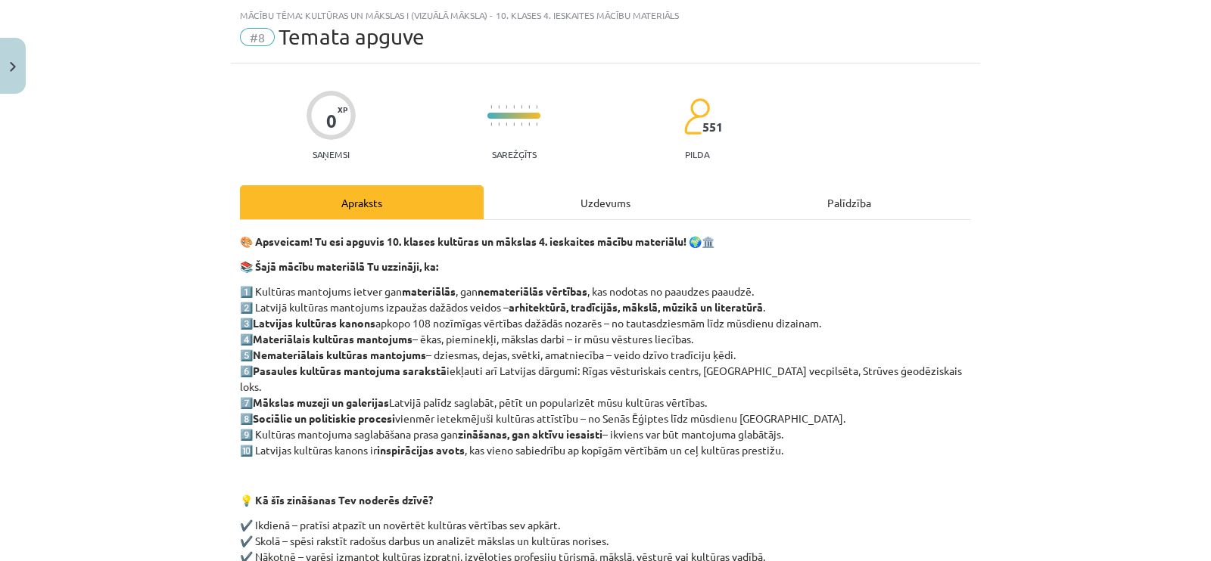
click at [588, 198] on div "Uzdevums" at bounding box center [605, 202] width 244 height 34
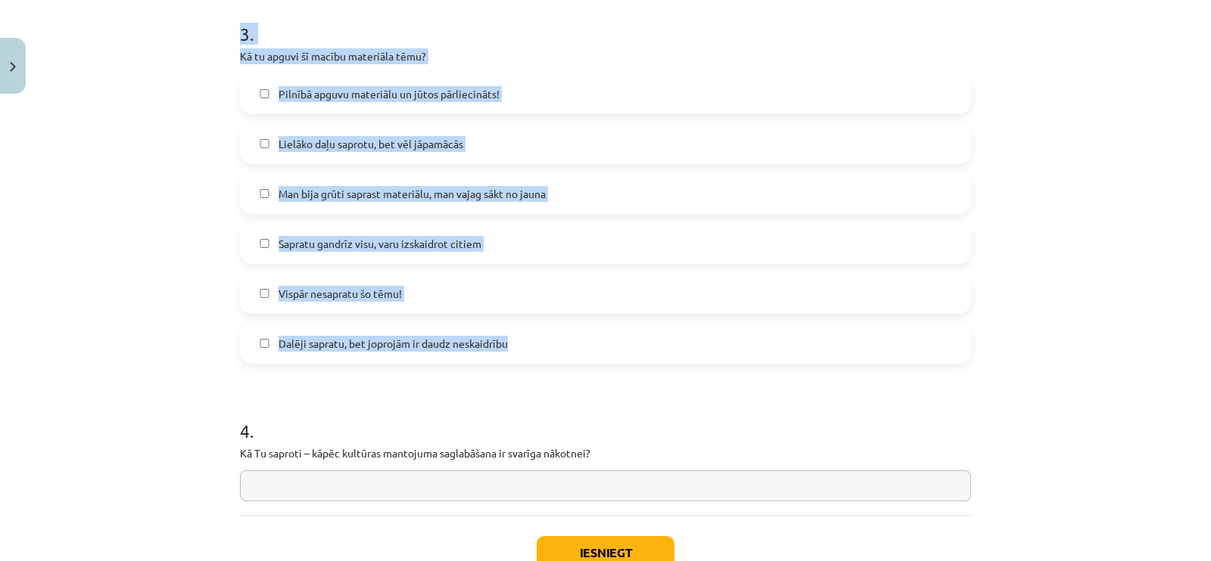
scroll to position [699, 0]
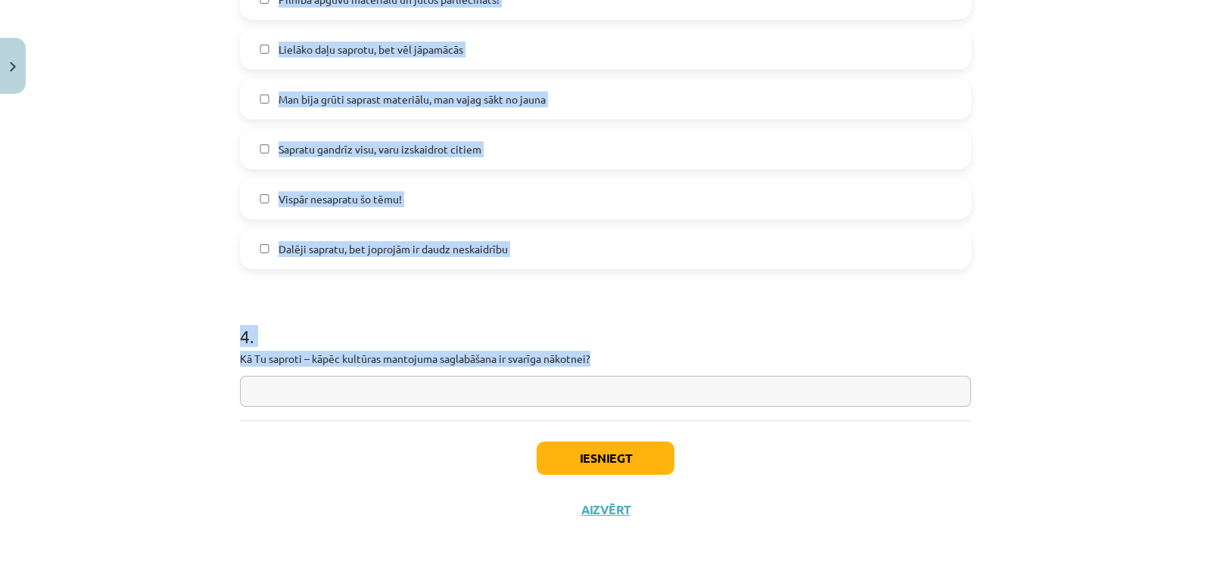
drag, startPoint x: 216, startPoint y: 291, endPoint x: 676, endPoint y: 347, distance: 464.3
click at [676, 347] on div "Mācību tēma: Kultūras un mākslas i (vizuālā māksla) - 10. klases 4. ieskaites m…" at bounding box center [605, 280] width 1211 height 561
copy form "1 . Nosauc vienu materiālā un vienu nemateriāla kultūras mantojuma piemēru no s…"
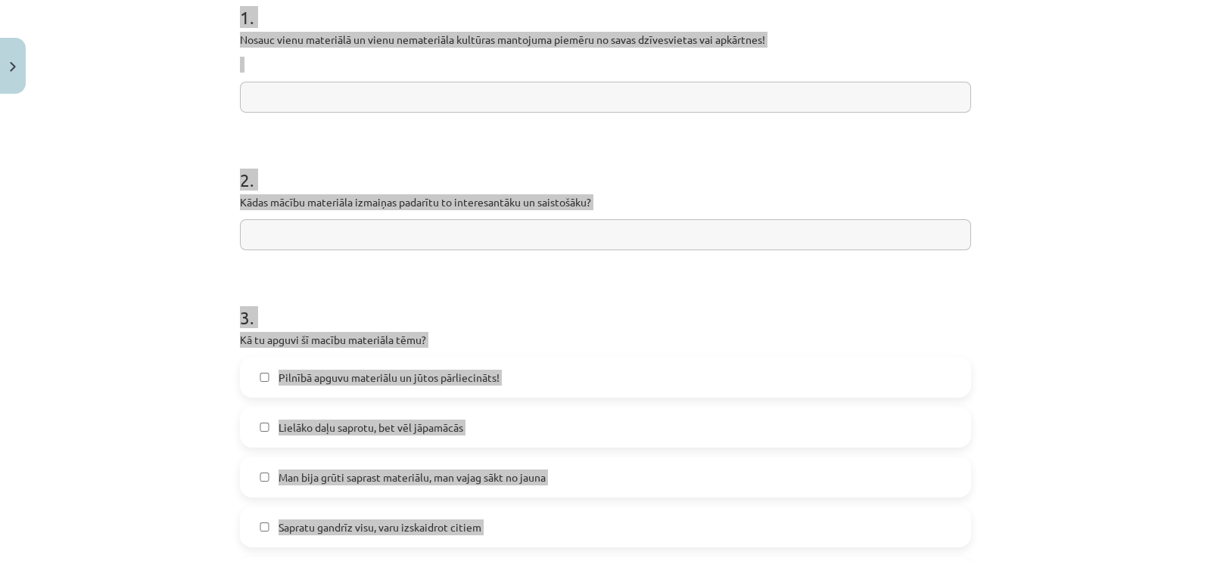
scroll to position [0, 0]
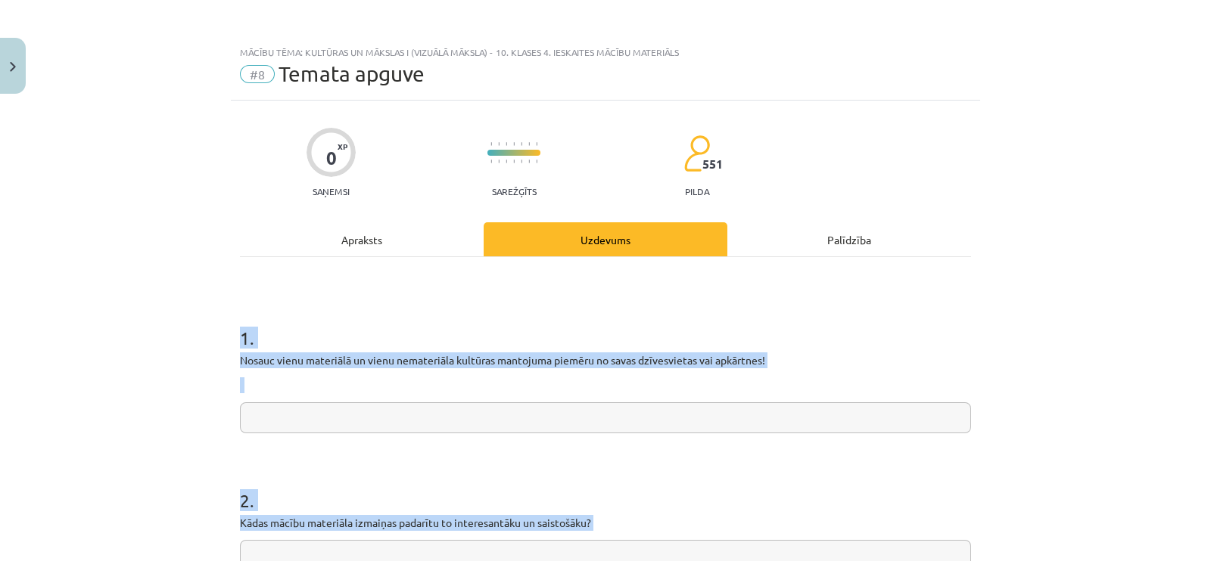
click at [141, 293] on div "Mācību tēma: Kultūras un mākslas i (vizuālā māksla) - 10. klases 4. ieskaites m…" at bounding box center [605, 280] width 1211 height 561
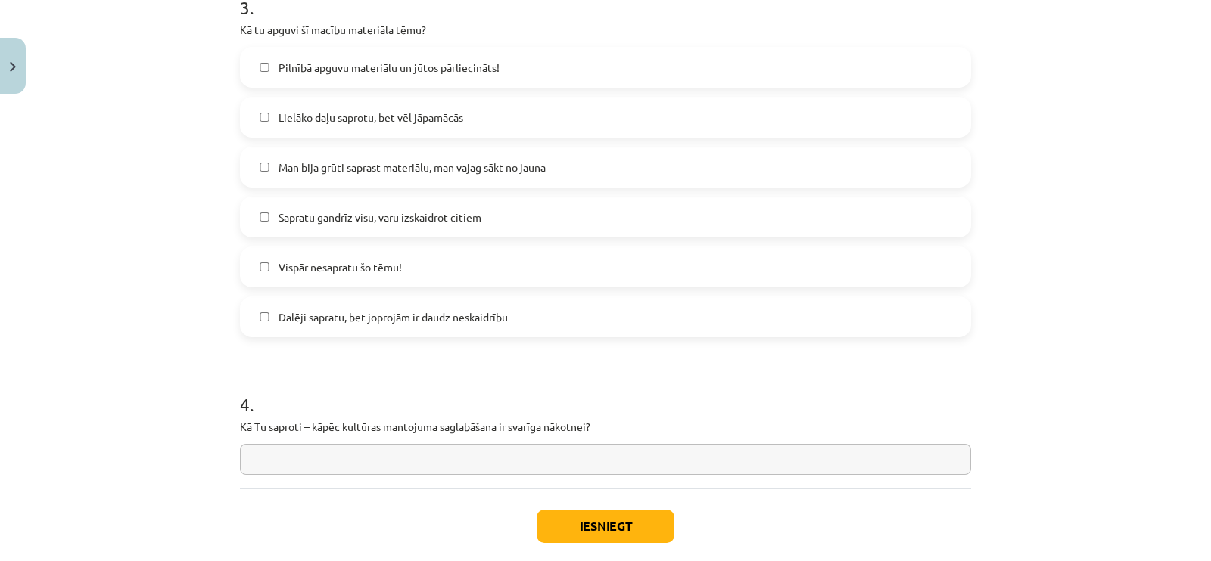
scroll to position [710, 0]
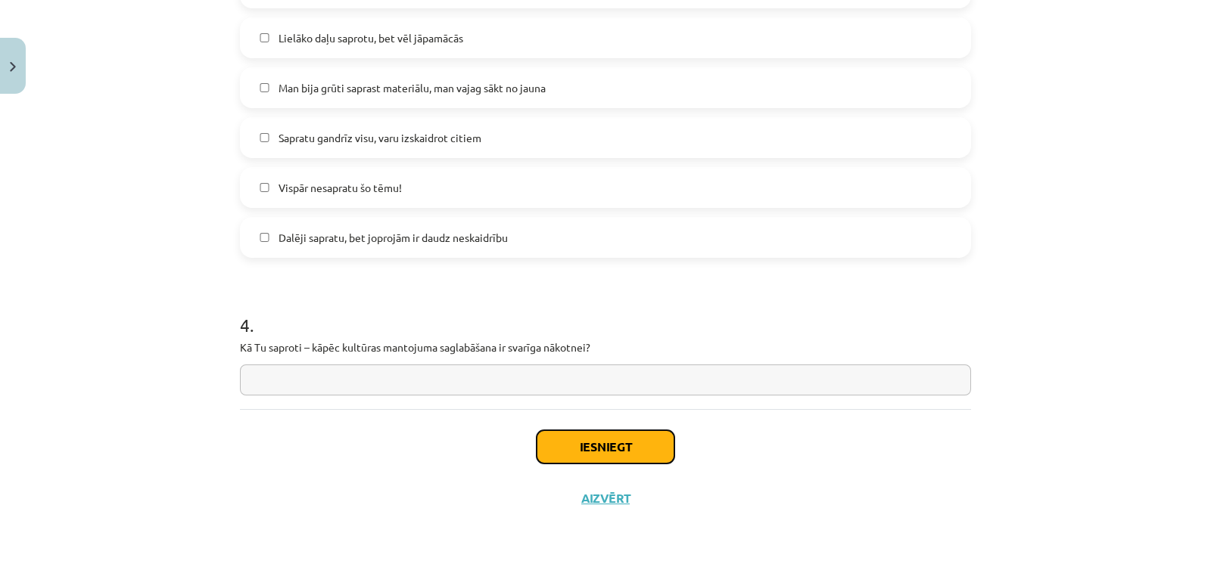
click at [620, 434] on button "Iesniegt" at bounding box center [605, 447] width 138 height 33
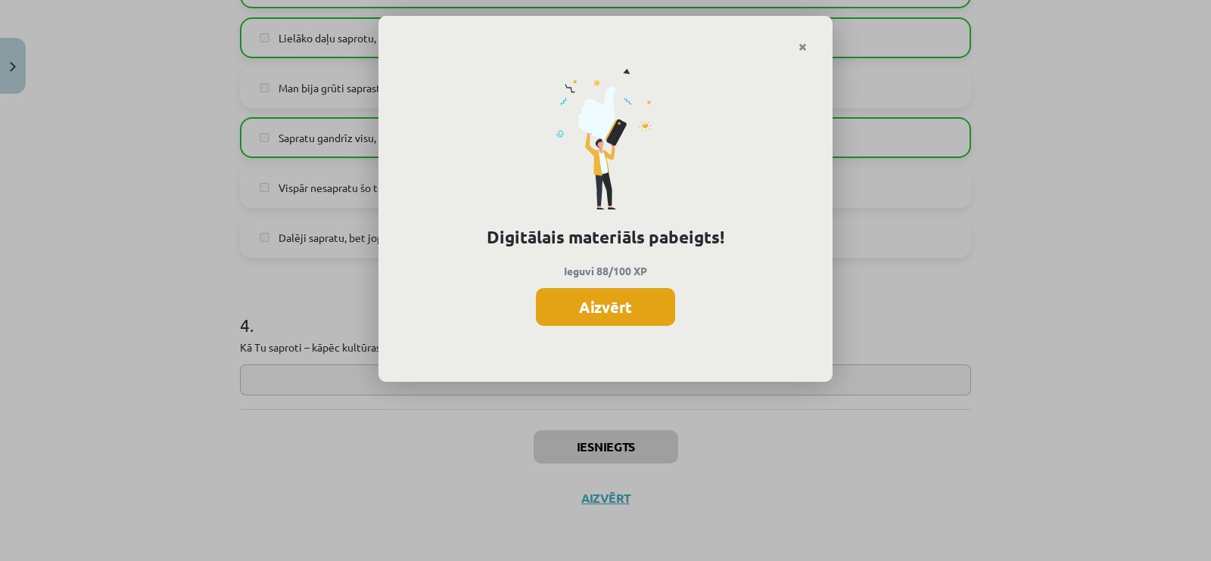
click at [547, 297] on button "Aizvērt" at bounding box center [605, 307] width 139 height 38
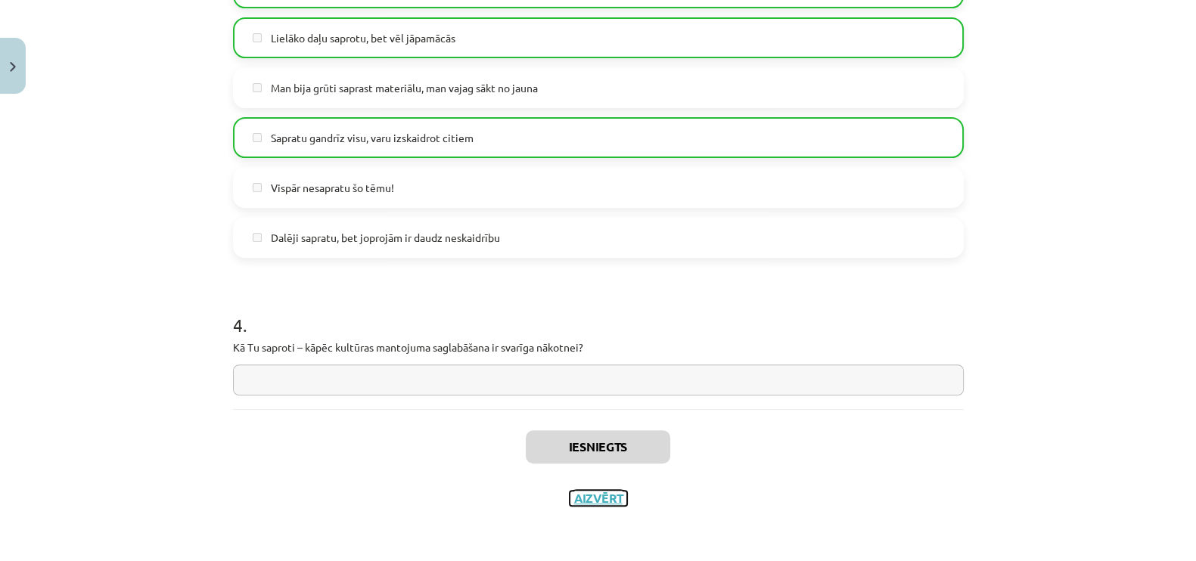
click at [590, 495] on button "Aizvērt" at bounding box center [599, 498] width 58 height 15
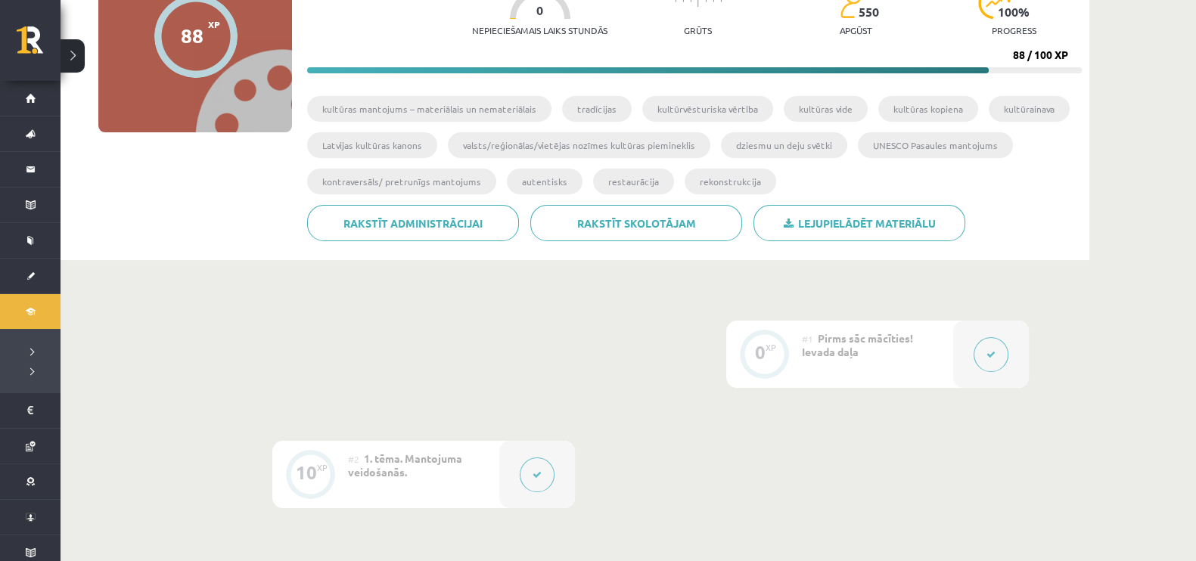
scroll to position [46, 0]
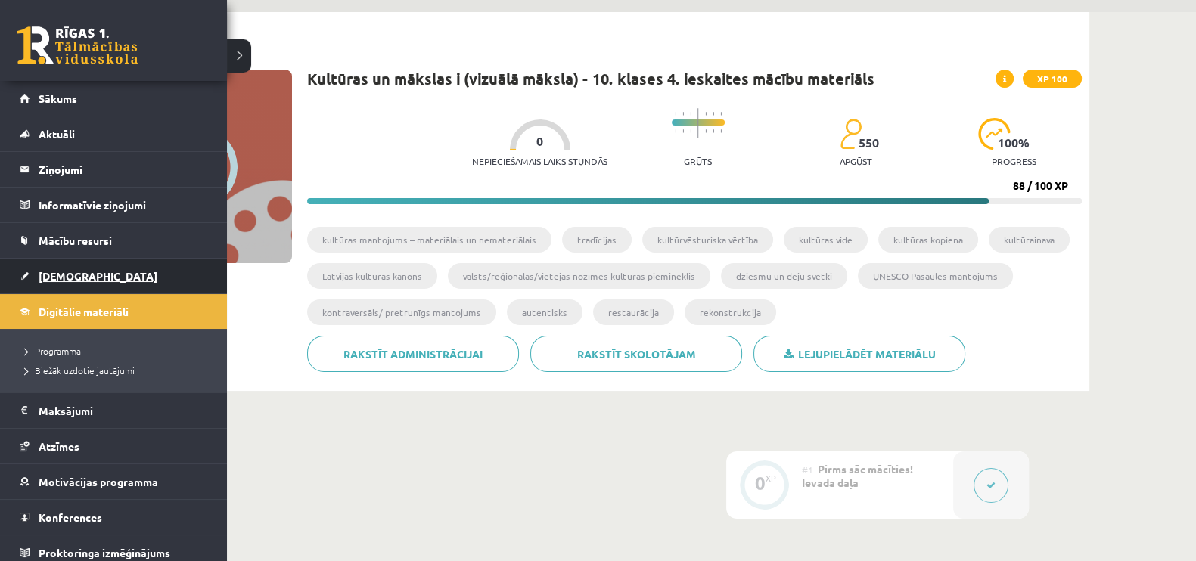
click at [37, 279] on link "[DEMOGRAPHIC_DATA]" at bounding box center [114, 276] width 188 height 35
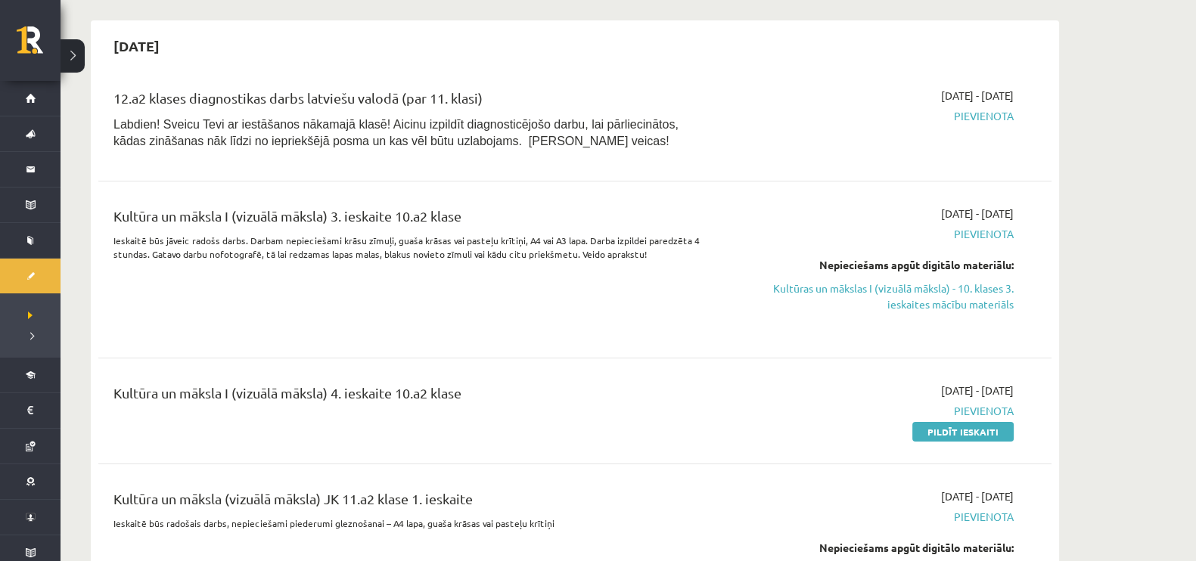
scroll to position [284, 0]
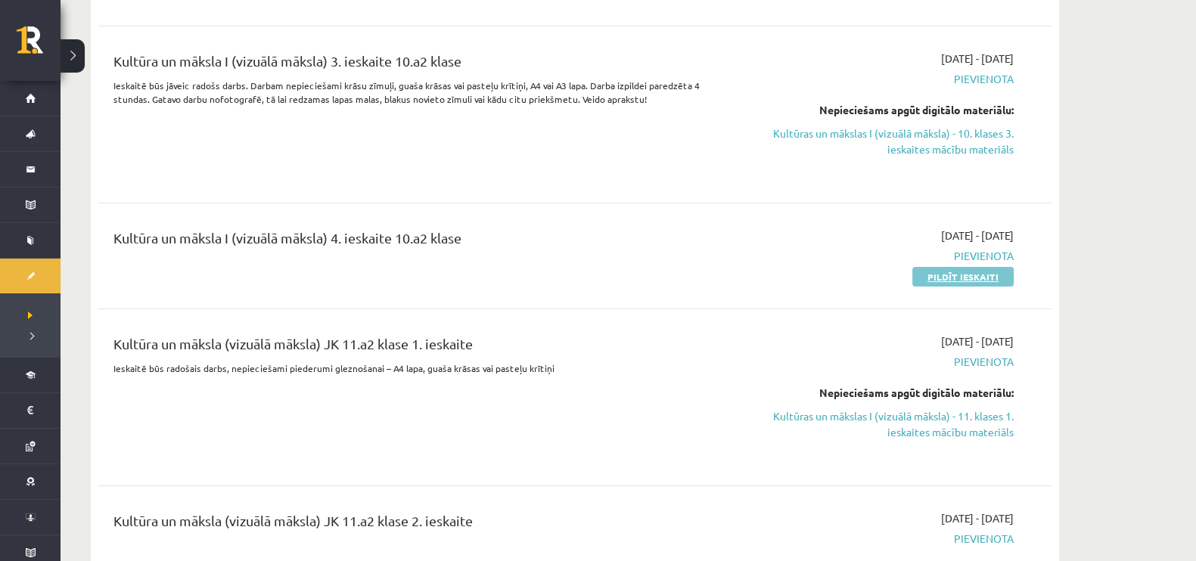
click at [919, 281] on link "Pildīt ieskaiti" at bounding box center [962, 277] width 101 height 20
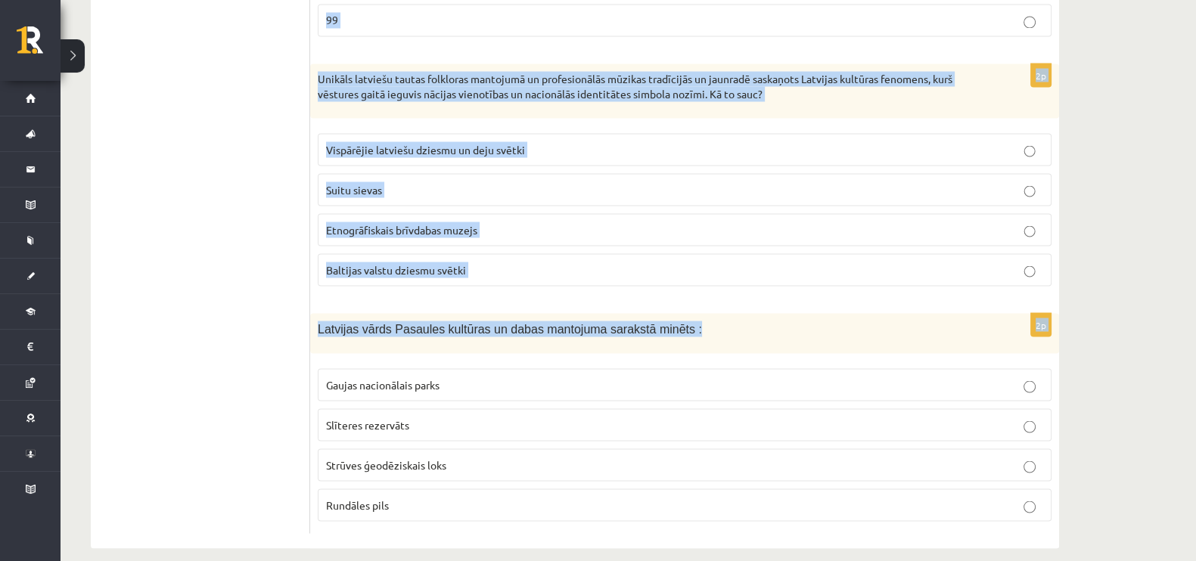
scroll to position [3509, 0]
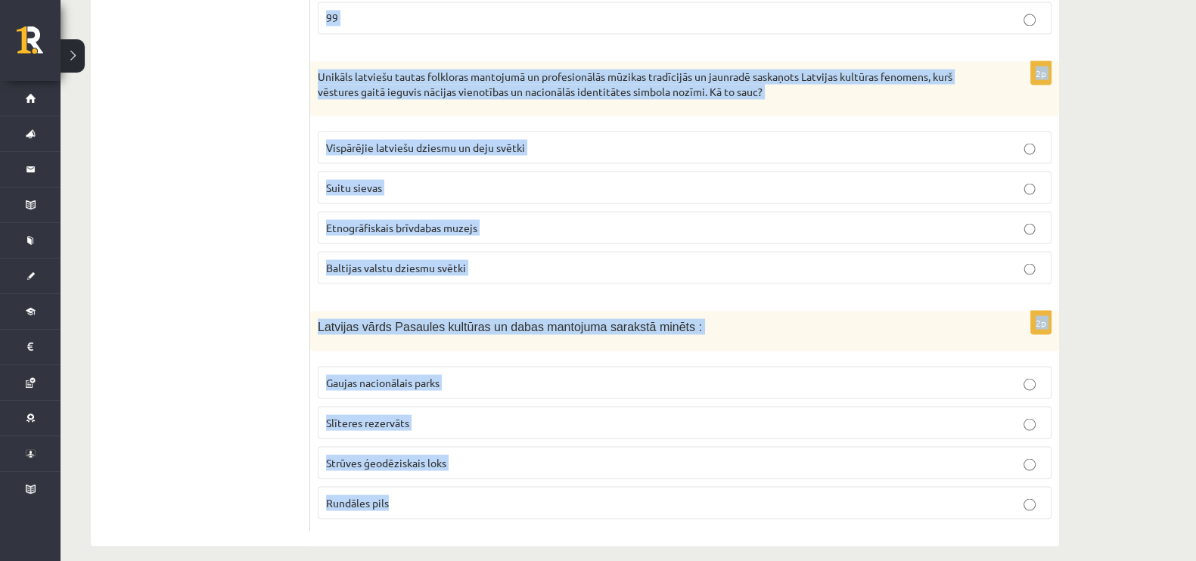
drag, startPoint x: 316, startPoint y: 204, endPoint x: 806, endPoint y: 490, distance: 566.6
copy form "Viņš radījis kanoniskus opusus instrumentiem solo („Grāmata” čellam, „Ainava ar…"
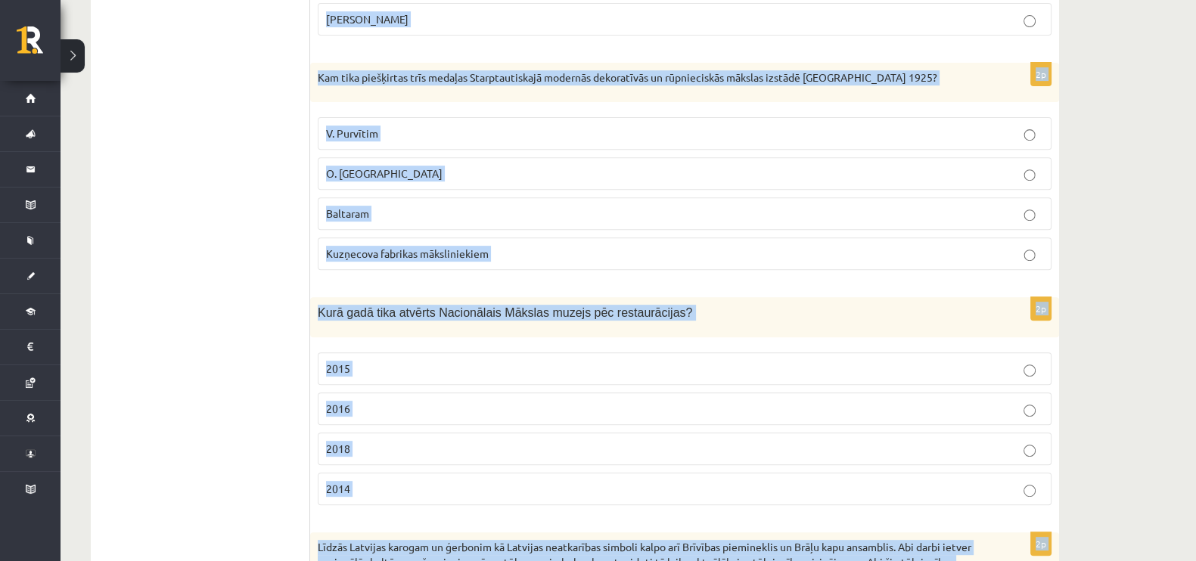
scroll to position [294, 0]
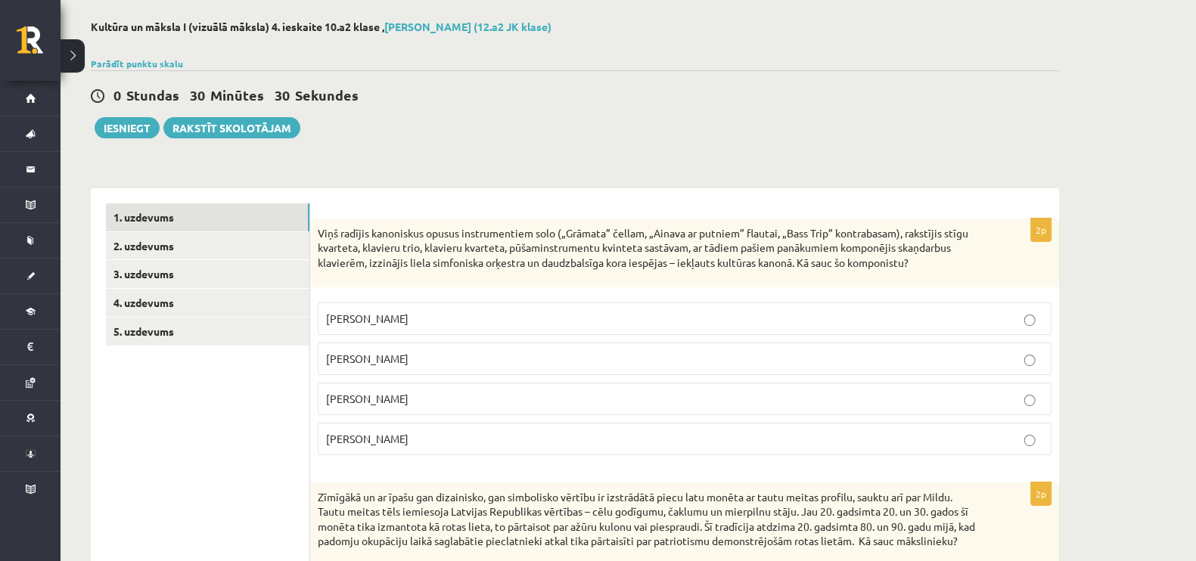
scroll to position [94, 0]
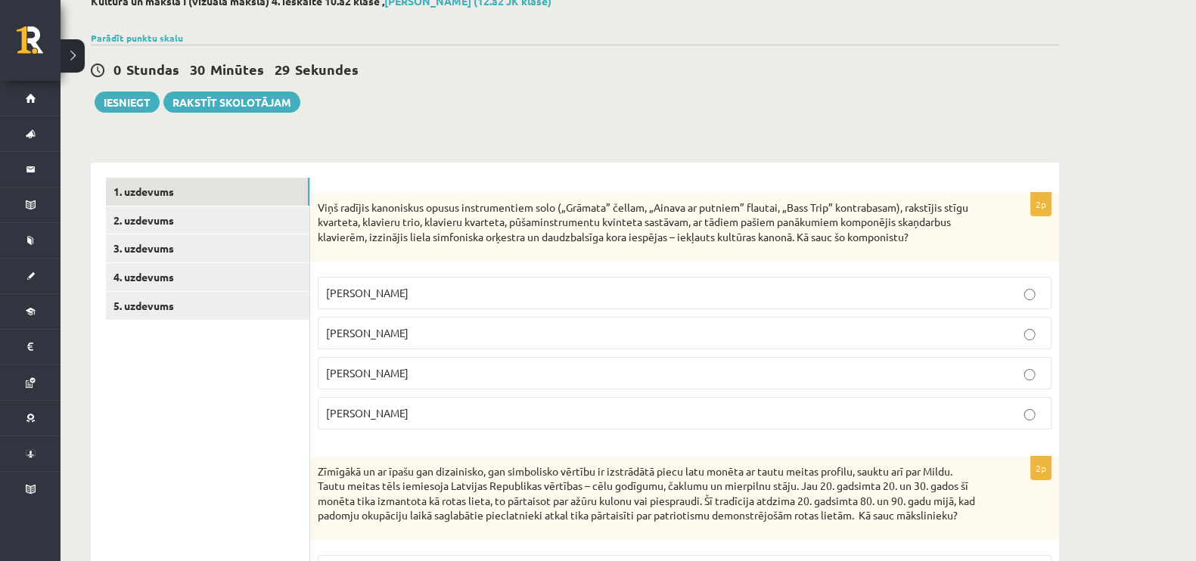
click at [442, 295] on p "Pēteris Vasks" at bounding box center [684, 293] width 717 height 16
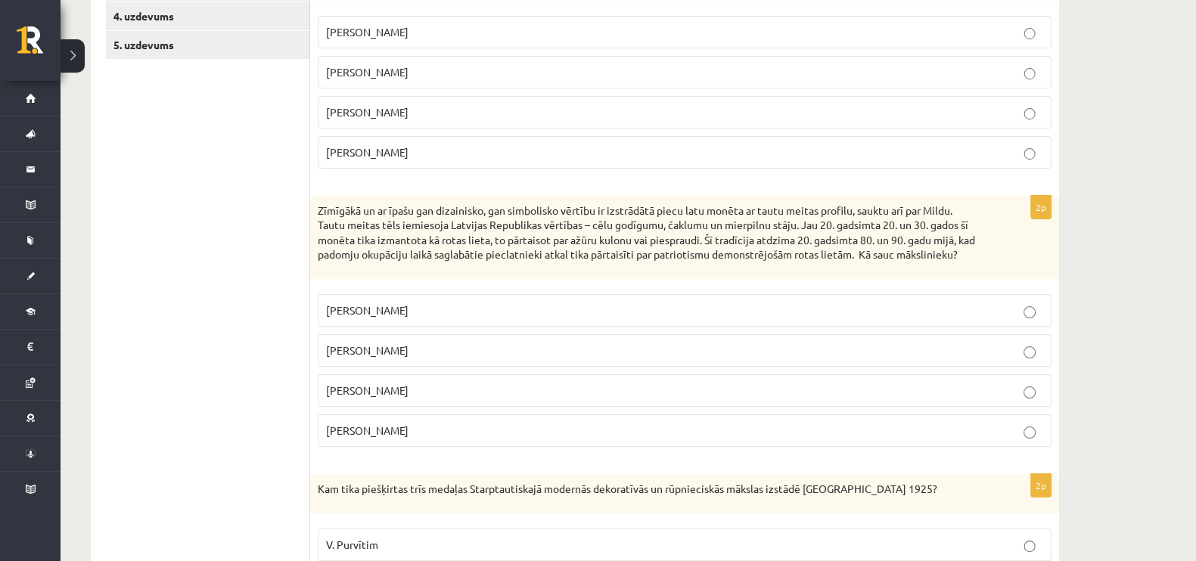
scroll to position [473, 0]
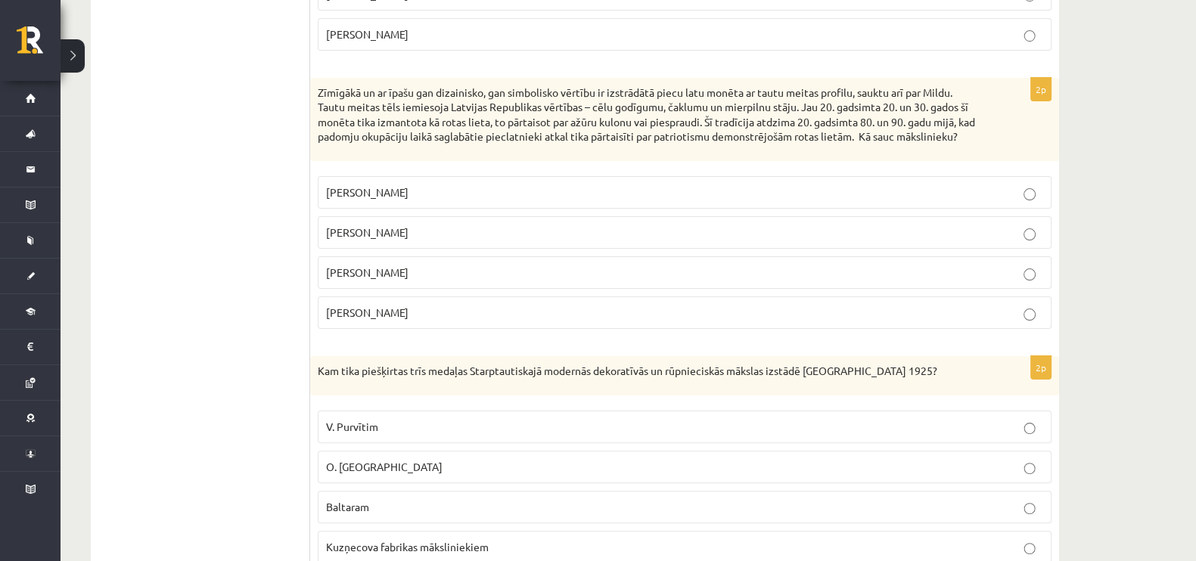
click at [404, 191] on label "Rihards Zariņš" at bounding box center [685, 192] width 734 height 33
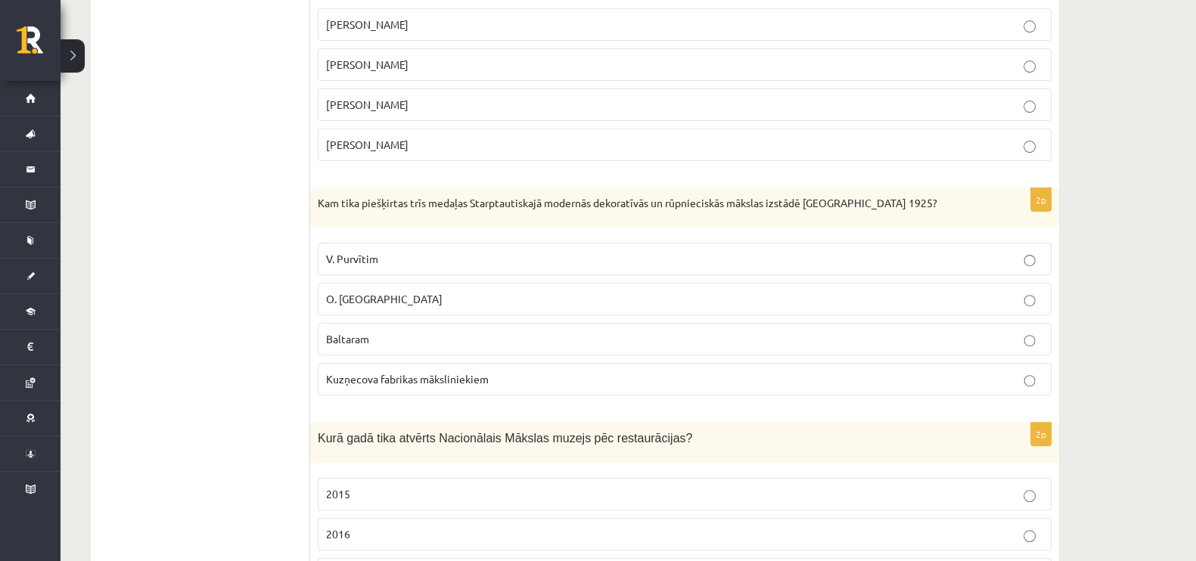
scroll to position [661, 0]
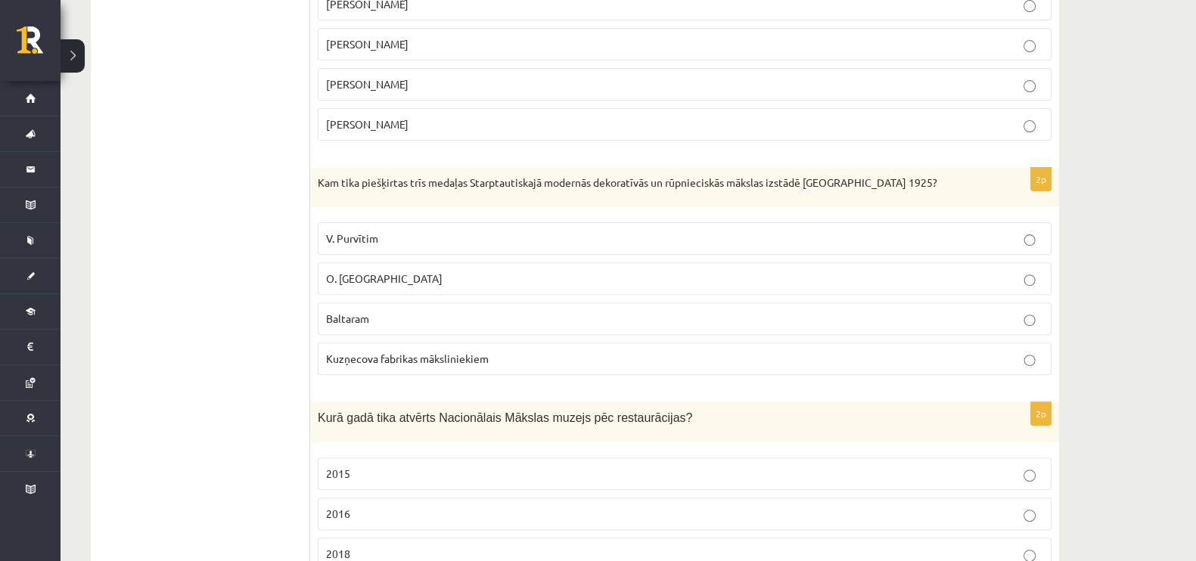
click at [378, 316] on label "Baltaram" at bounding box center [685, 319] width 734 height 33
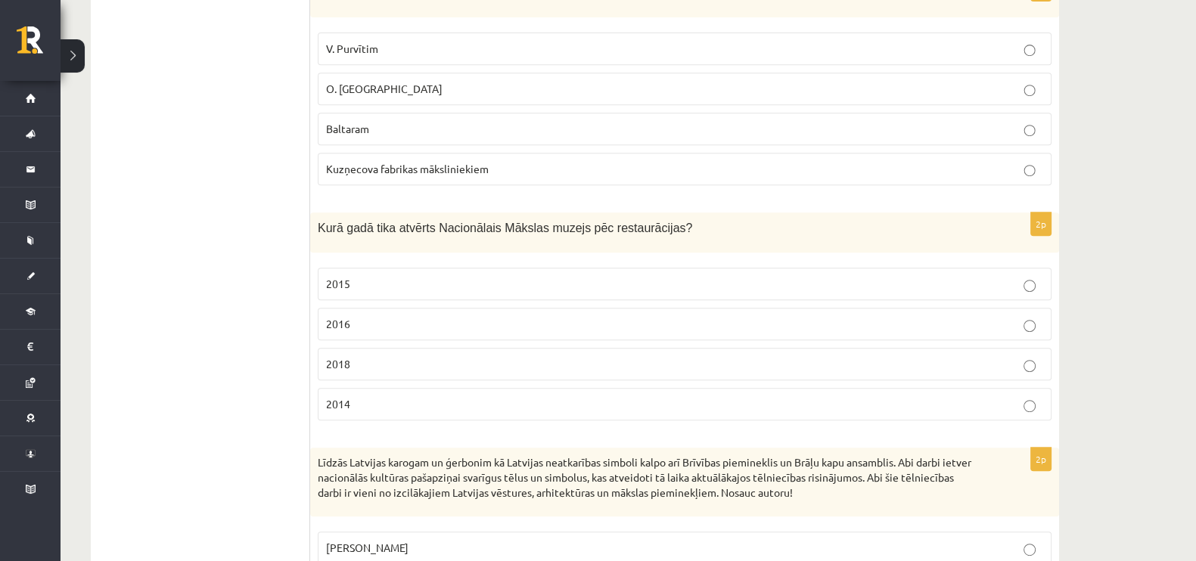
click at [411, 327] on label "2016" at bounding box center [685, 324] width 734 height 33
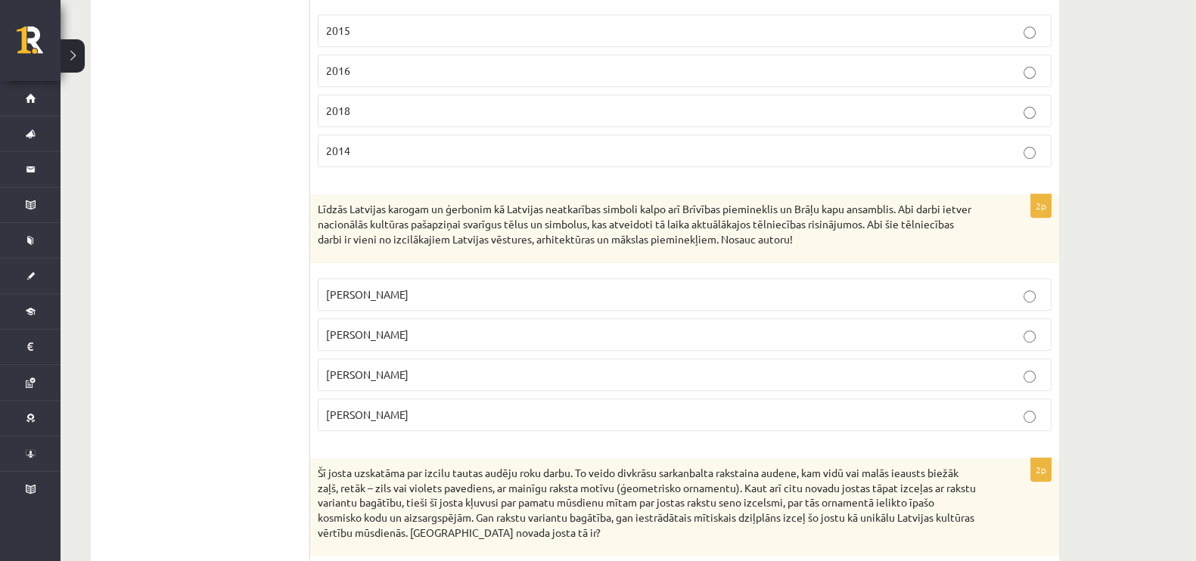
scroll to position [1135, 0]
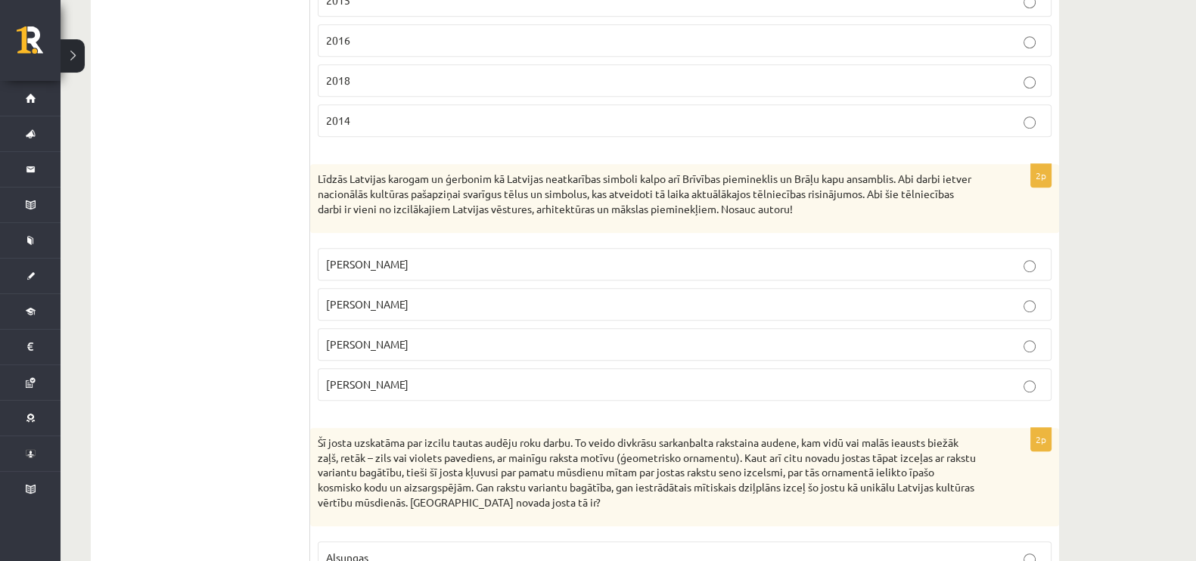
click at [404, 281] on label "Kārlis Zāle" at bounding box center [685, 264] width 734 height 33
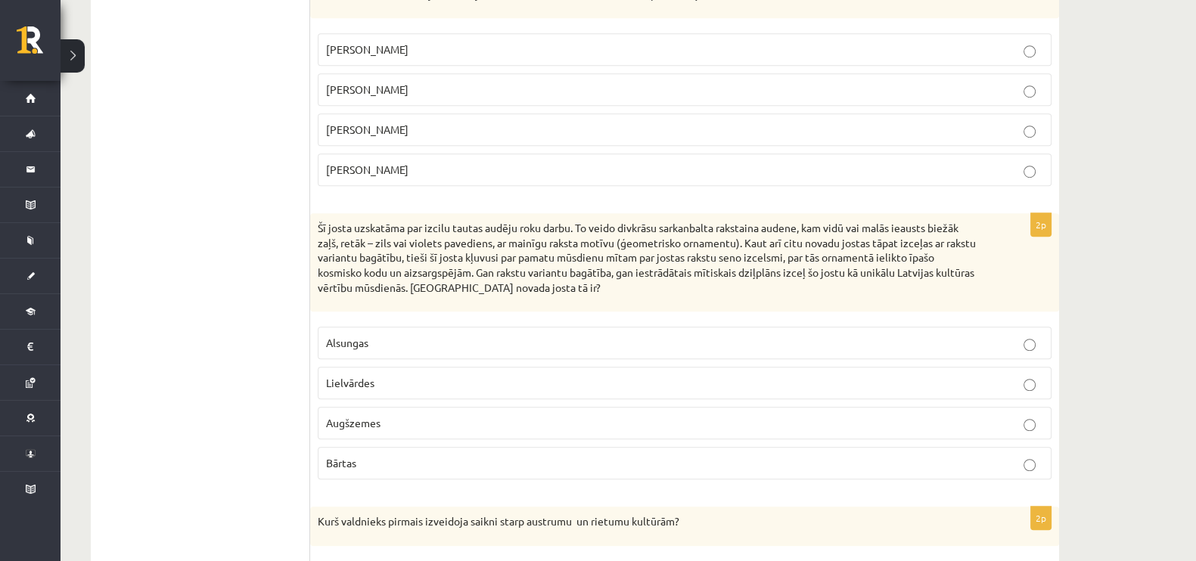
scroll to position [1418, 0]
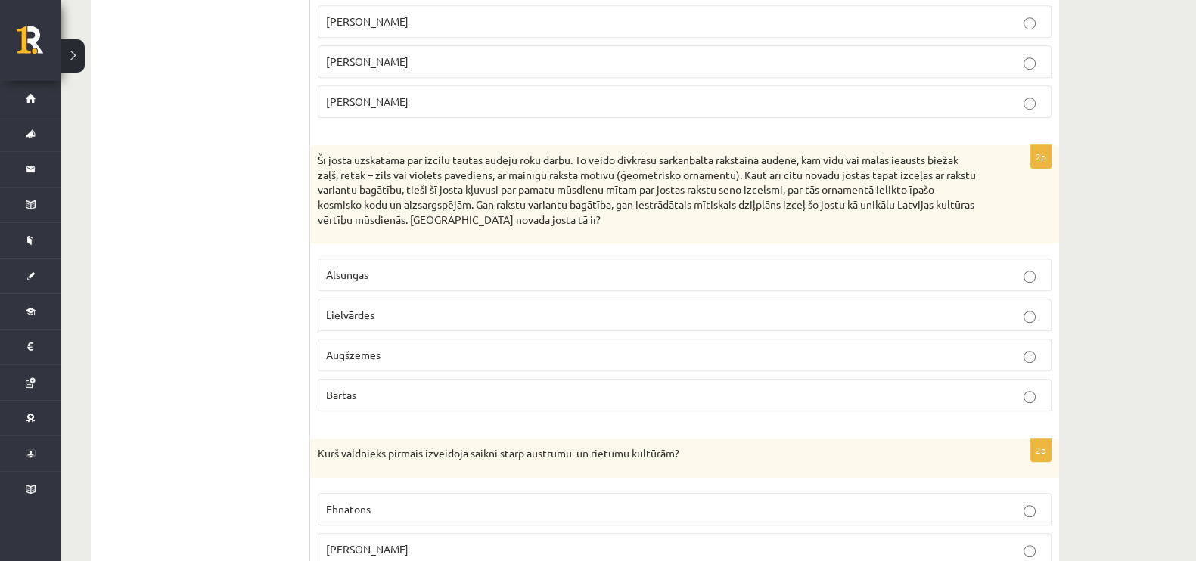
drag, startPoint x: 390, startPoint y: 320, endPoint x: 375, endPoint y: 285, distance: 38.3
click at [390, 320] on p "Lielvārdes" at bounding box center [684, 315] width 717 height 16
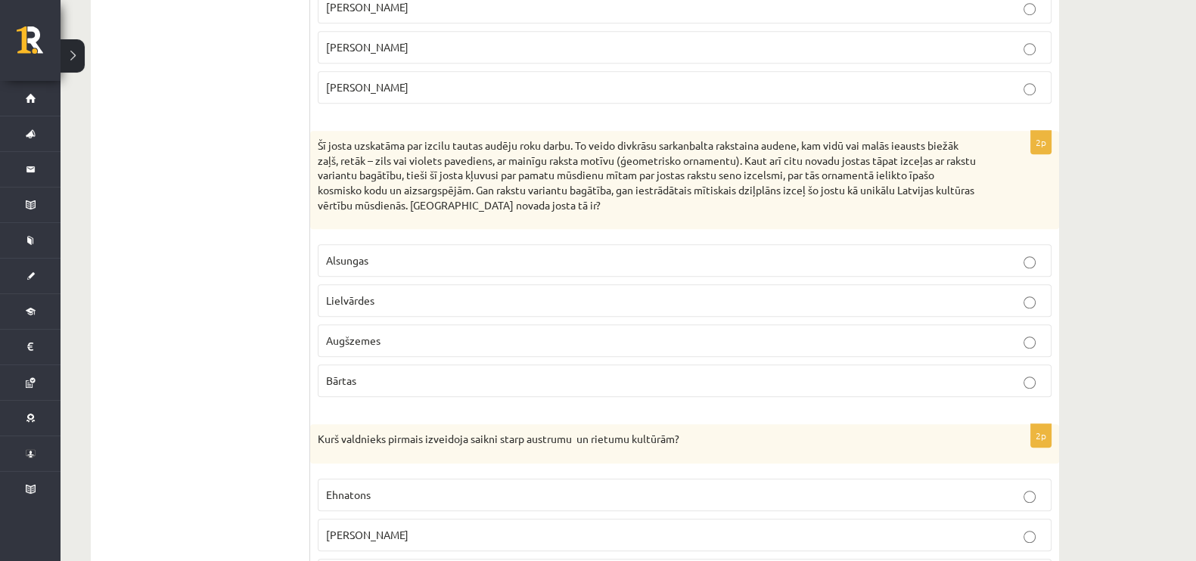
scroll to position [1608, 0]
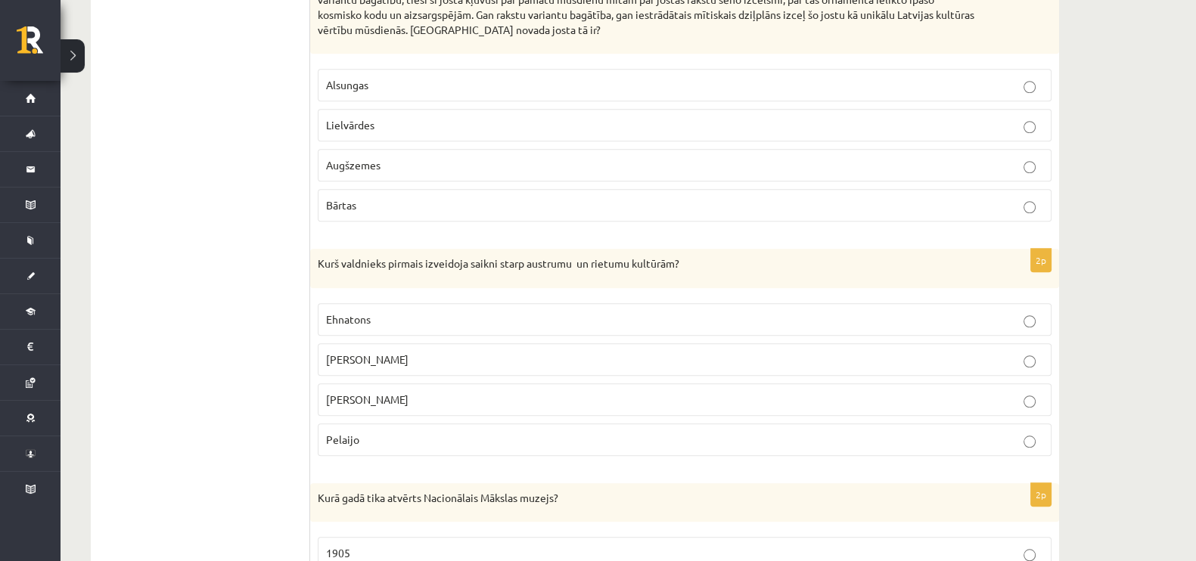
drag, startPoint x: 370, startPoint y: 372, endPoint x: 362, endPoint y: 173, distance: 199.2
click at [370, 366] on span "Aleksandrs Lielais" at bounding box center [367, 360] width 82 height 14
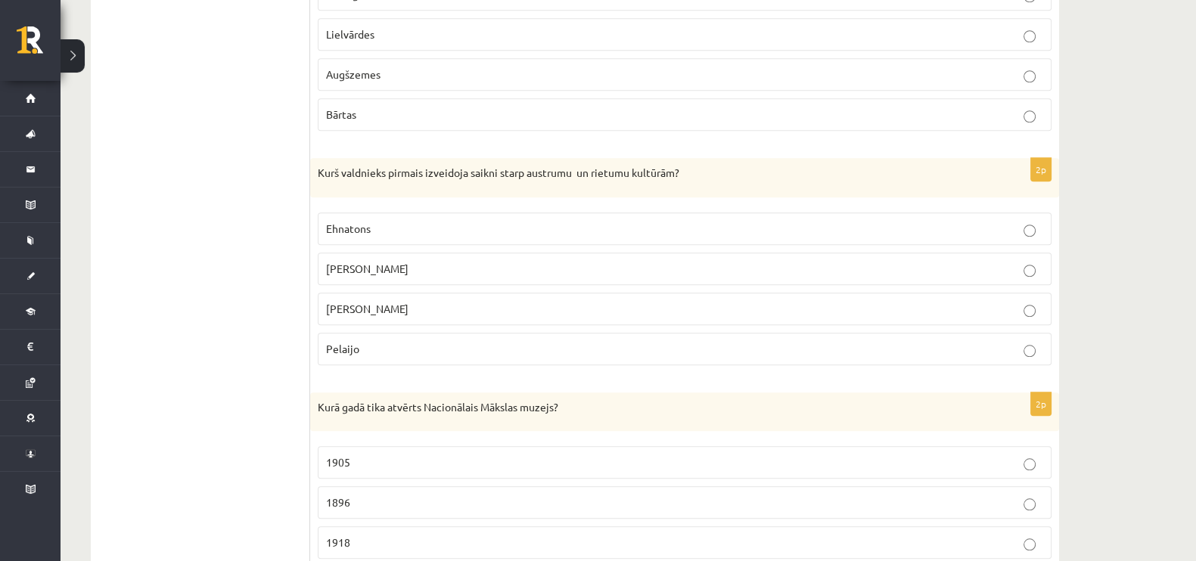
scroll to position [1892, 0]
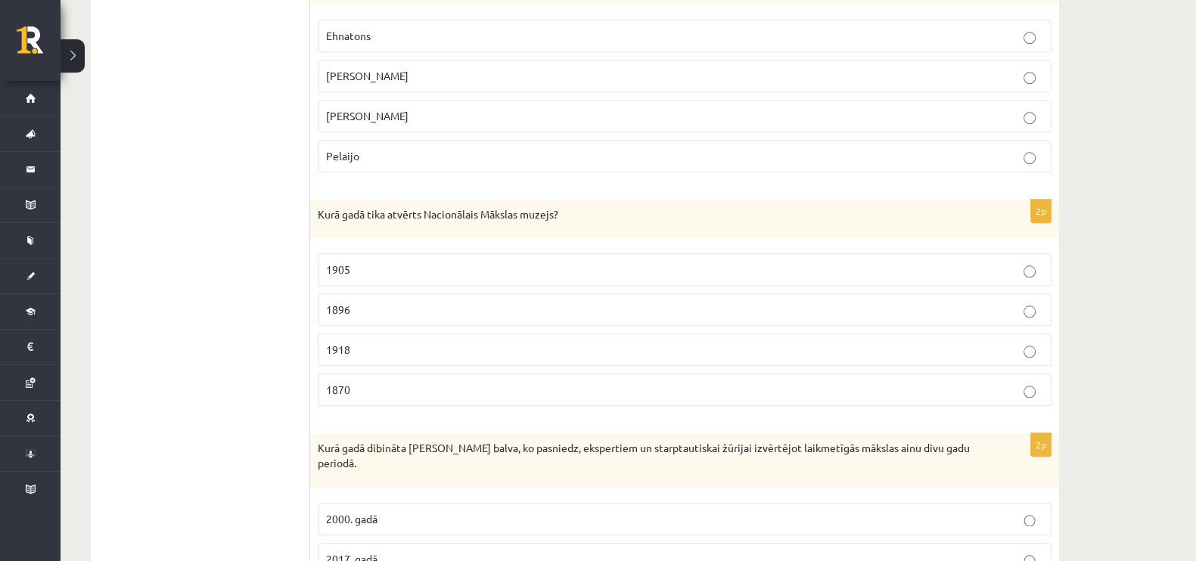
click at [356, 276] on p "1905" at bounding box center [684, 270] width 717 height 16
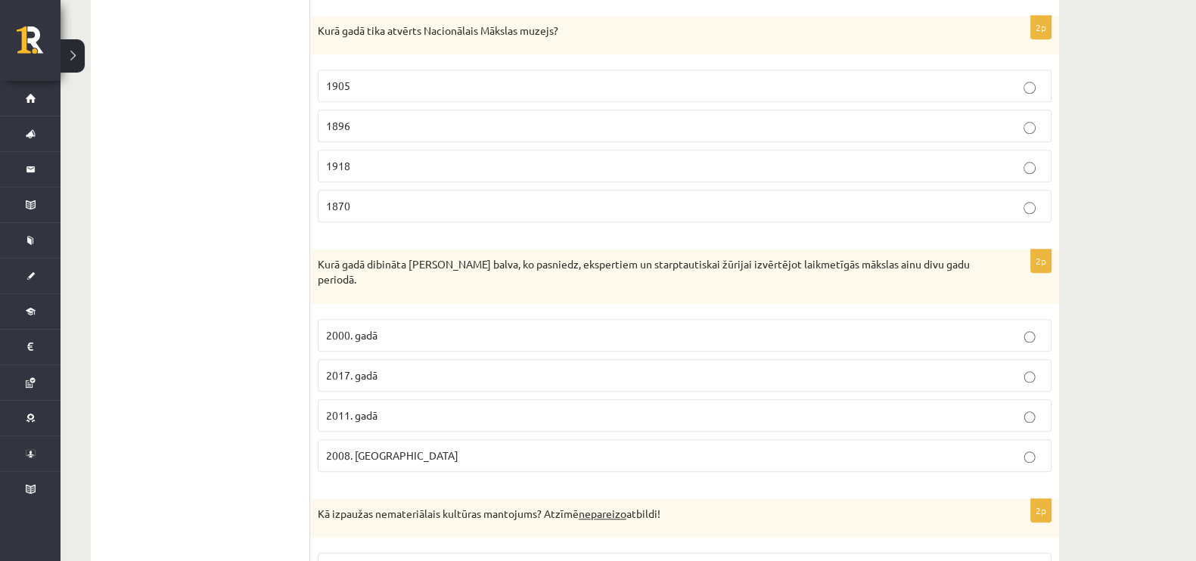
scroll to position [2081, 0]
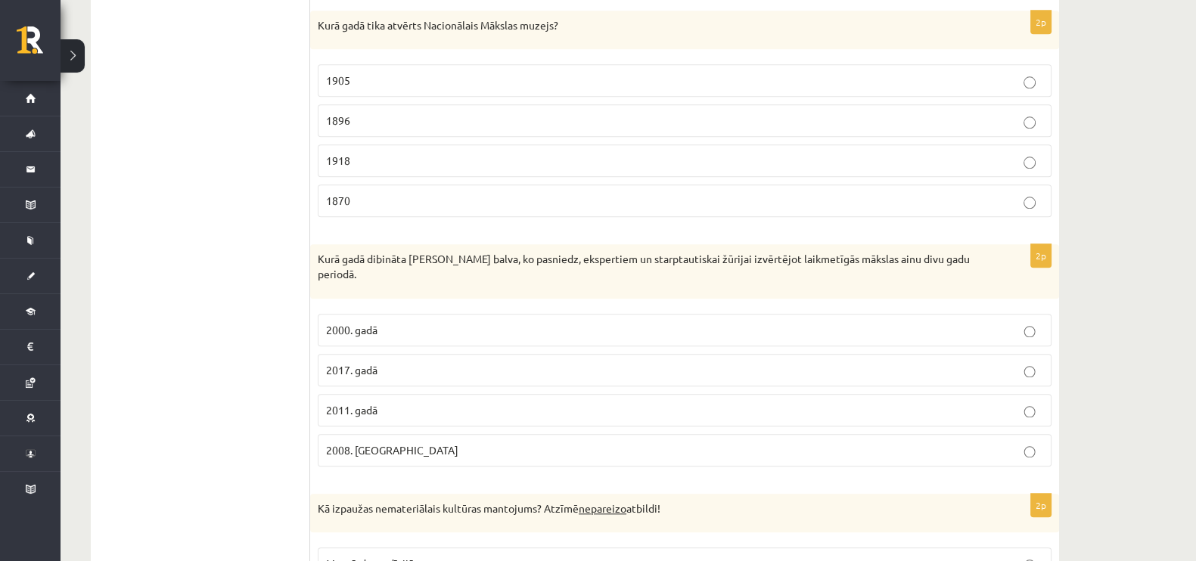
drag, startPoint x: 356, startPoint y: 442, endPoint x: 359, endPoint y: 243, distance: 199.0
click at [356, 443] on span "2008. Gadā" at bounding box center [392, 450] width 132 height 14
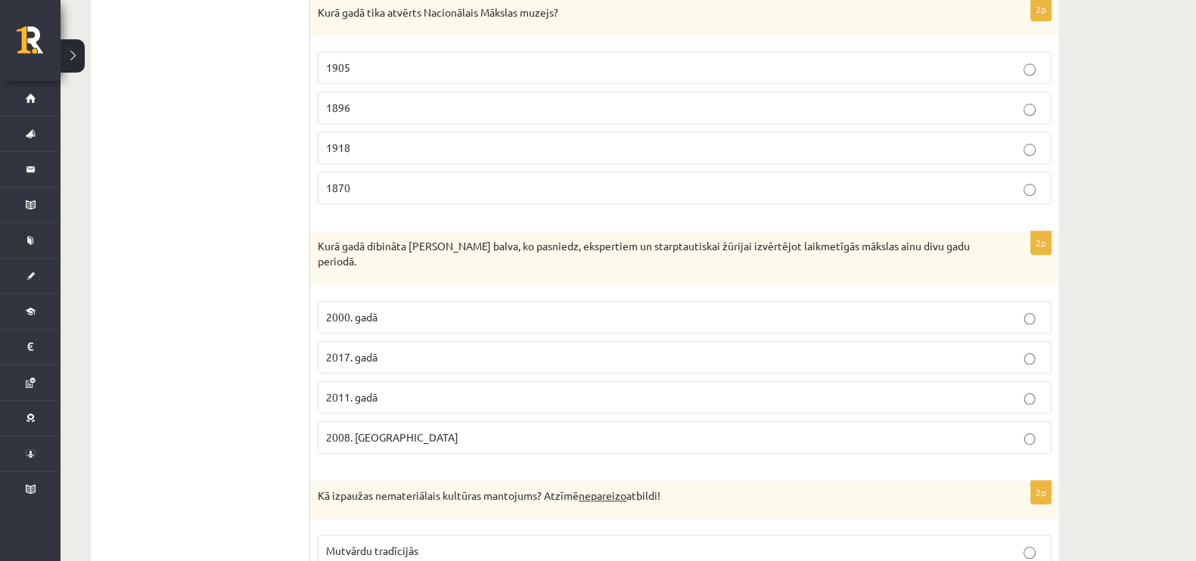
scroll to position [2270, 0]
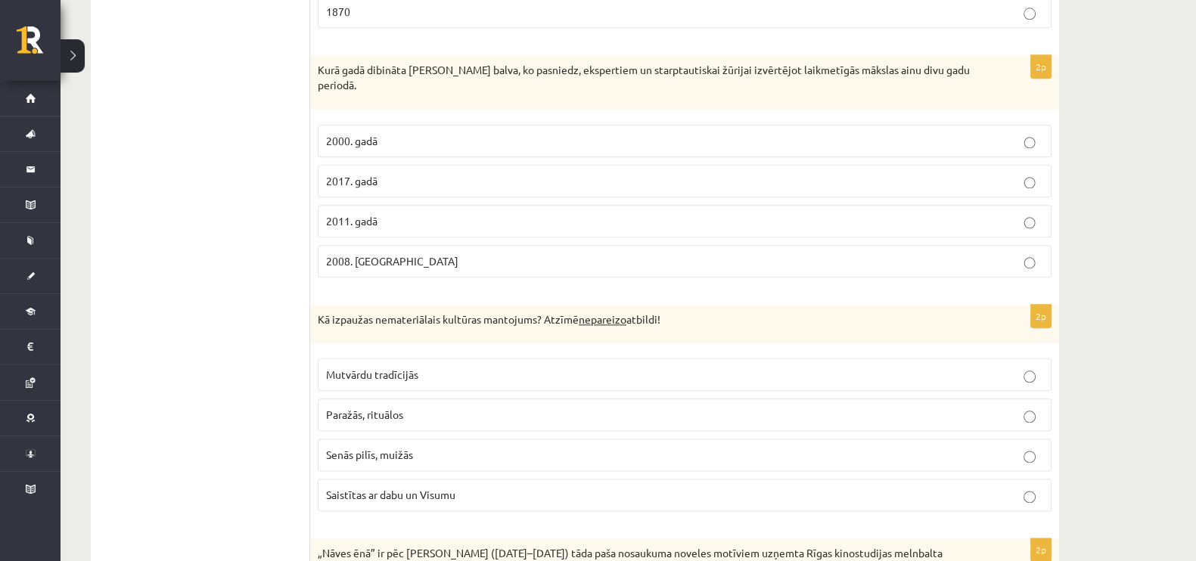
click at [429, 447] on p "Senās pilīs, muižās" at bounding box center [684, 455] width 717 height 16
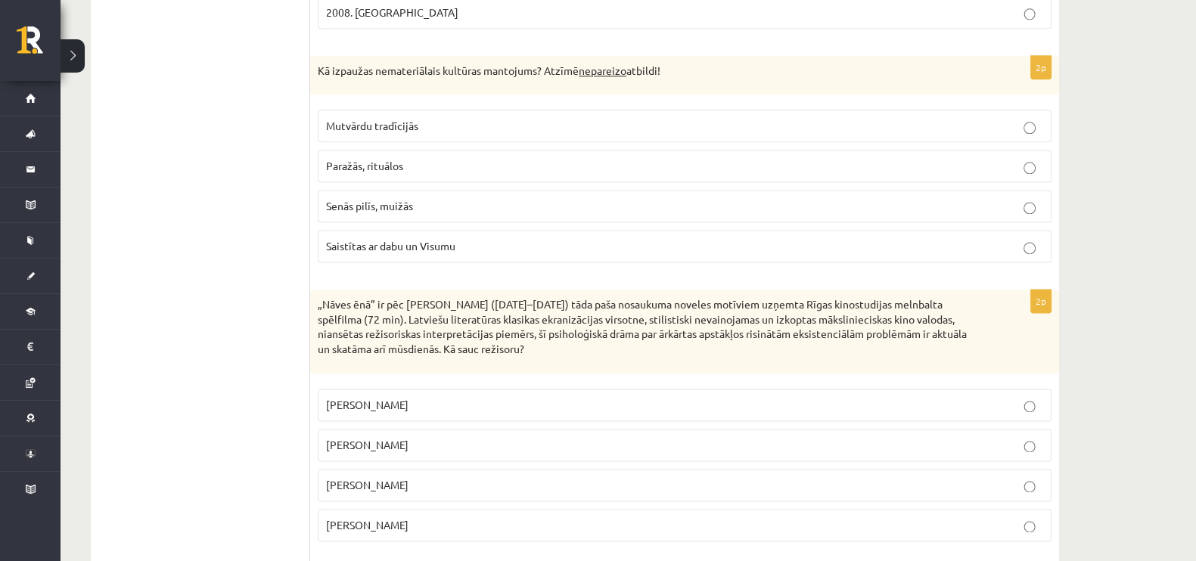
scroll to position [2553, 0]
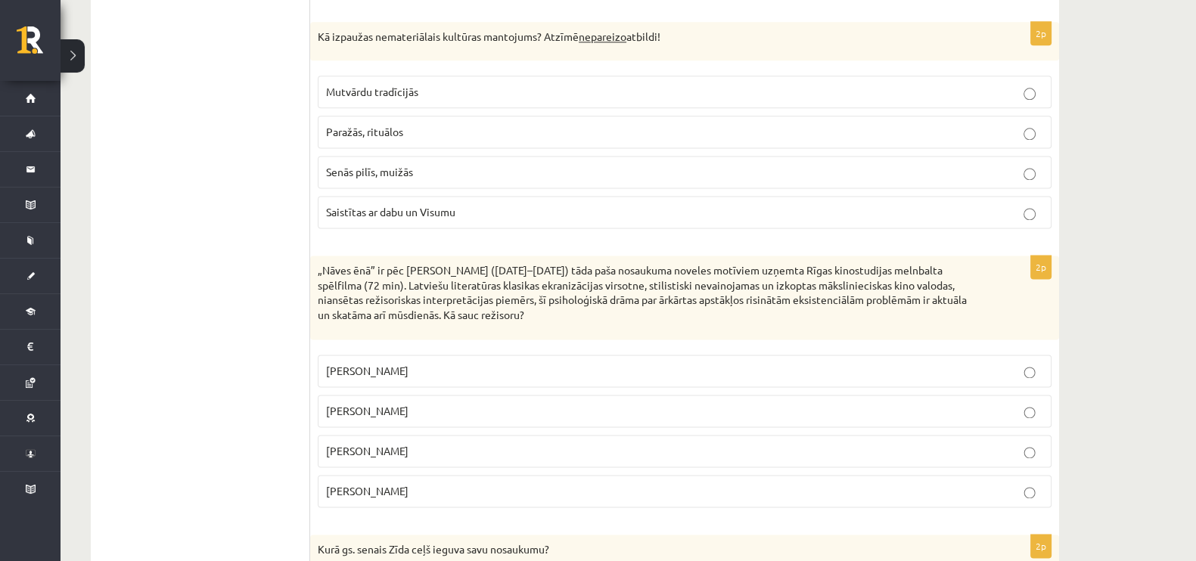
click at [415, 483] on p "Gunārs Piesis" at bounding box center [684, 491] width 717 height 16
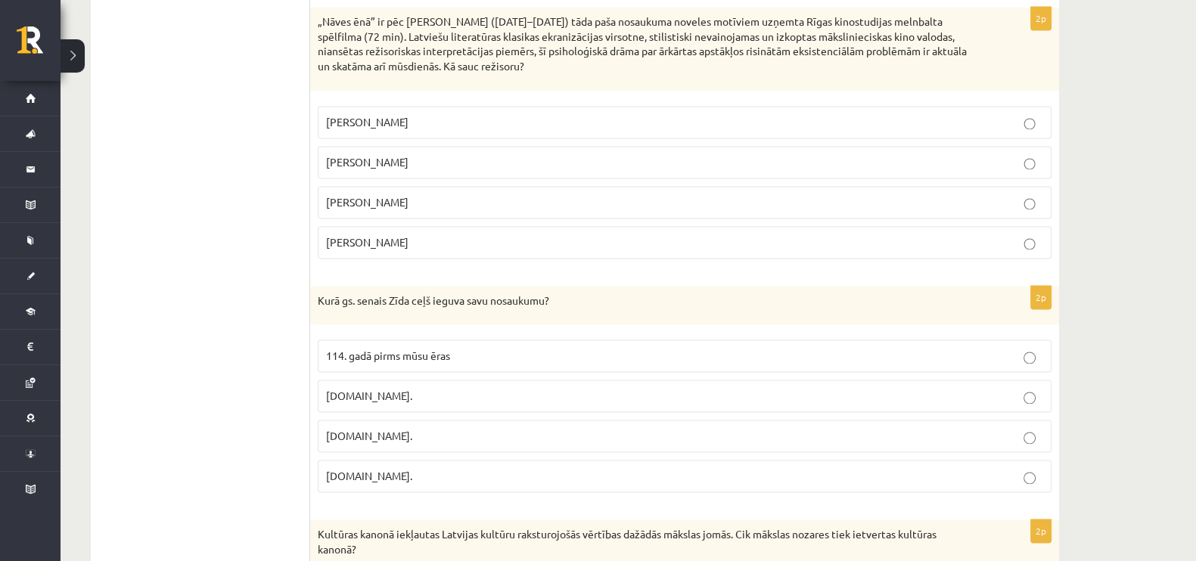
scroll to position [2837, 0]
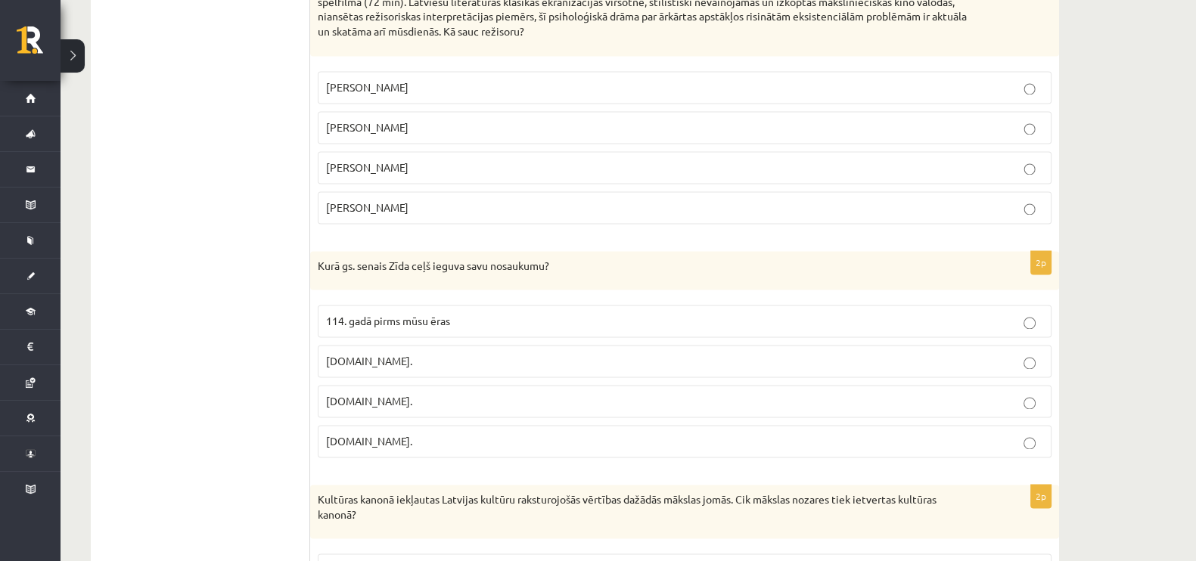
click at [418, 434] on p "19.gs." at bounding box center [684, 442] width 717 height 16
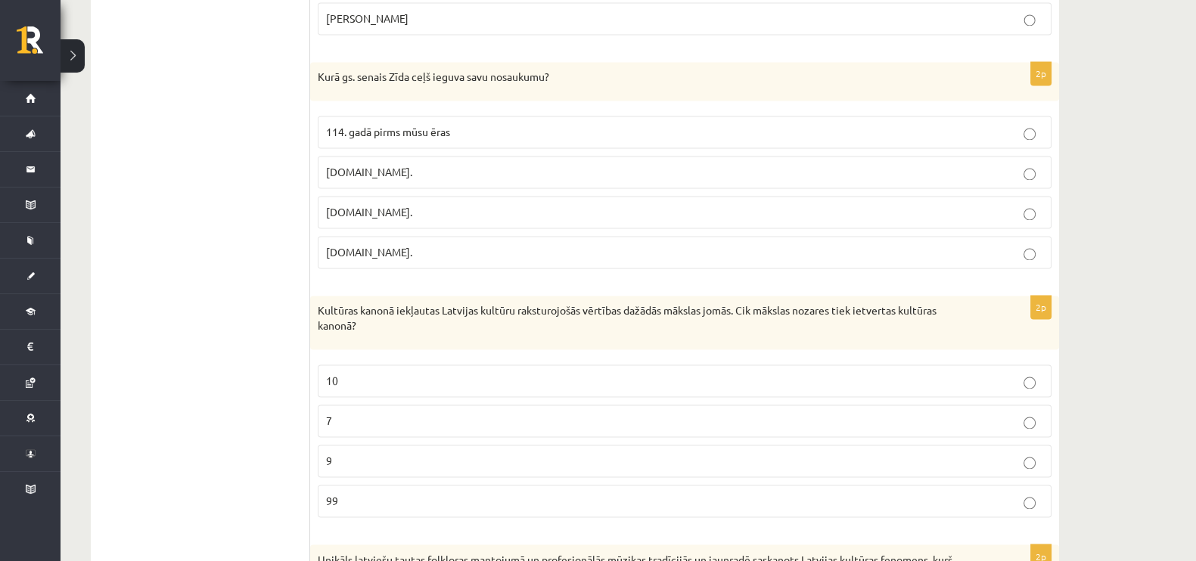
click at [417, 413] on p "7" at bounding box center [684, 421] width 717 height 16
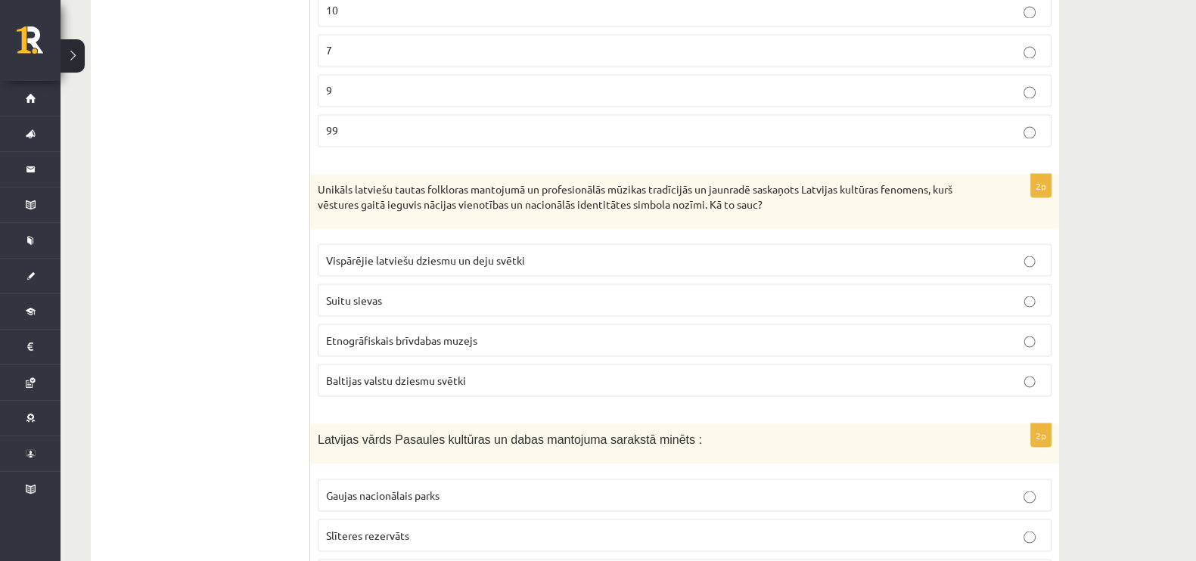
scroll to position [3405, 0]
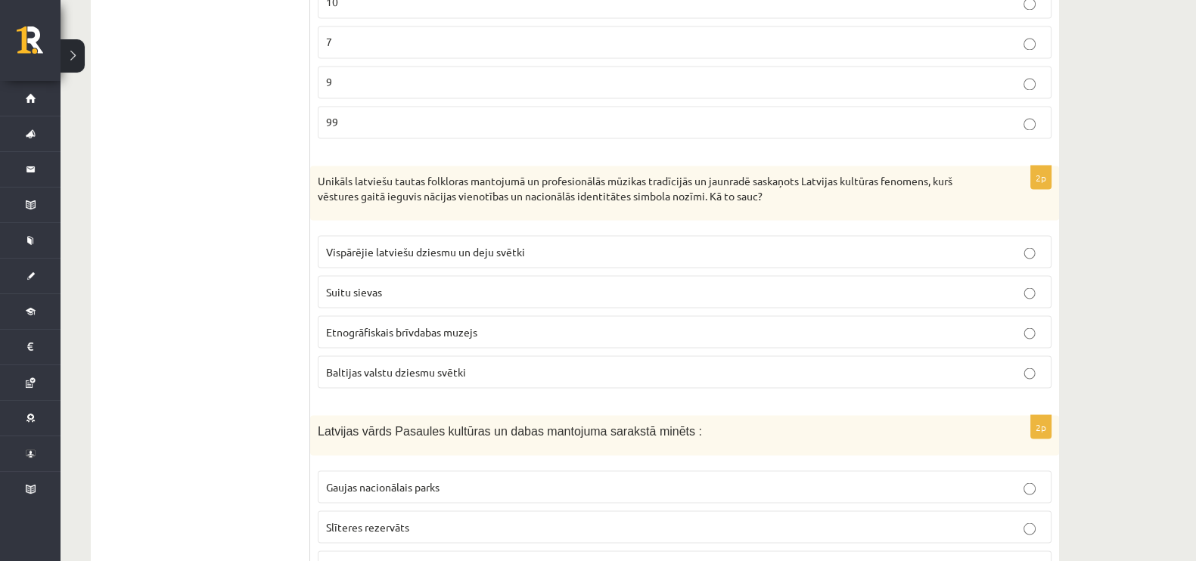
click at [390, 244] on span "Vispārējie latviešu dziesmu un deju svētki" at bounding box center [425, 251] width 199 height 14
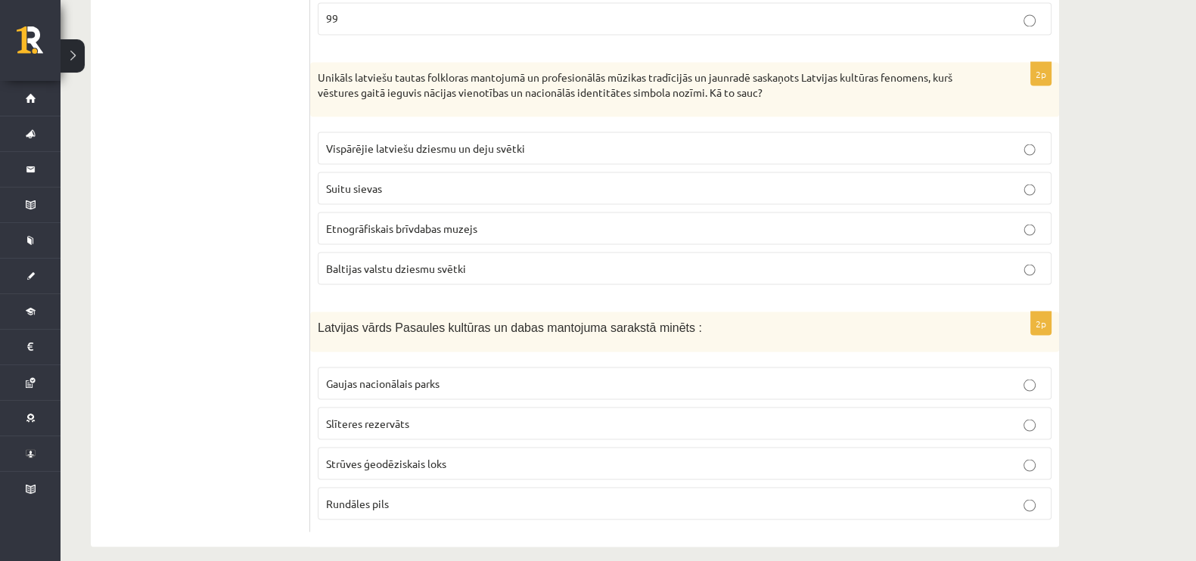
scroll to position [3509, 0]
drag, startPoint x: 442, startPoint y: 451, endPoint x: 432, endPoint y: 445, distance: 11.5
click at [440, 455] on span "Strūves ģeodēziskais loks" at bounding box center [386, 462] width 120 height 14
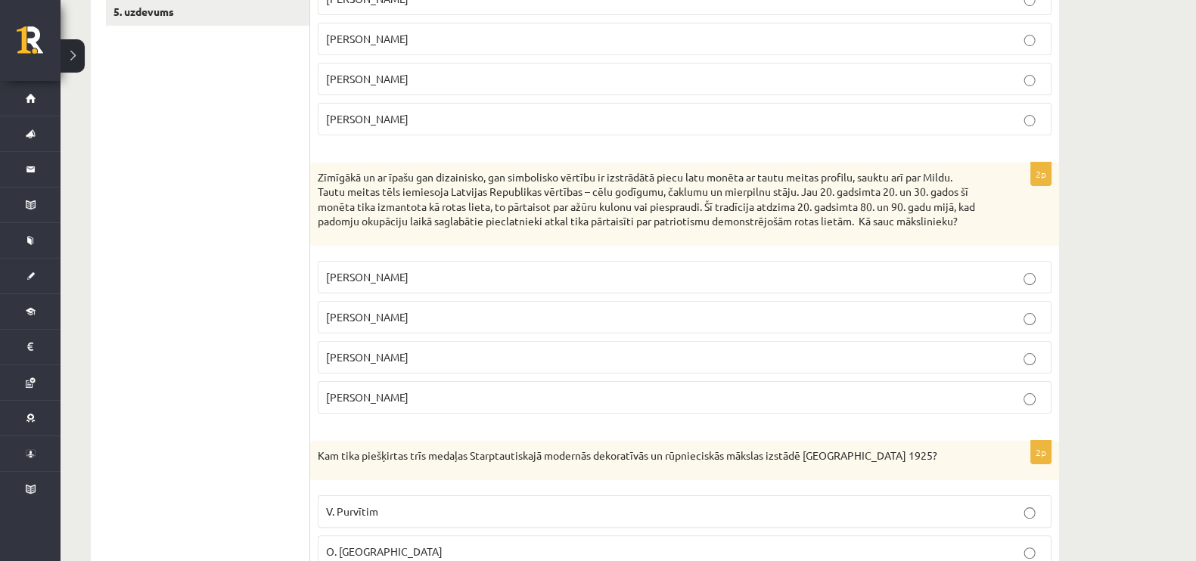
scroll to position [0, 0]
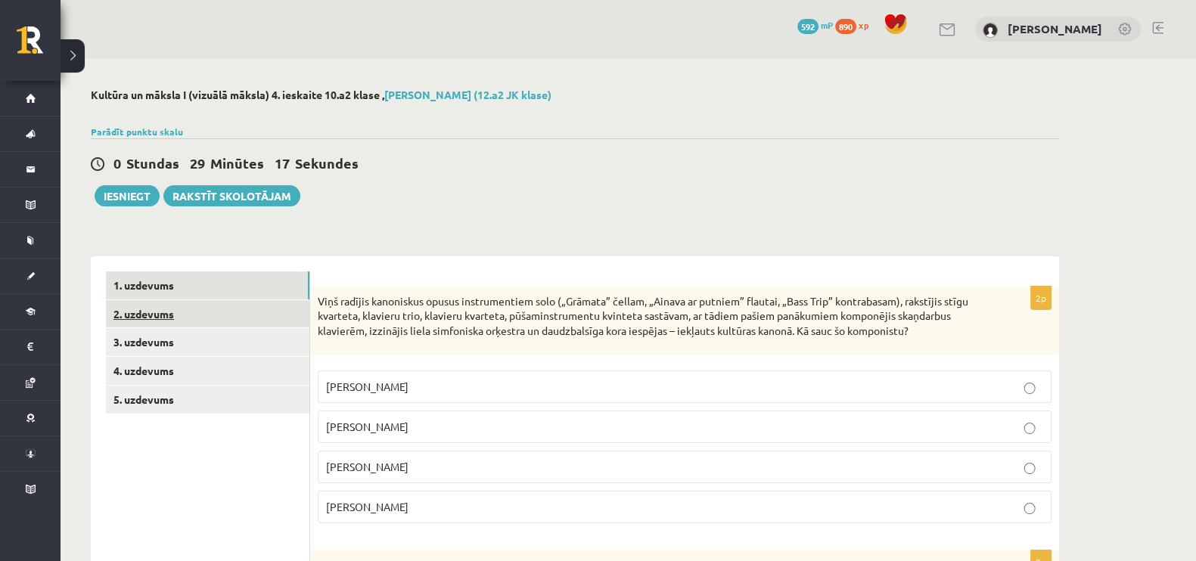
click at [165, 312] on link "2. uzdevums" at bounding box center [208, 314] width 204 height 28
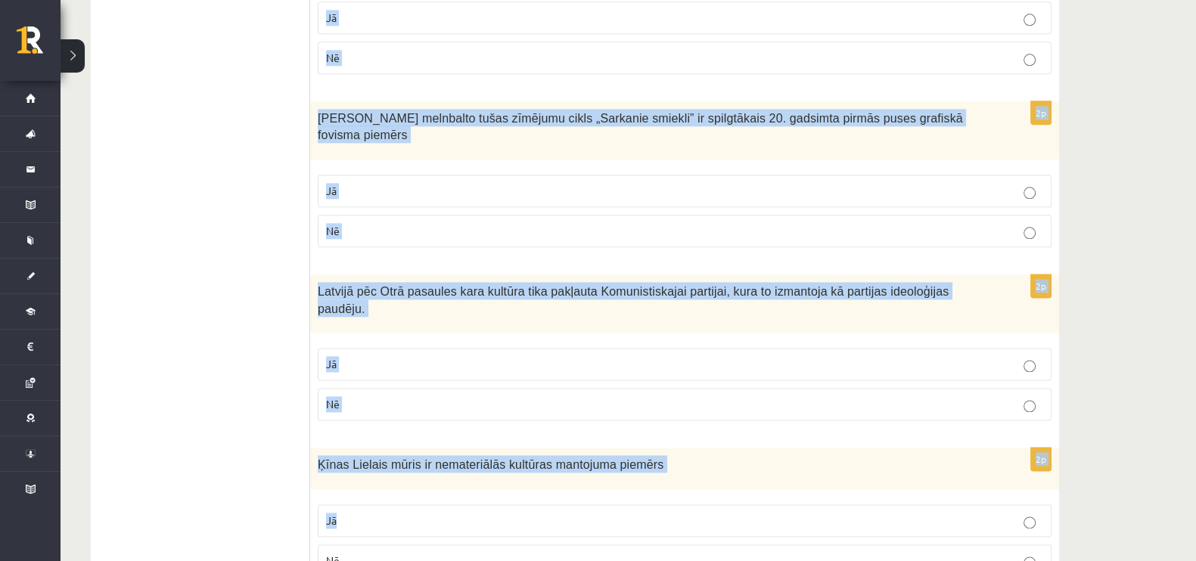
drag, startPoint x: 315, startPoint y: 302, endPoint x: 545, endPoint y: 429, distance: 262.8
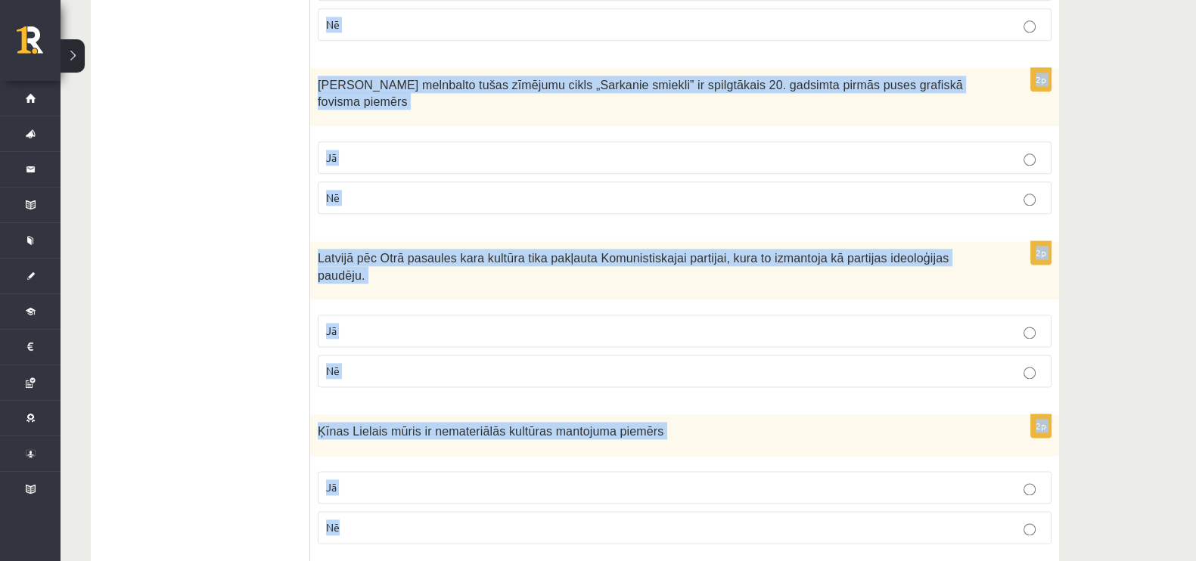
click at [545, 464] on fieldset "Jā Nē" at bounding box center [685, 506] width 734 height 85
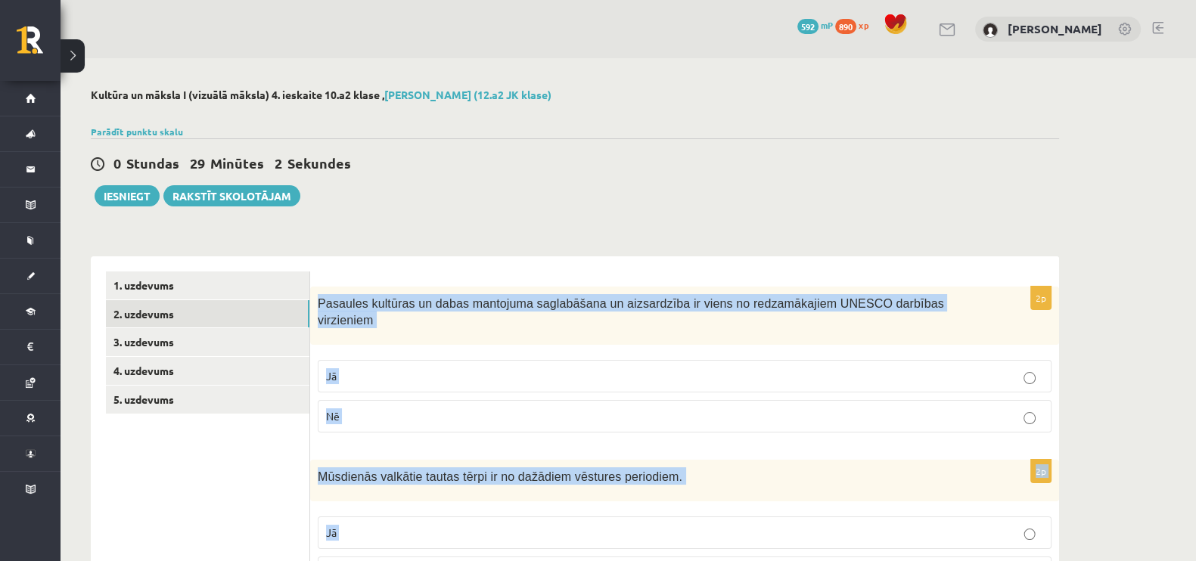
drag, startPoint x: 443, startPoint y: 508, endPoint x: 314, endPoint y: 310, distance: 236.3
copy form "Pasaules kultūras un dabas mantojuma saglabāšana un aizsardzība ir viens no red…"
drag, startPoint x: 371, startPoint y: 355, endPoint x: 376, endPoint y: 366, distance: 12.5
click at [372, 368] on p "Jā" at bounding box center [684, 376] width 717 height 16
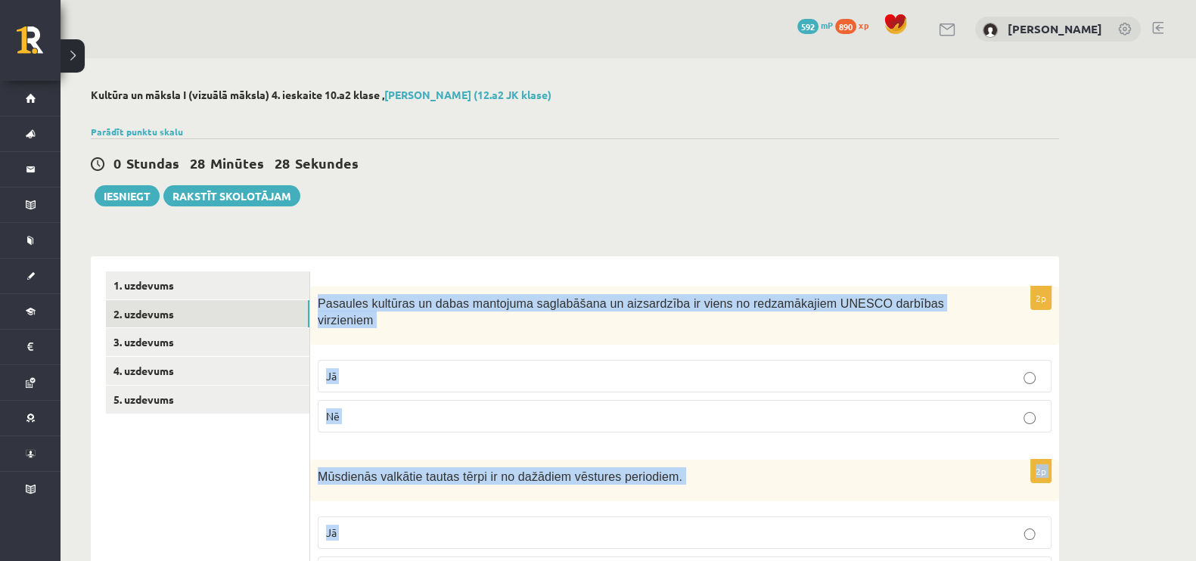
scroll to position [94, 0]
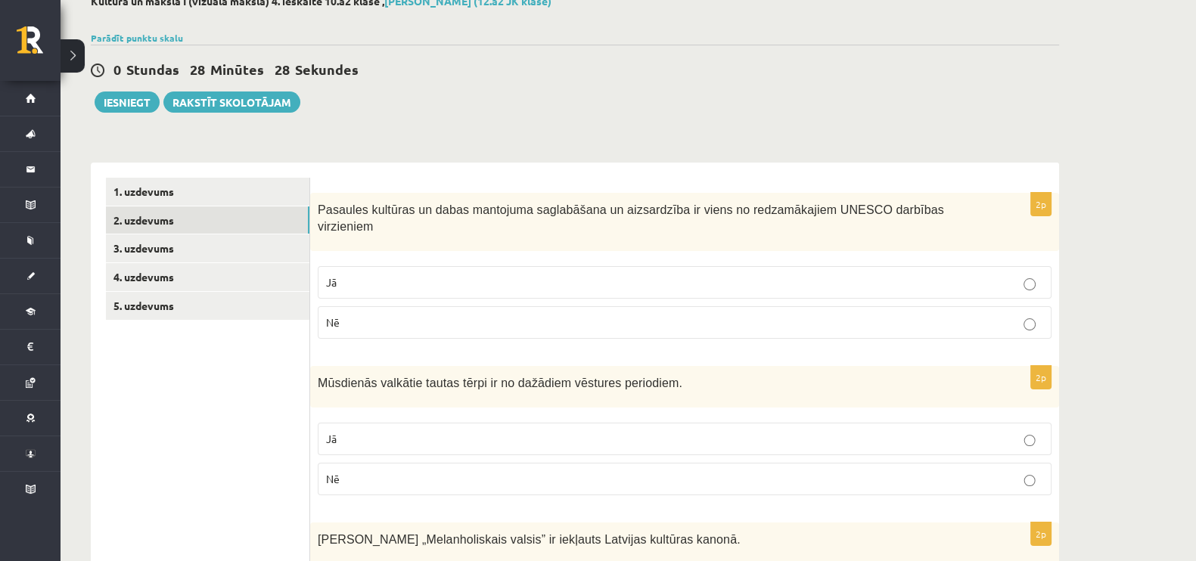
click at [352, 431] on p "Jā" at bounding box center [684, 439] width 717 height 16
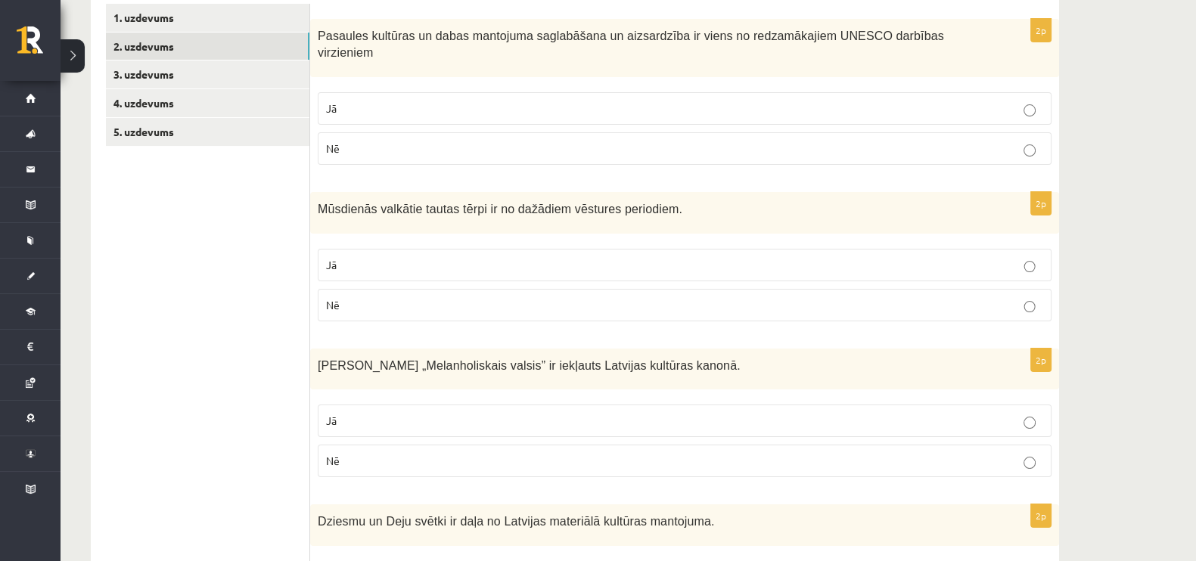
scroll to position [284, 0]
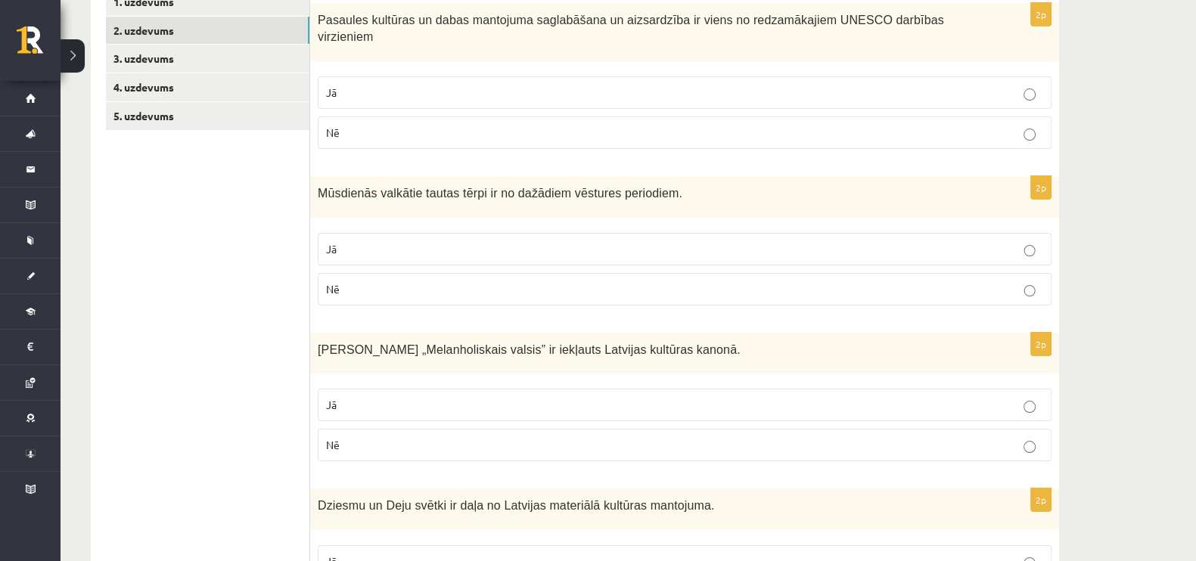
click at [368, 397] on p "Jā" at bounding box center [684, 405] width 717 height 16
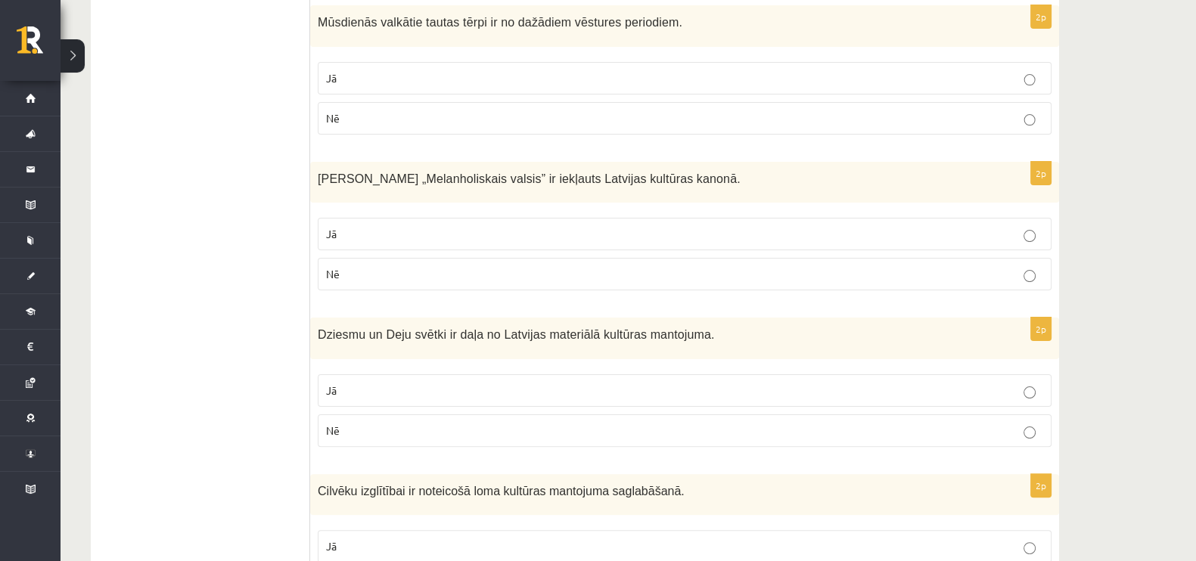
scroll to position [473, 0]
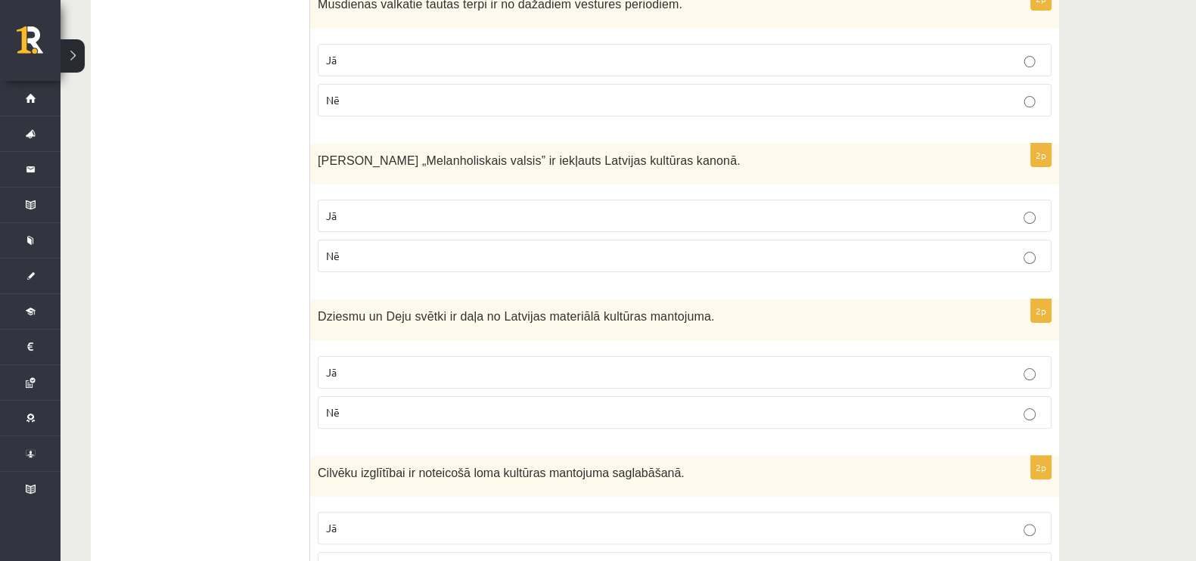
click at [366, 405] on p "Nē" at bounding box center [684, 413] width 717 height 16
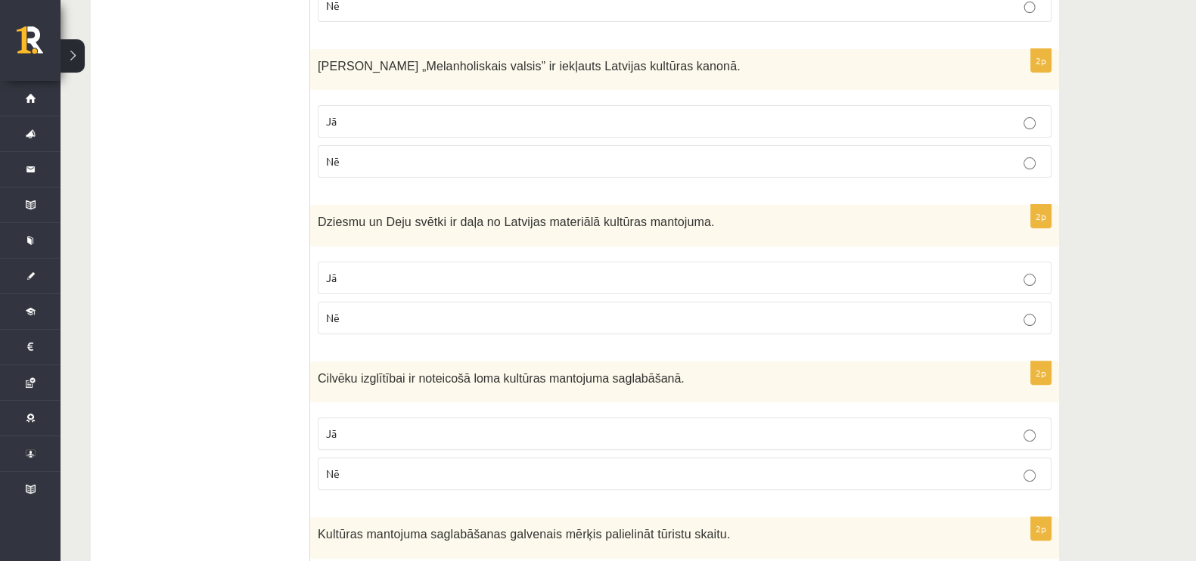
click at [375, 426] on p "Jā" at bounding box center [684, 434] width 717 height 16
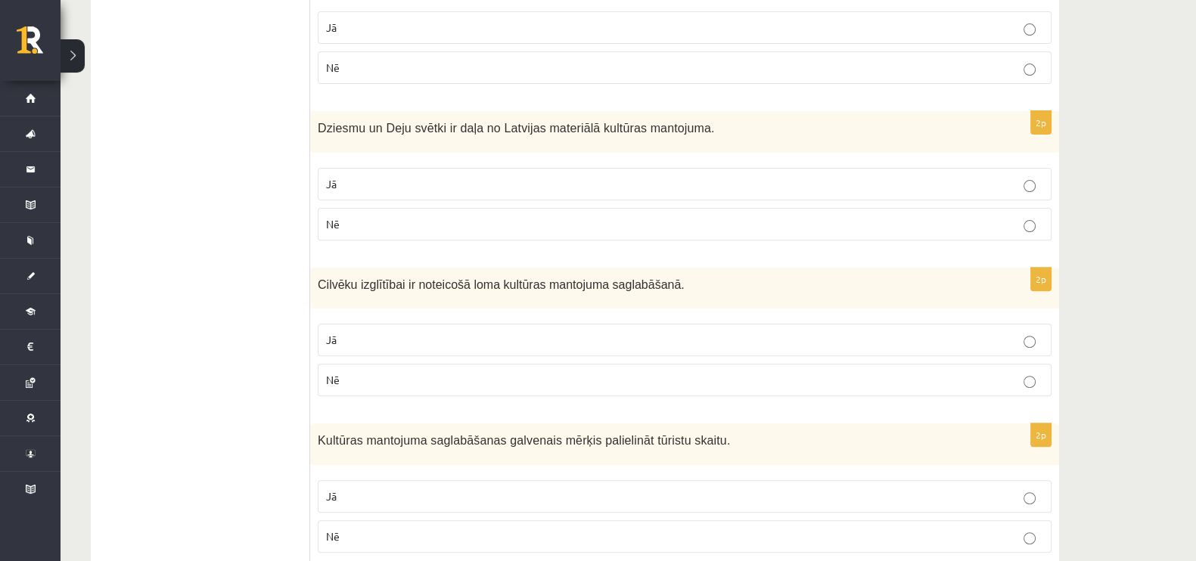
click at [407, 525] on label "Nē" at bounding box center [685, 537] width 734 height 33
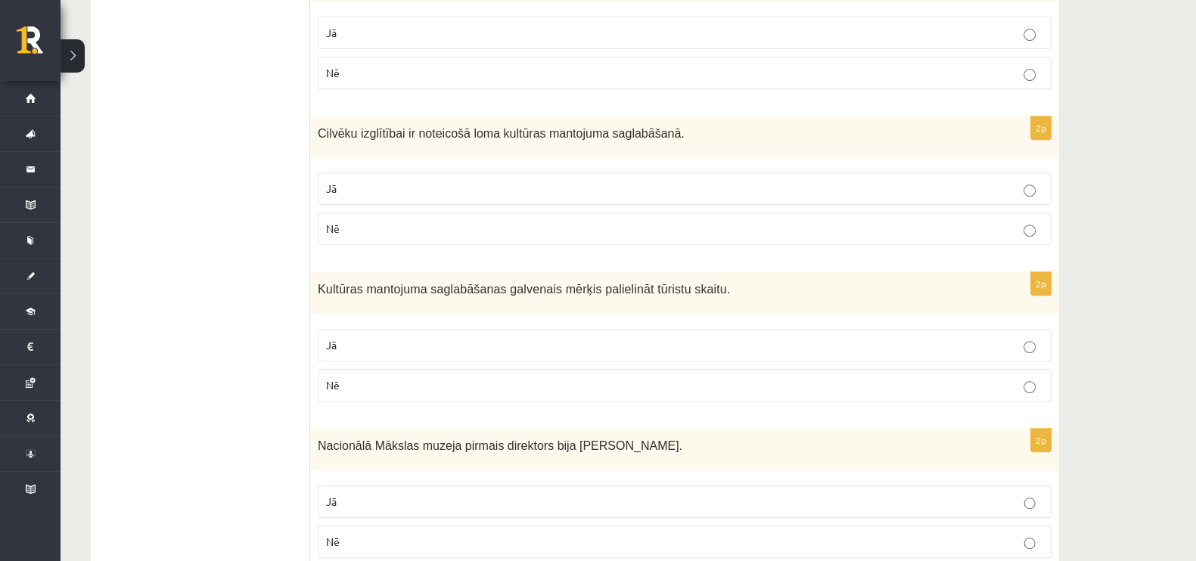
scroll to position [851, 0]
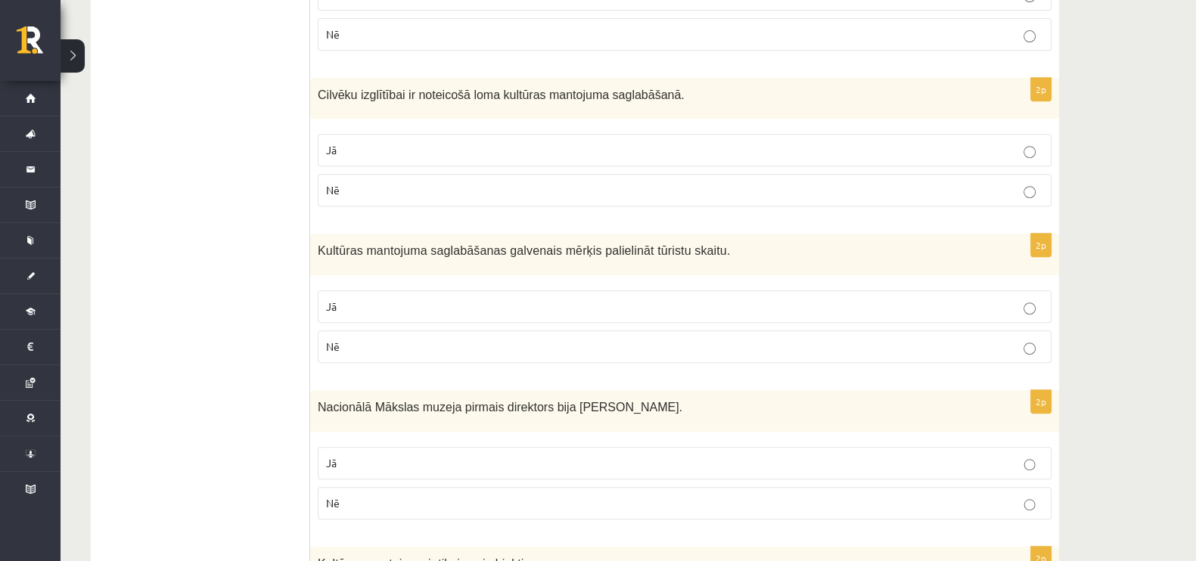
click at [395, 493] on label "Nē" at bounding box center [685, 503] width 734 height 33
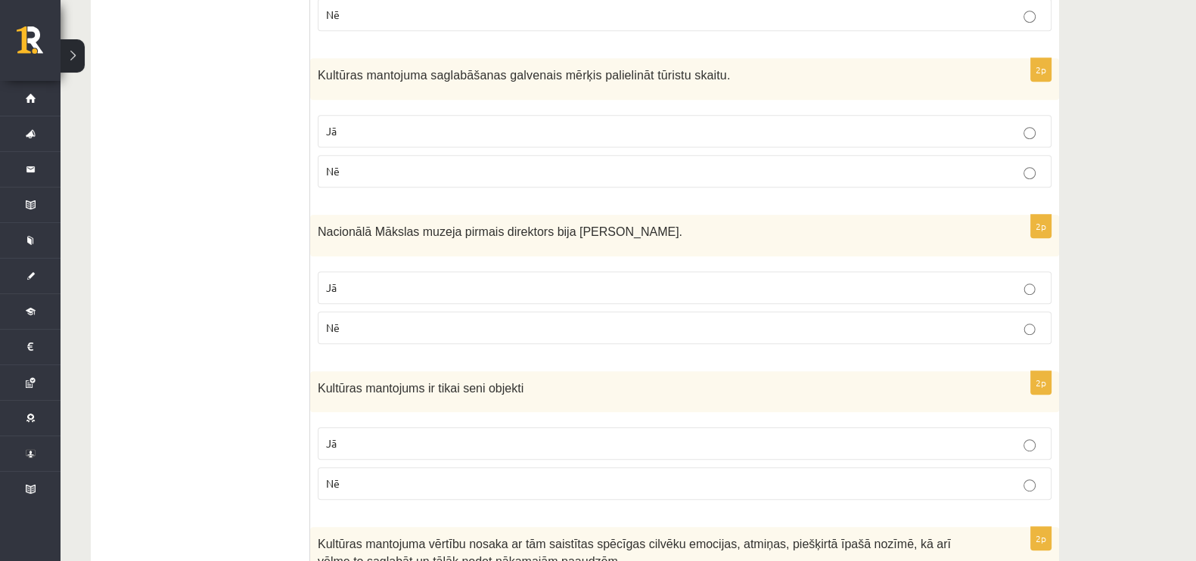
scroll to position [1040, 0]
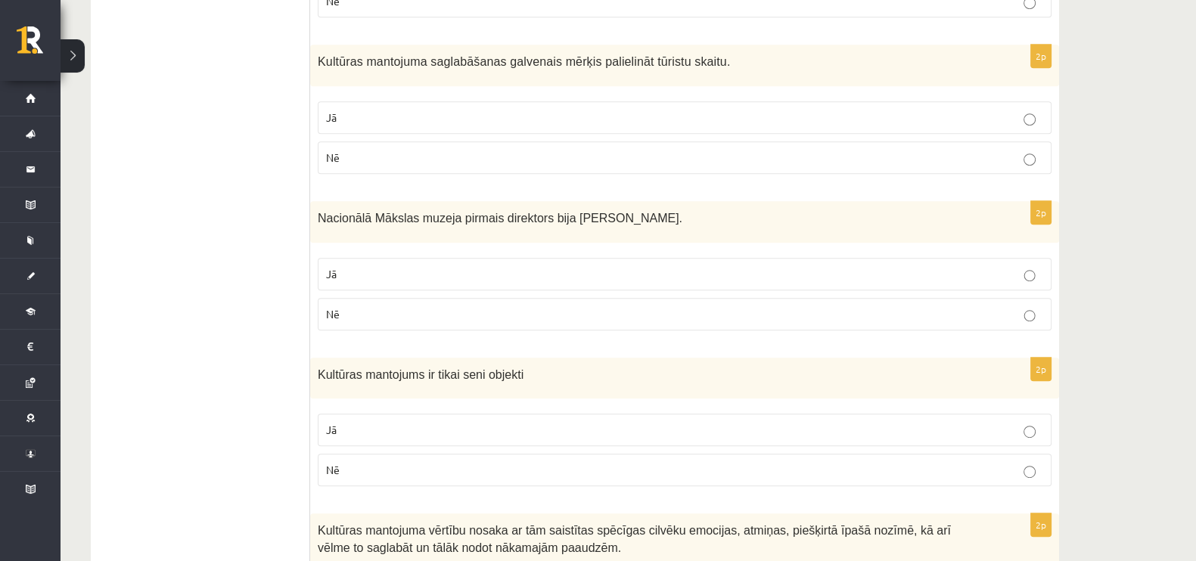
click at [388, 461] on label "Nē" at bounding box center [685, 470] width 734 height 33
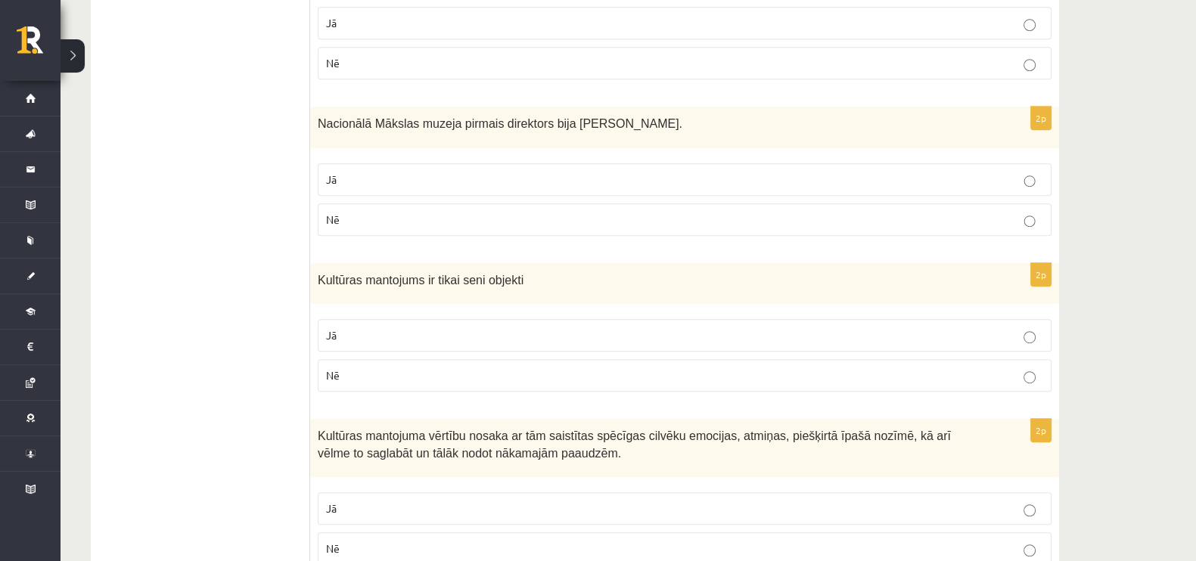
click at [384, 501] on p "Jā" at bounding box center [684, 509] width 717 height 16
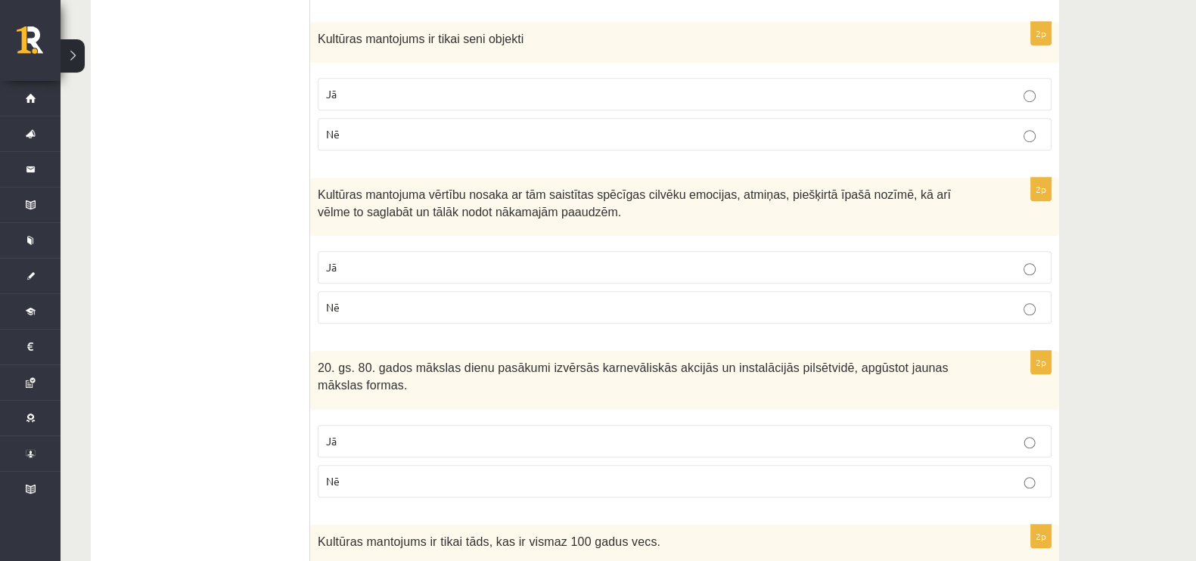
scroll to position [1418, 0]
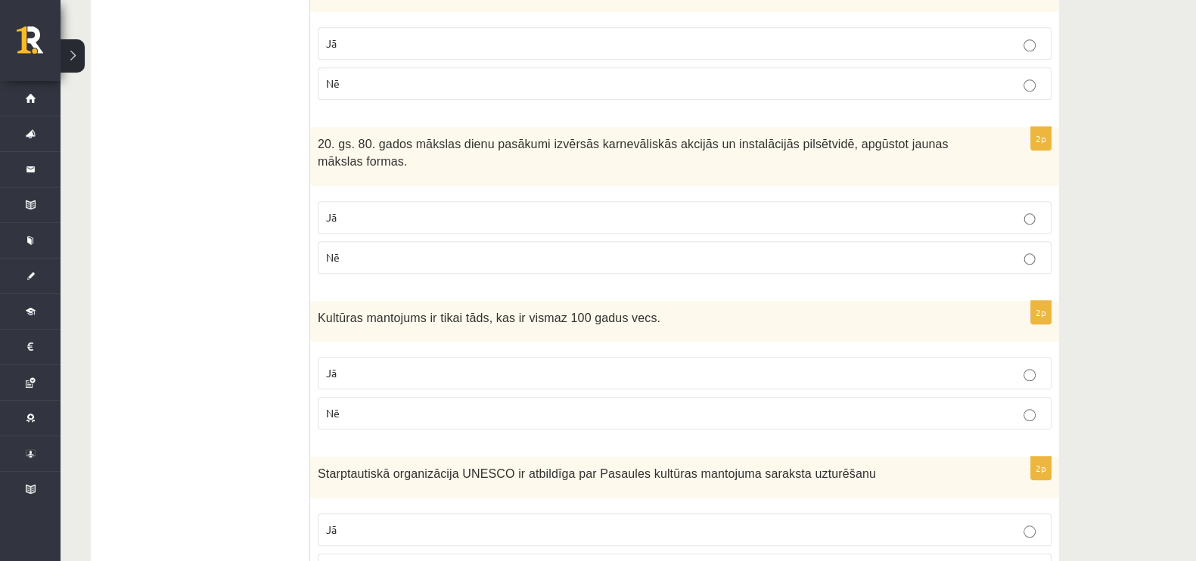
scroll to position [1608, 0]
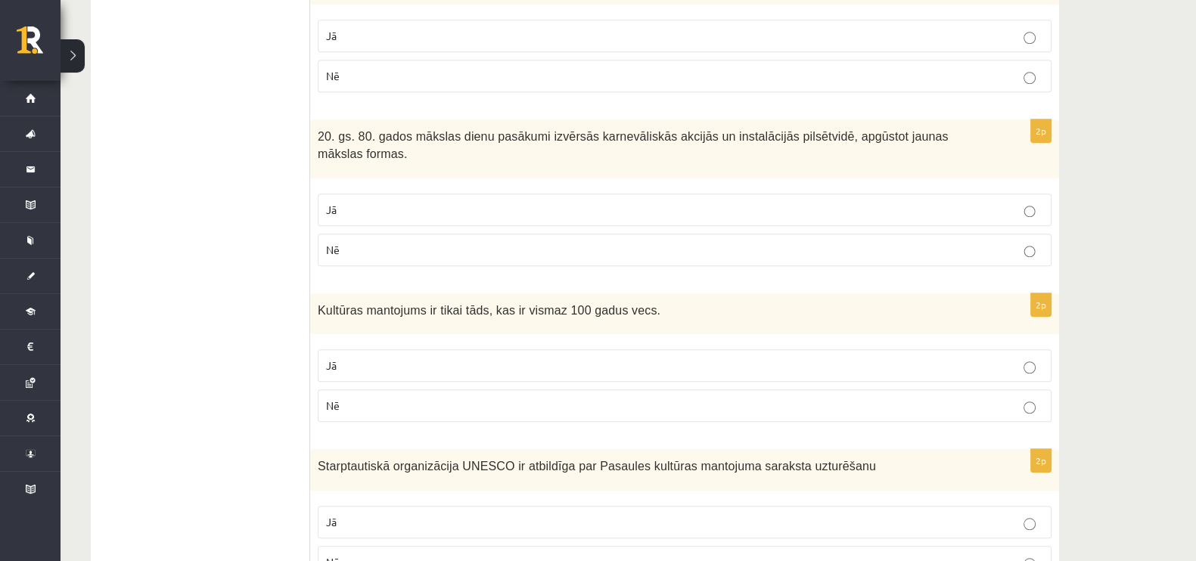
click at [402, 515] on p "Jā" at bounding box center [684, 523] width 717 height 16
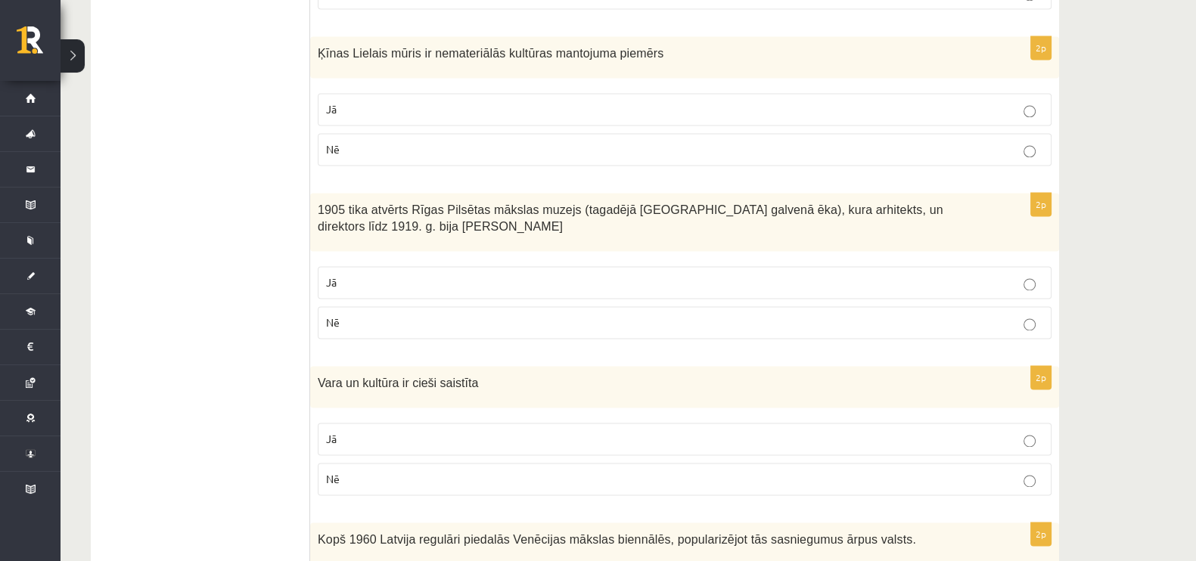
scroll to position [2902, 0]
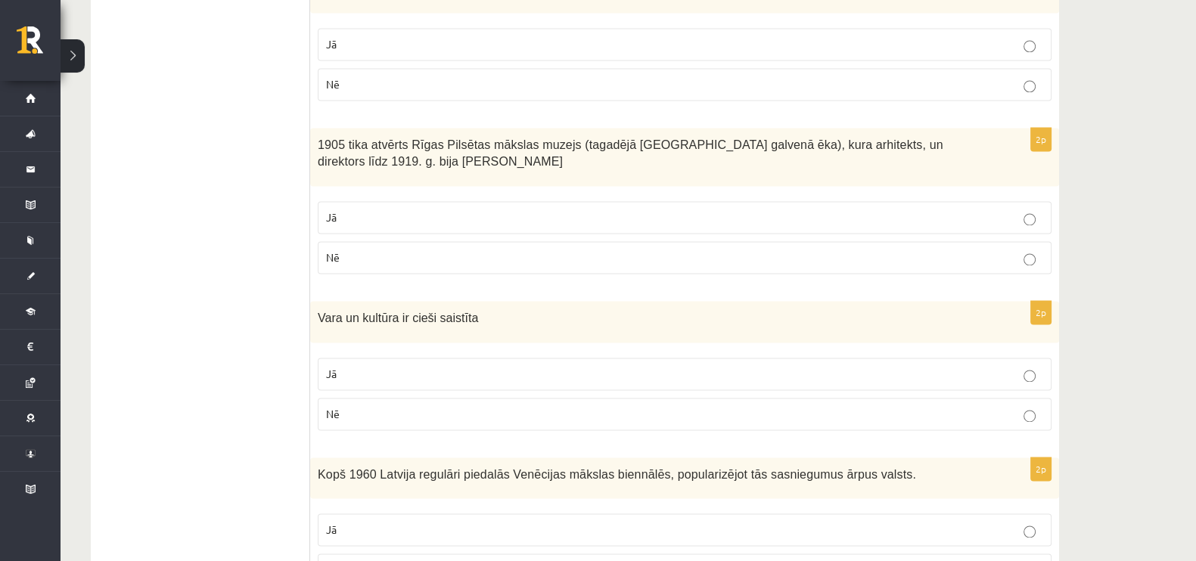
click at [404, 554] on label "Nē" at bounding box center [685, 570] width 734 height 33
click at [362, 250] on p "Nē" at bounding box center [684, 258] width 717 height 16
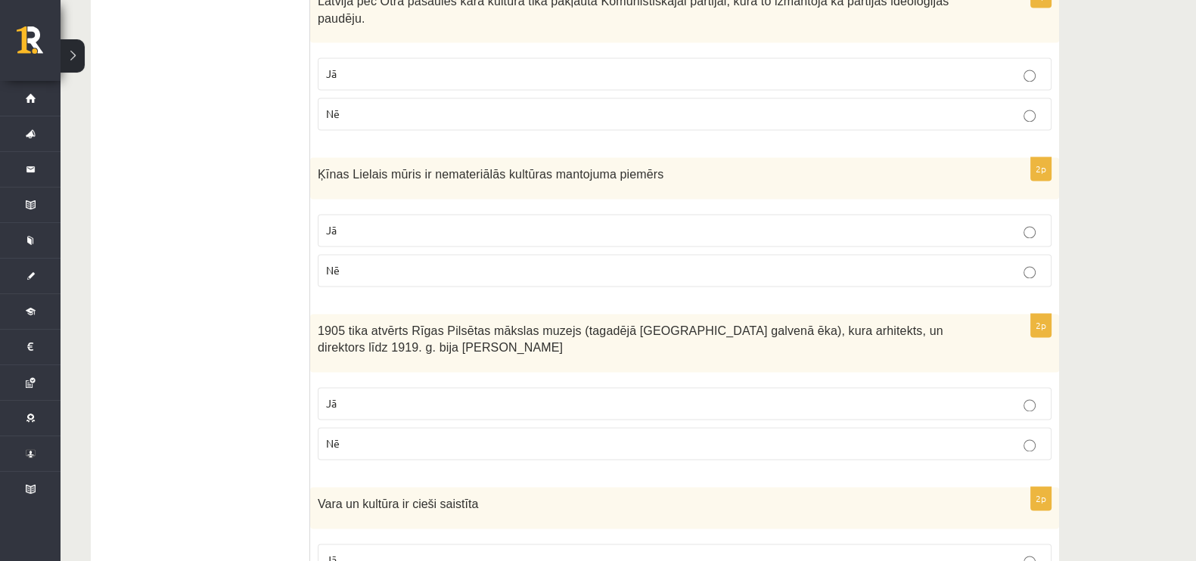
scroll to position [2712, 0]
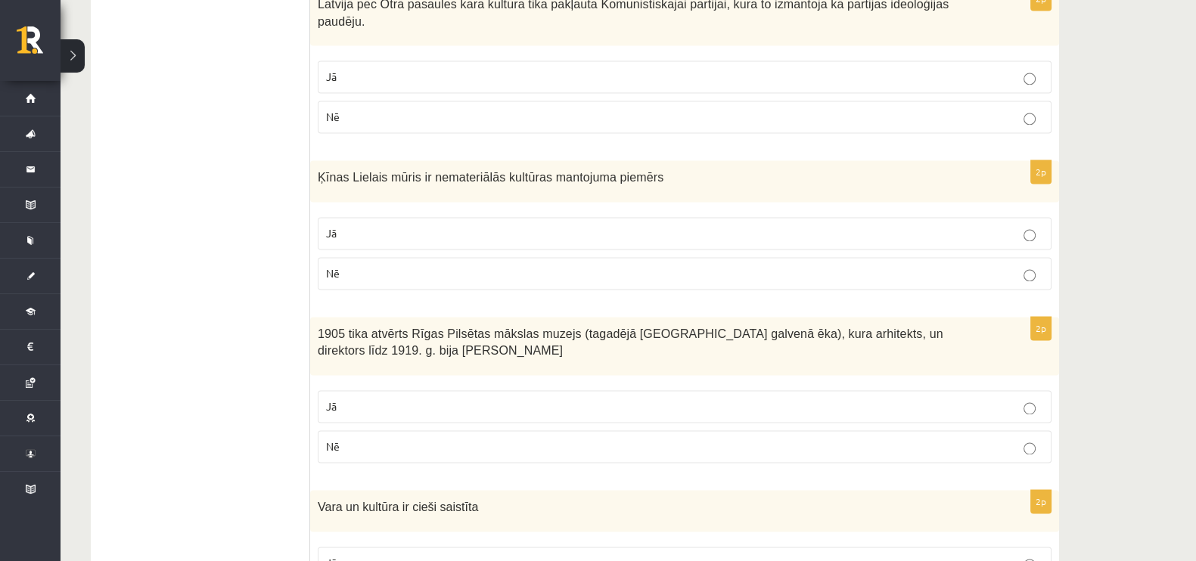
click at [393, 266] on p "Nē" at bounding box center [684, 274] width 717 height 16
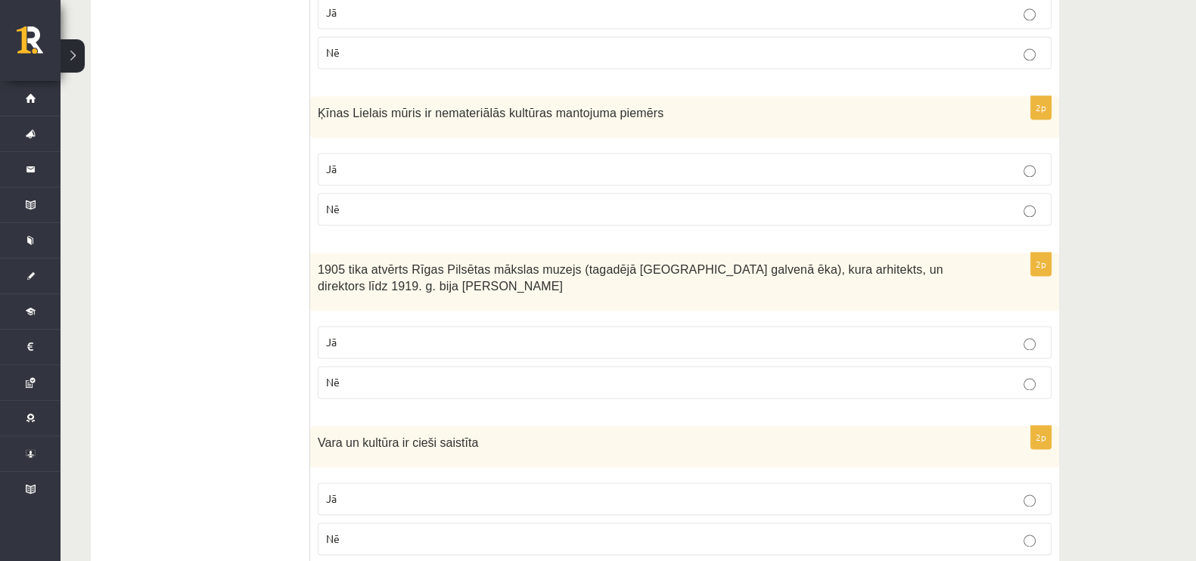
scroll to position [2807, 0]
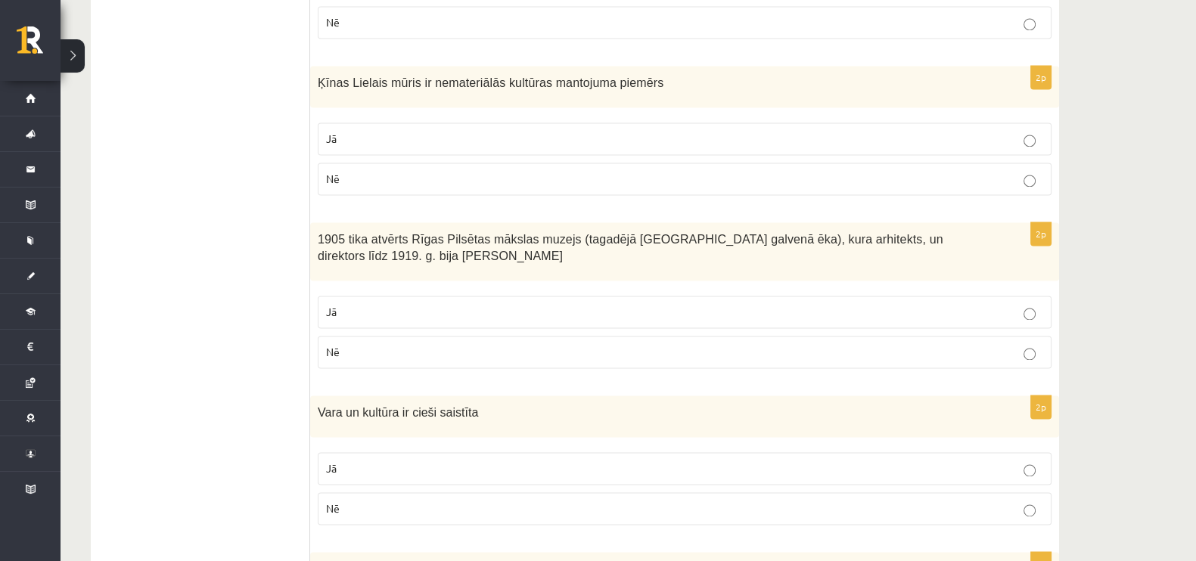
click at [440, 461] on p "Jā" at bounding box center [684, 469] width 717 height 16
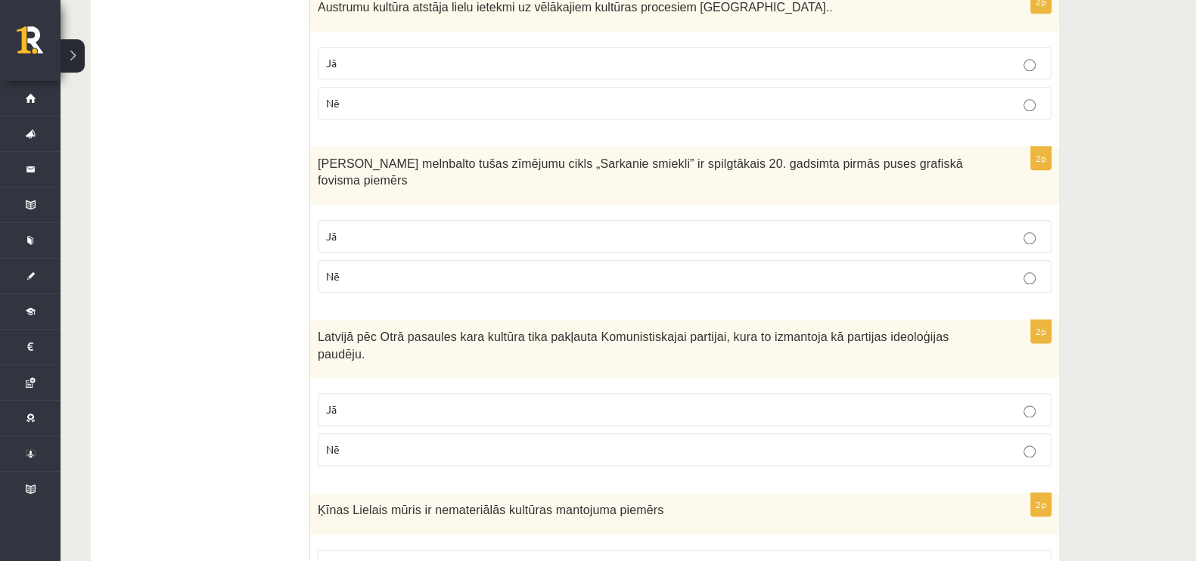
scroll to position [2334, 0]
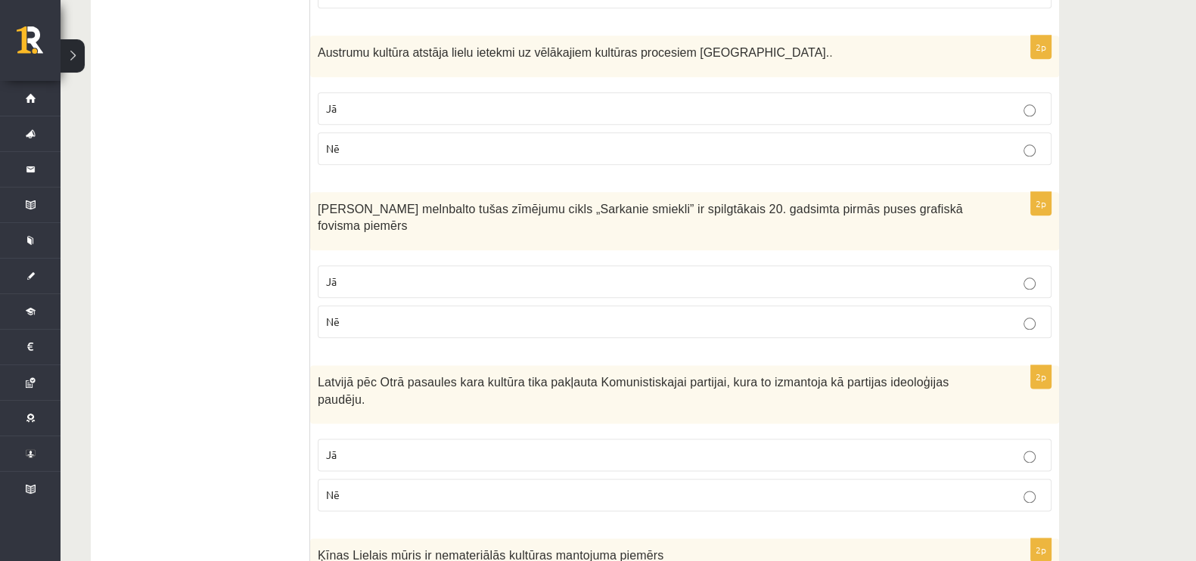
drag, startPoint x: 406, startPoint y: 350, endPoint x: 409, endPoint y: 365, distance: 15.3
click at [406, 365] on div "2p Latvijā pēc Otrā pasaules kara kultūra tika pakļauta Komunistiskajai partija…" at bounding box center [684, 444] width 749 height 158
click at [409, 447] on p "Jā" at bounding box center [684, 455] width 717 height 16
click at [435, 274] on p "Jā" at bounding box center [684, 282] width 717 height 16
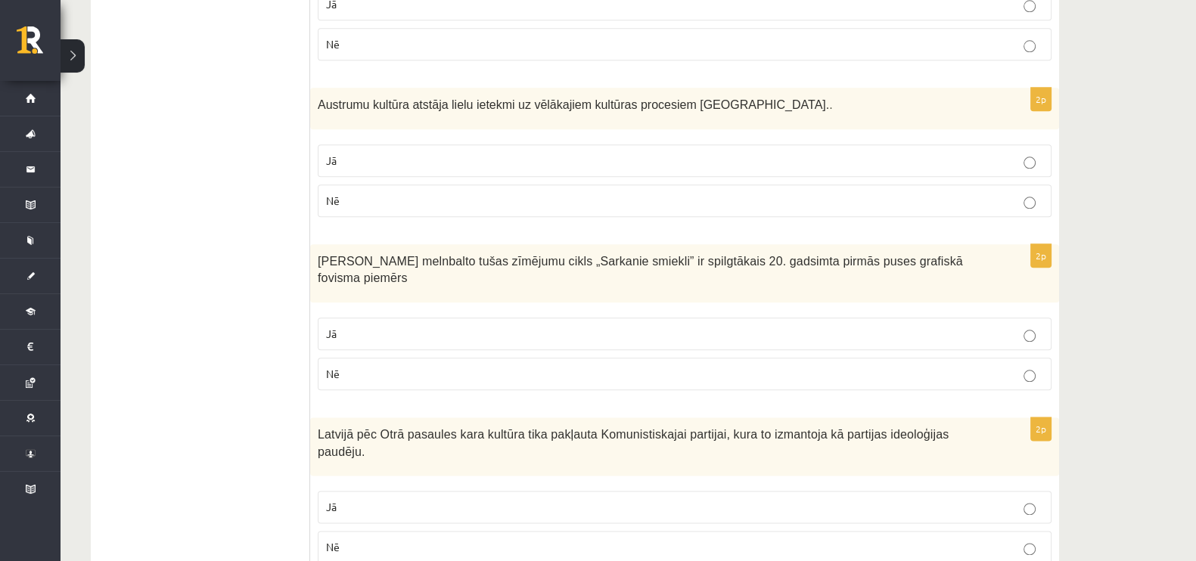
scroll to position [2240, 0]
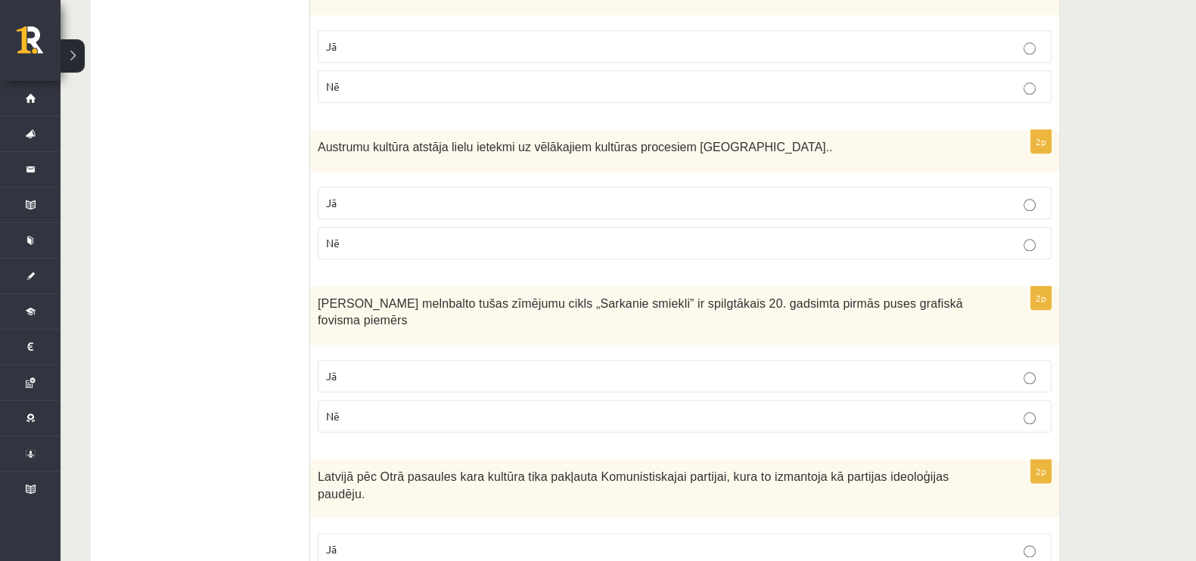
click at [425, 187] on label "Jā" at bounding box center [685, 203] width 734 height 33
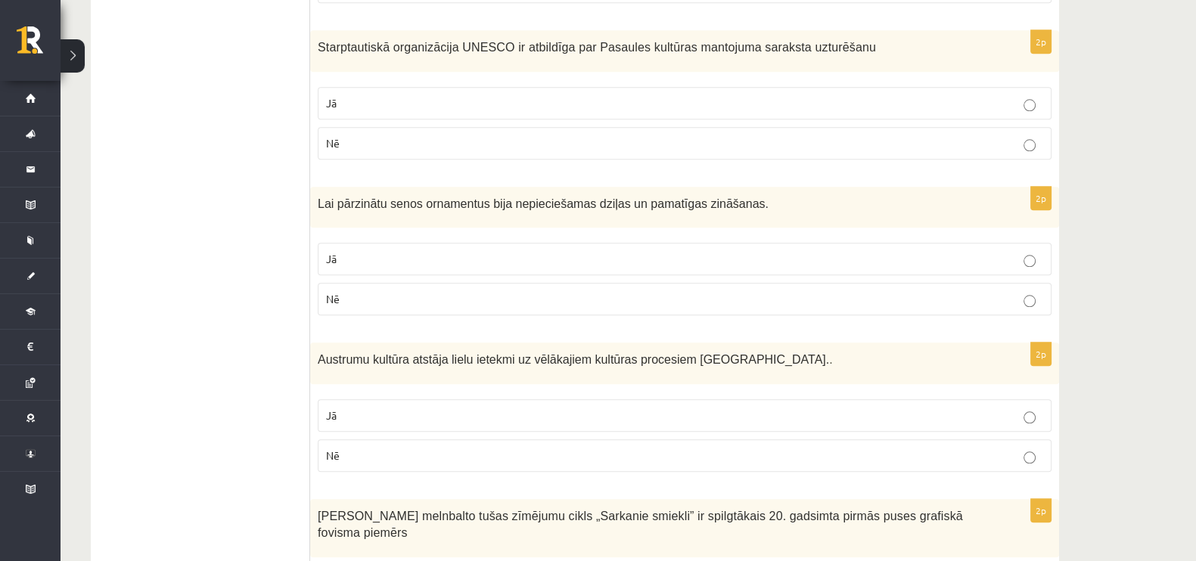
scroll to position [1956, 0]
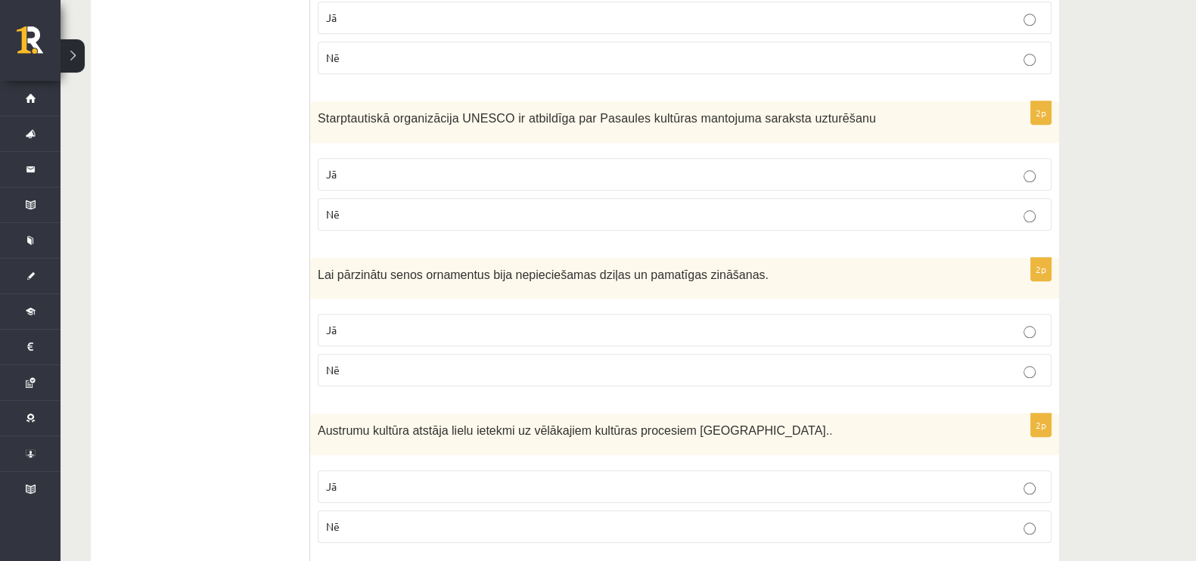
click at [418, 322] on p "Jā" at bounding box center [684, 330] width 717 height 16
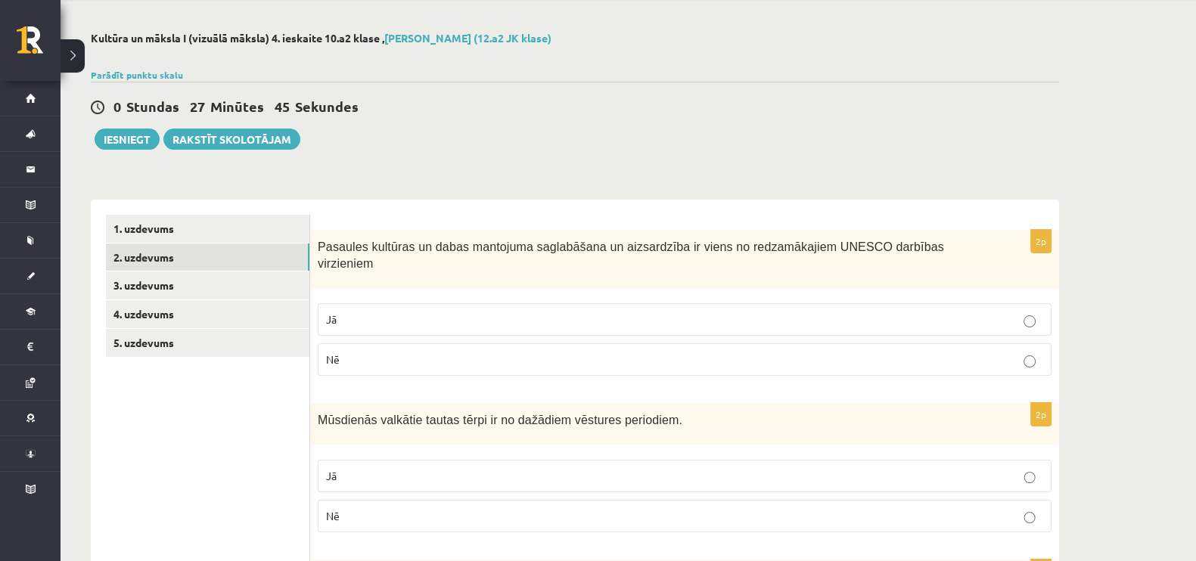
scroll to position [0, 0]
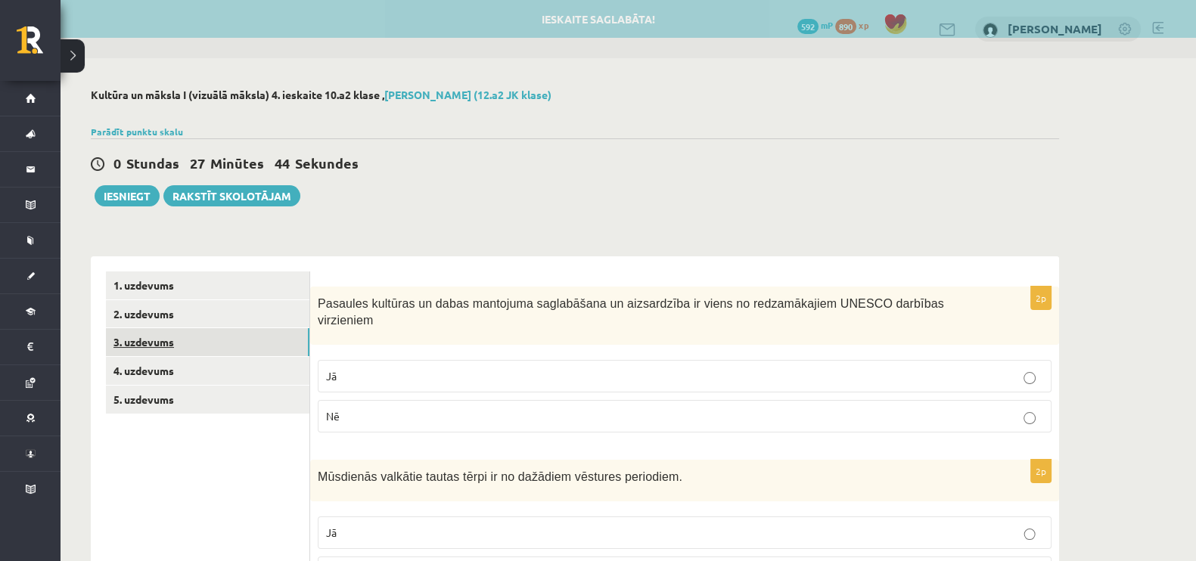
click at [157, 334] on link "3. uzdevums" at bounding box center [208, 342] width 204 height 28
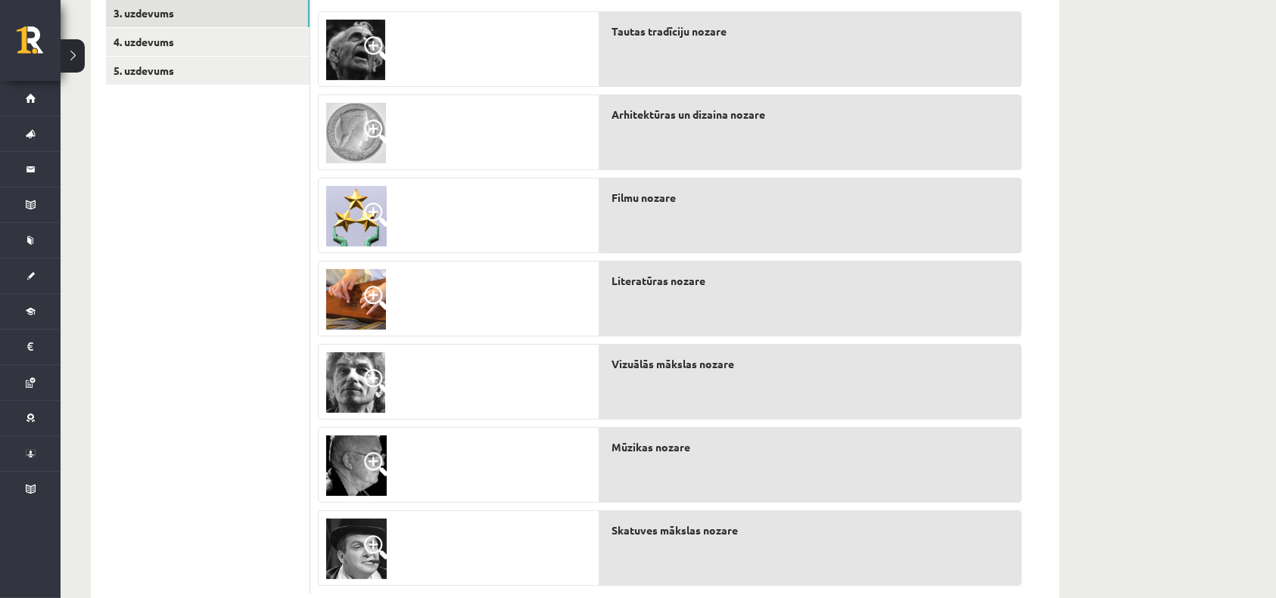
scroll to position [331, 0]
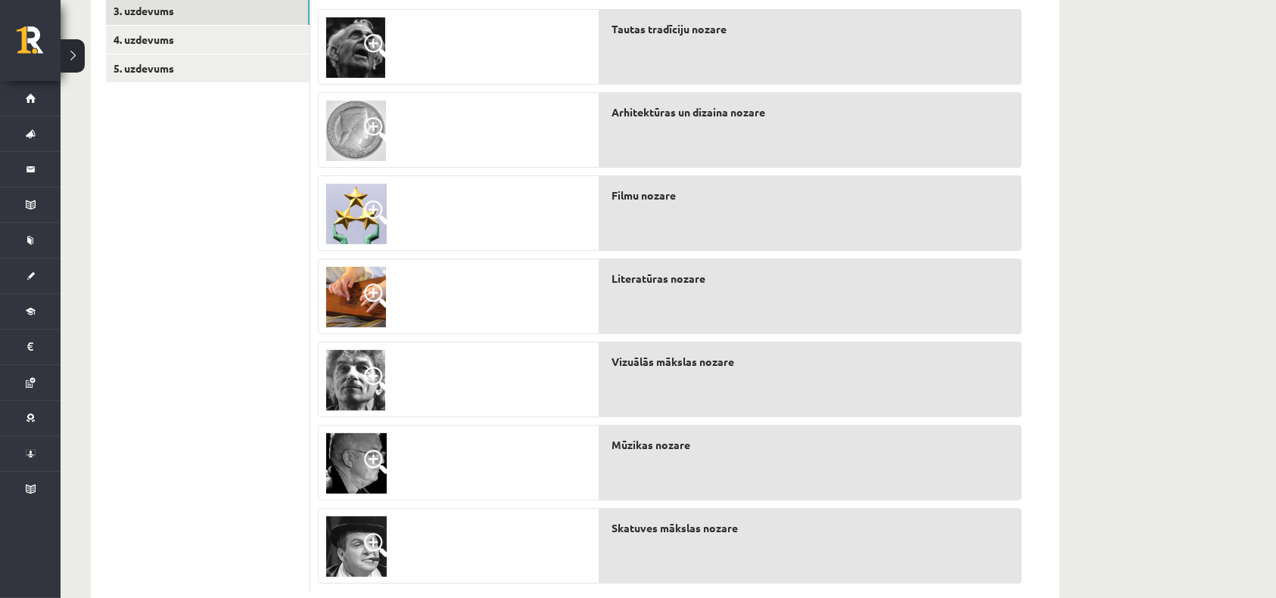
click at [1118, 306] on div "**********" at bounding box center [668, 182] width 1215 height 910
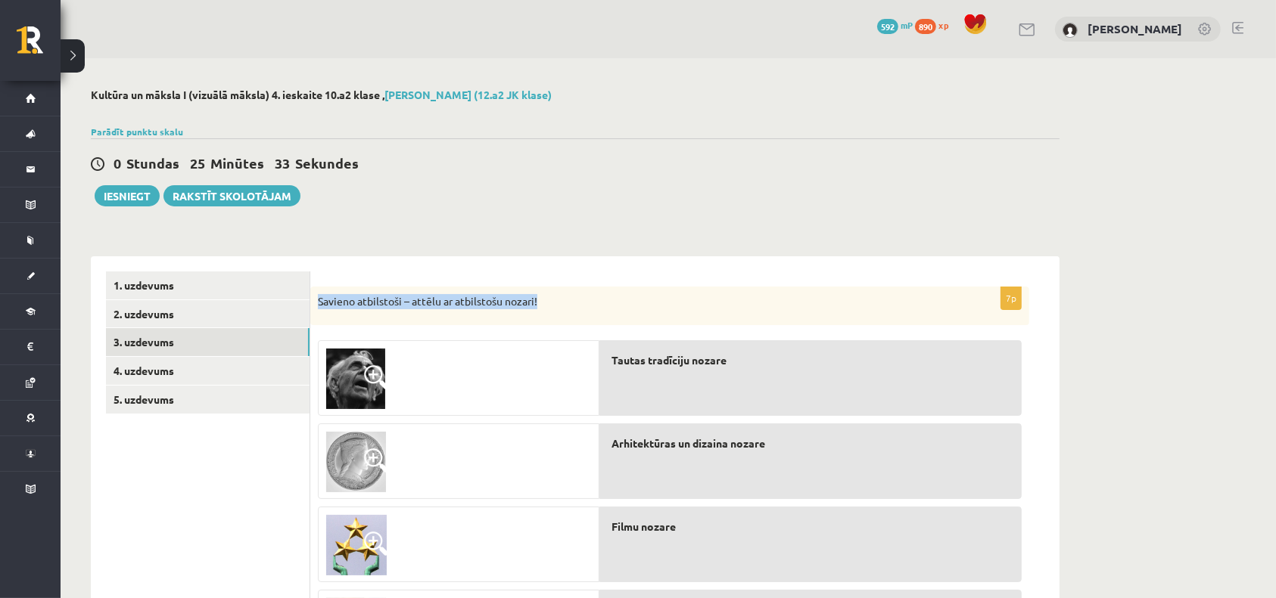
drag, startPoint x: 424, startPoint y: 297, endPoint x: 316, endPoint y: 303, distance: 108.4
click at [316, 303] on div "Savieno atbilstoši – attēlu ar atbilstošu nozari!" at bounding box center [669, 306] width 719 height 39
copy p "Savieno atbilstoši – attēlu ar atbilstošu nozari!"
click at [733, 197] on div "0 Stundas 25 Minūtes 6 Sekundes Ieskaite saglabāta! Iesniegt Rakstīt skolotājam" at bounding box center [575, 172] width 968 height 68
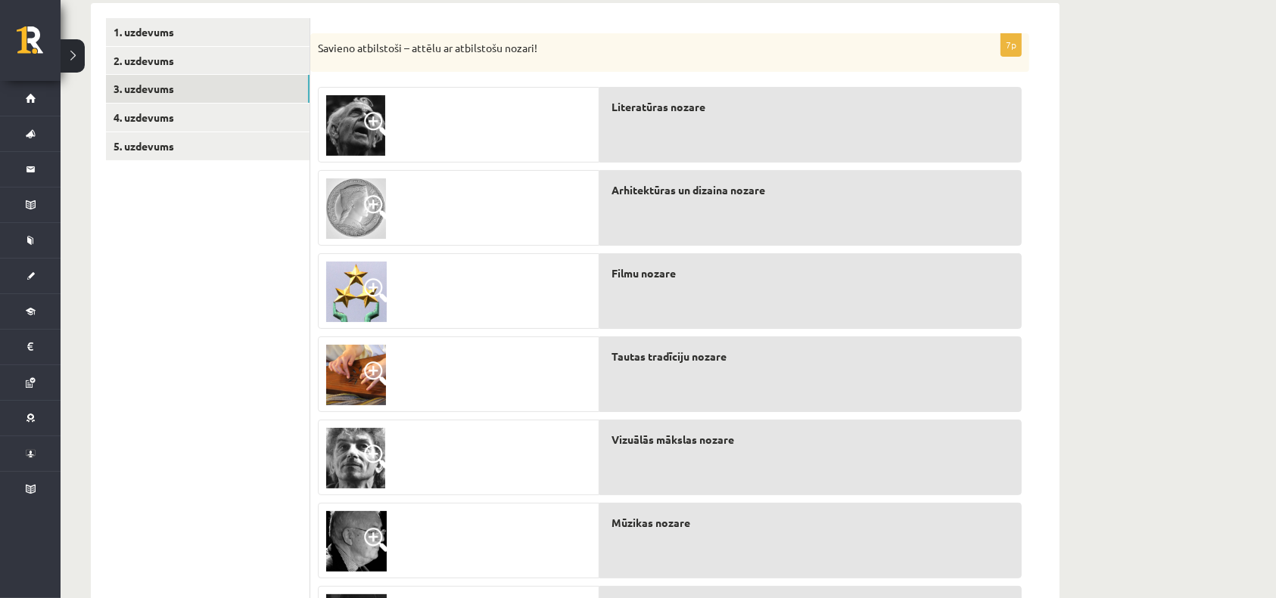
scroll to position [370, 0]
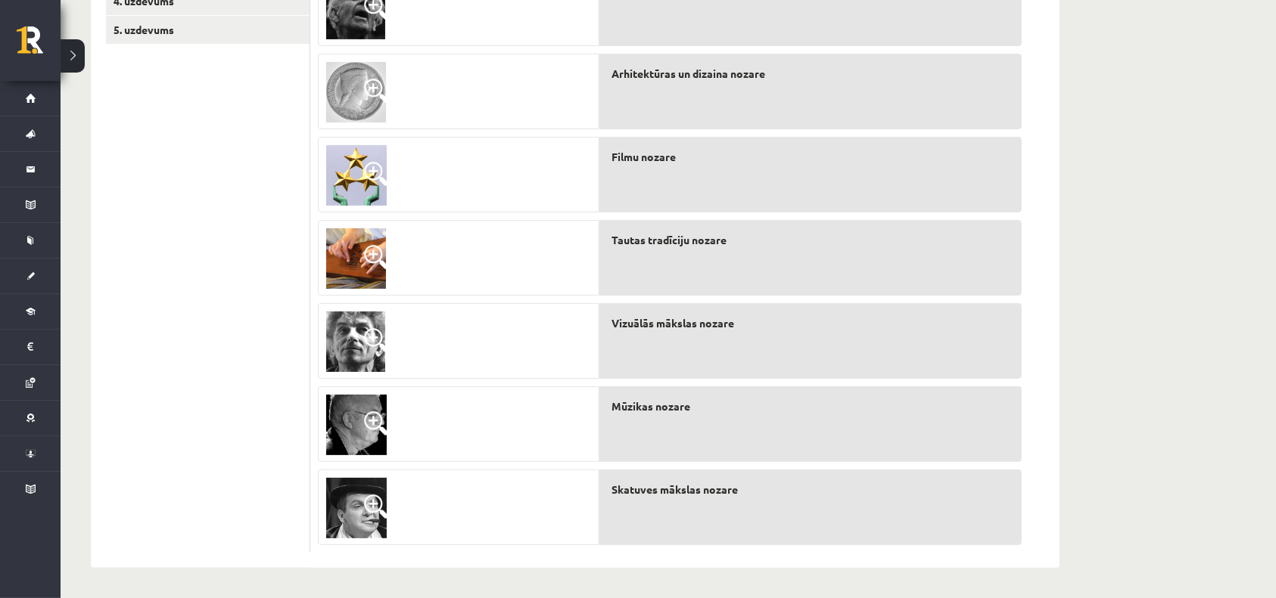
click at [1094, 274] on div "**********" at bounding box center [668, 143] width 1215 height 910
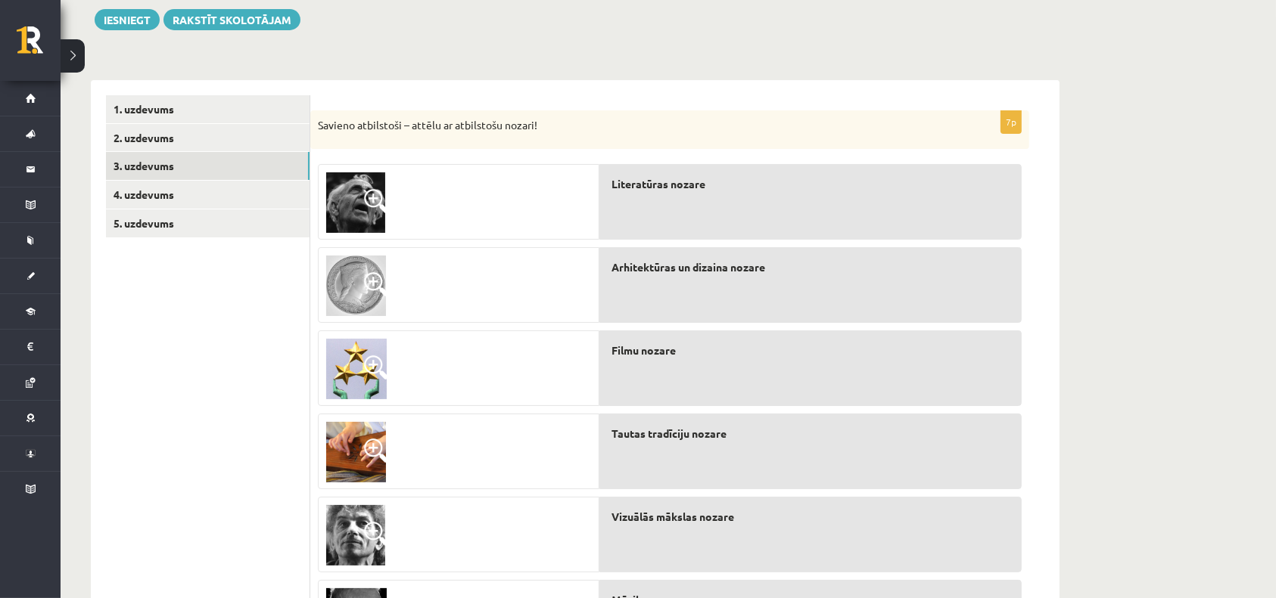
scroll to position [169, 0]
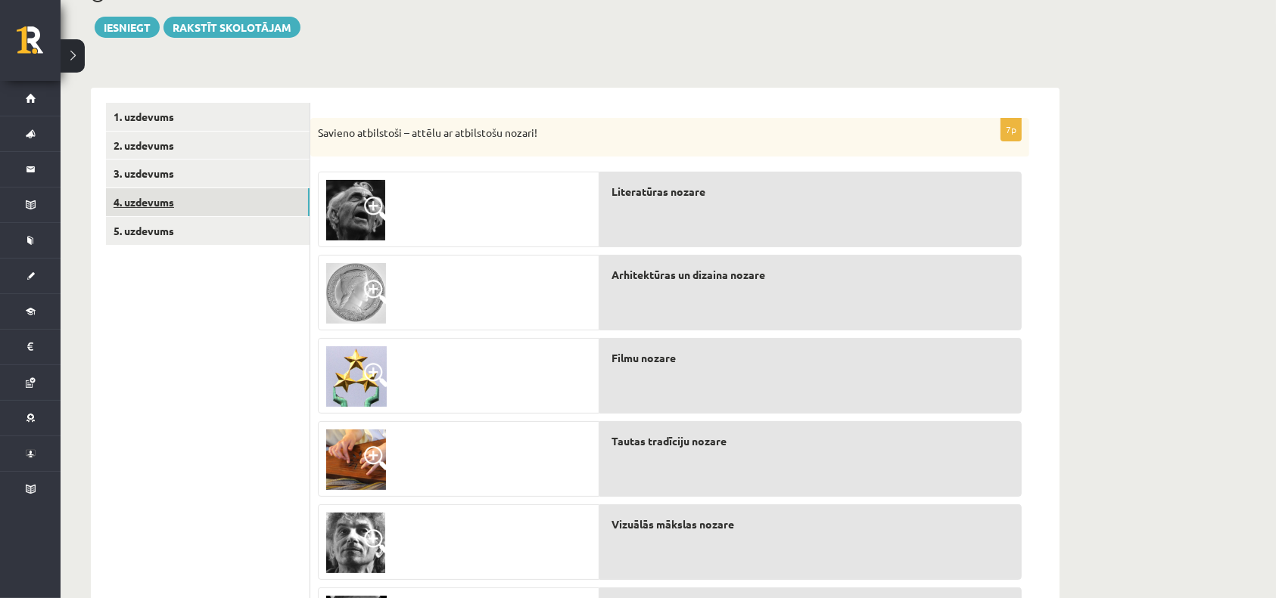
click at [173, 201] on link "4. uzdevums" at bounding box center [208, 202] width 204 height 28
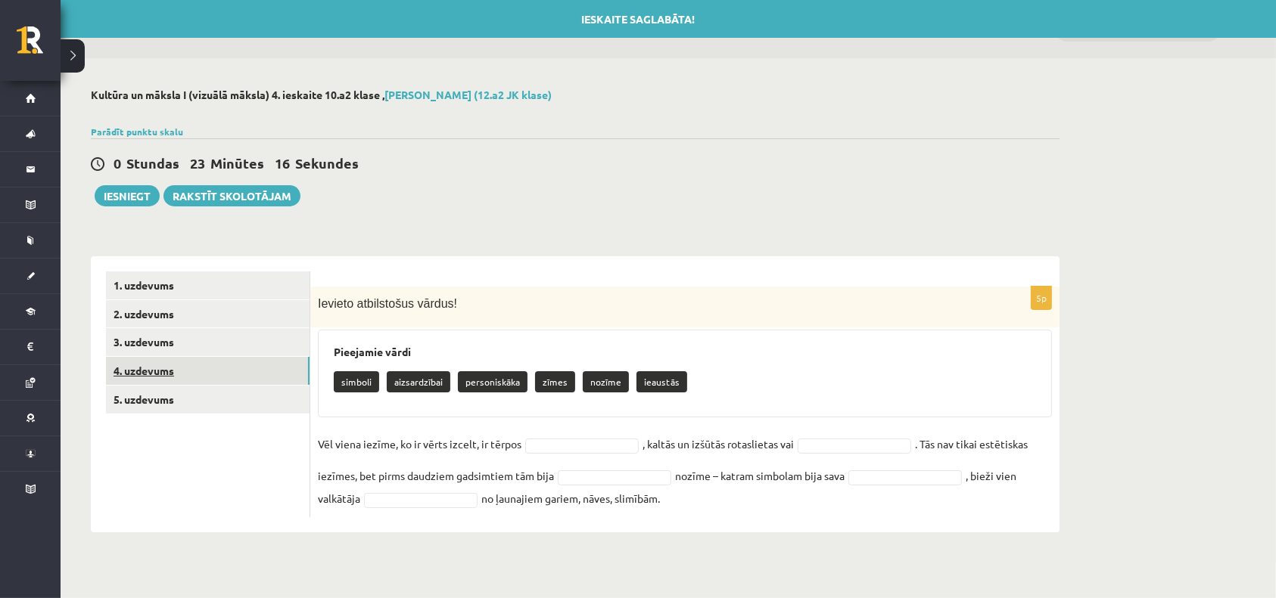
scroll to position [0, 0]
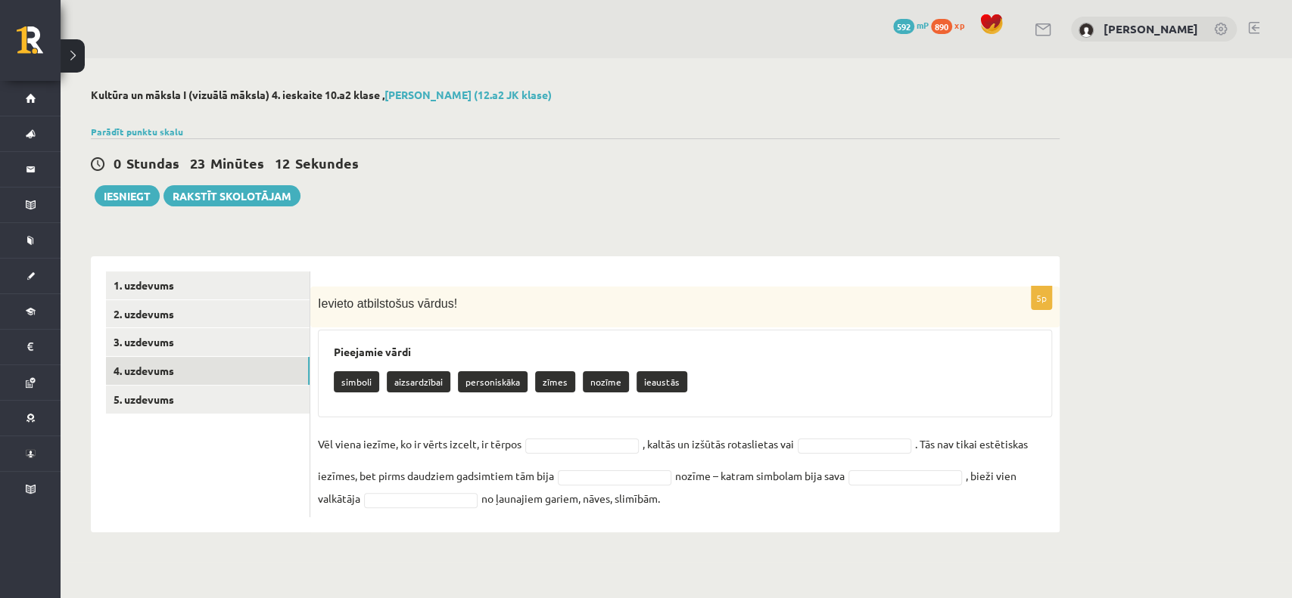
drag, startPoint x: 313, startPoint y: 300, endPoint x: 794, endPoint y: 483, distance: 515.1
click at [794, 486] on div "5p Ievieto atbilstošus vārdus! Pieejamie vārdi simboli aizsardzībai personiskāk…" at bounding box center [684, 402] width 749 height 231
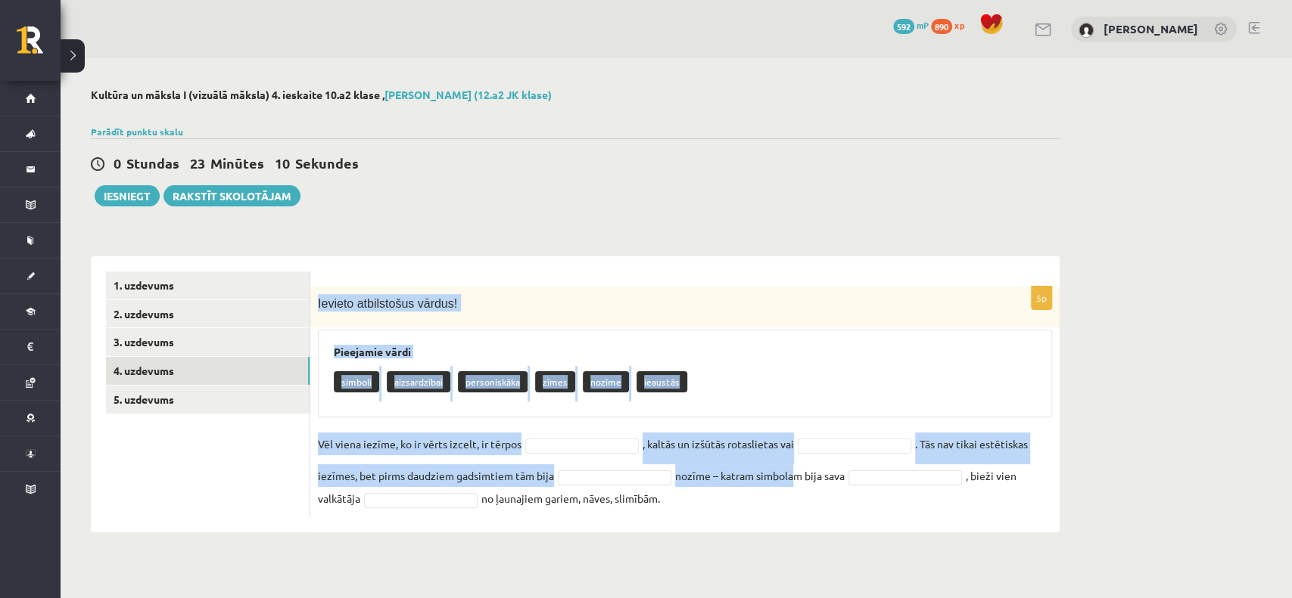
drag, startPoint x: 704, startPoint y: 506, endPoint x: 316, endPoint y: 304, distance: 438.2
click at [316, 304] on div "5p Ievieto atbilstošus vārdus! Pieejamie vārdi simboli aizsardzībai personiskāk…" at bounding box center [684, 402] width 749 height 231
copy div "Ievieto atbilstošus vārdus! Pieejamie vārdi simboli aizsardzībai personiskāka z…"
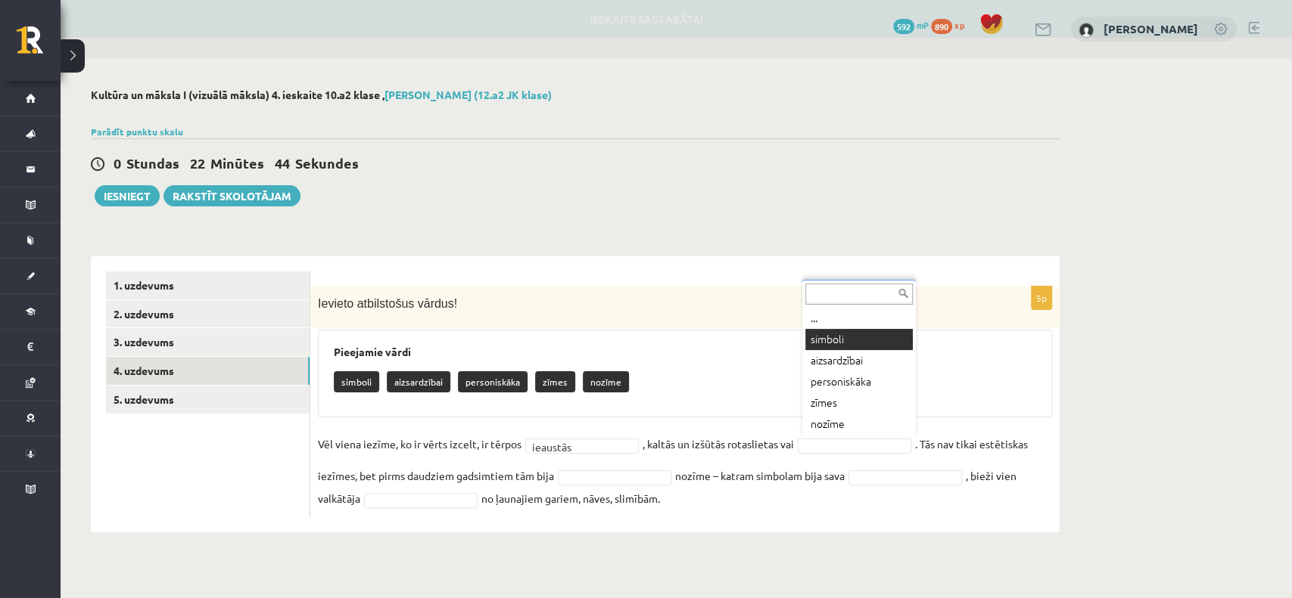
drag, startPoint x: 830, startPoint y: 338, endPoint x: 820, endPoint y: 347, distance: 12.9
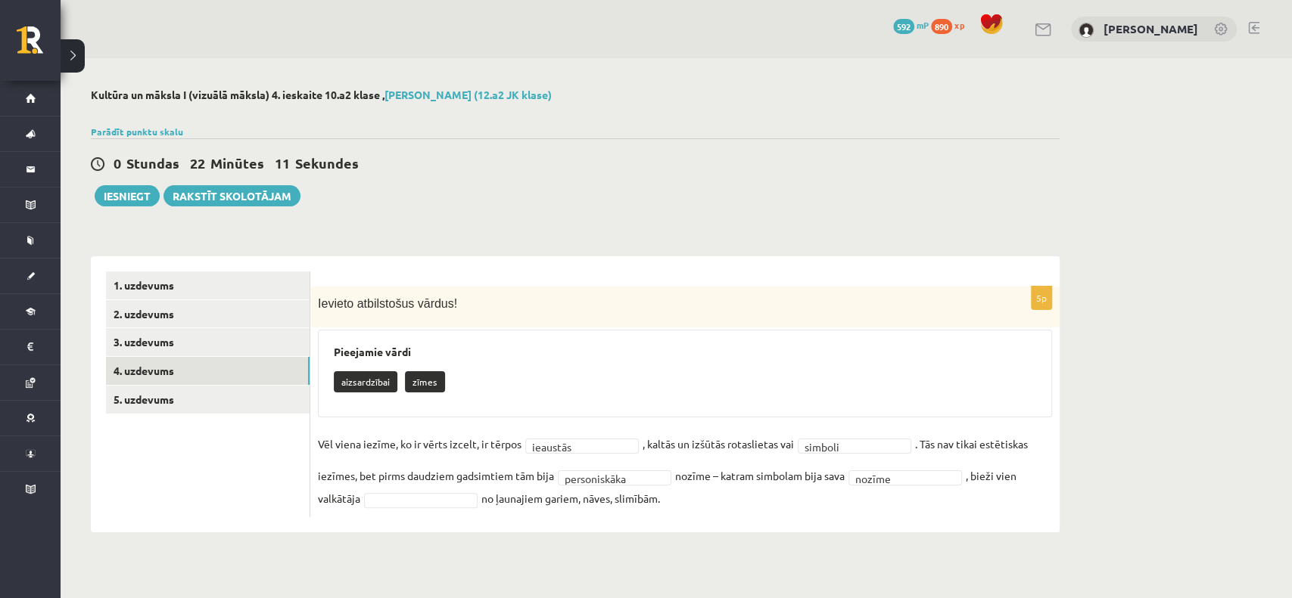
click at [909, 468] on fieldset "**********" at bounding box center [685, 471] width 734 height 77
click at [908, 542] on div "**********" at bounding box center [575, 310] width 1029 height 505
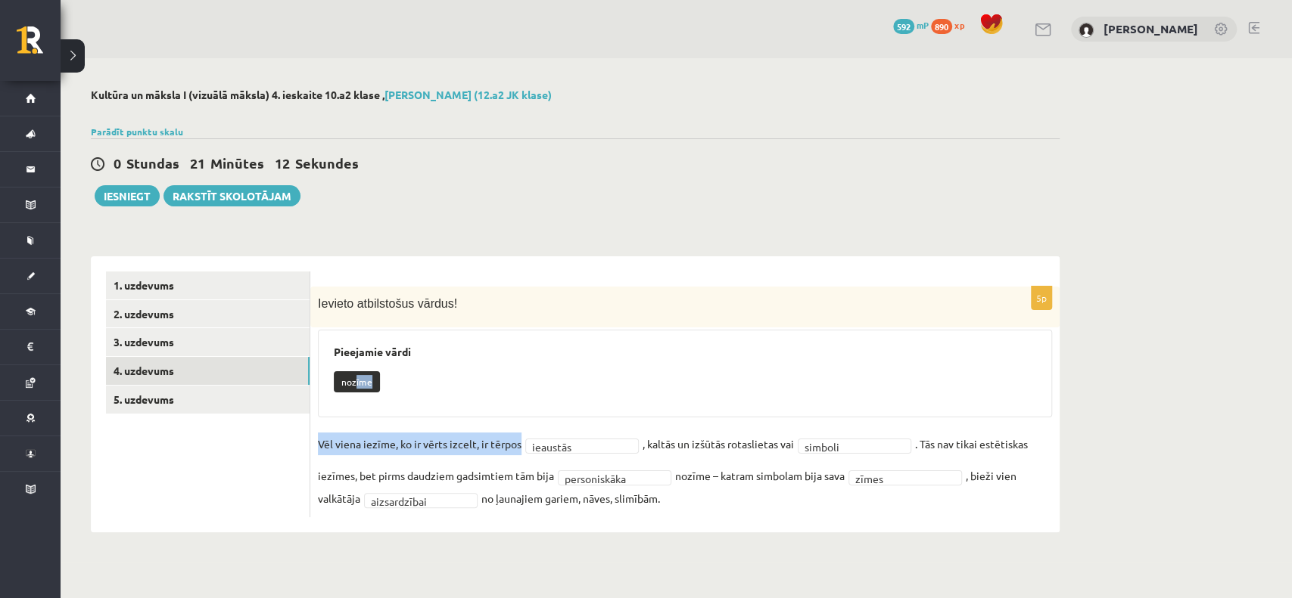
drag, startPoint x: 356, startPoint y: 378, endPoint x: 843, endPoint y: 476, distance: 496.9
click at [651, 438] on div "**********" at bounding box center [684, 402] width 749 height 231
click at [914, 492] on fieldset "**********" at bounding box center [685, 471] width 734 height 77
click at [914, 519] on div "**********" at bounding box center [684, 394] width 749 height 276
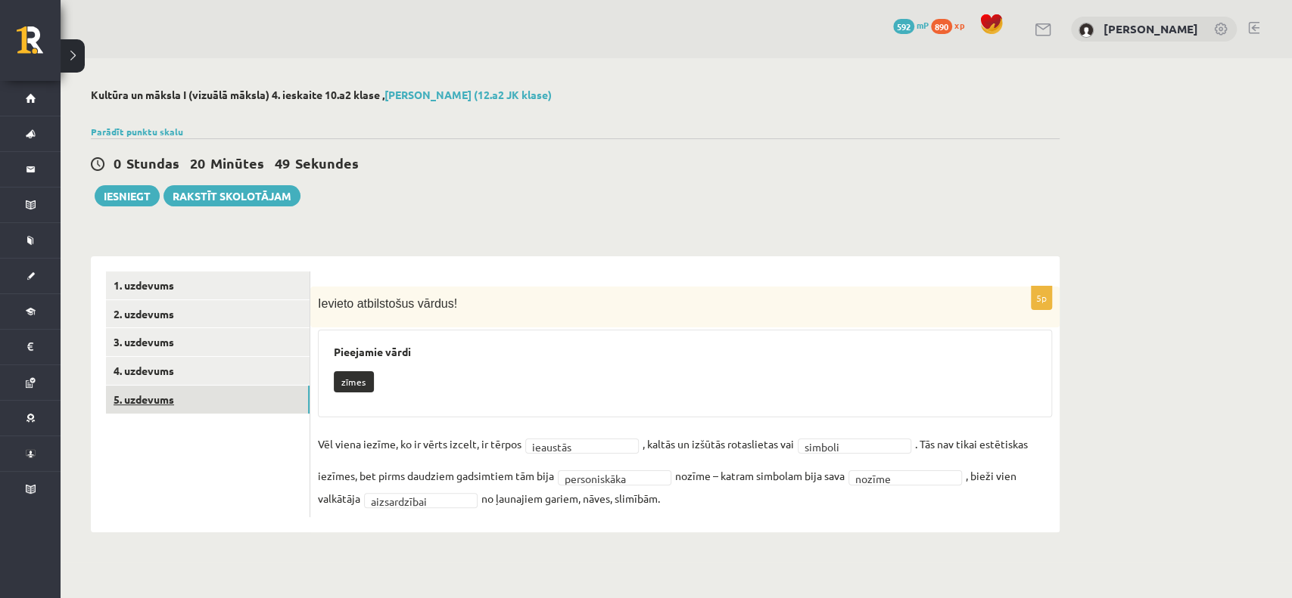
click at [156, 406] on link "5. uzdevums" at bounding box center [208, 400] width 204 height 28
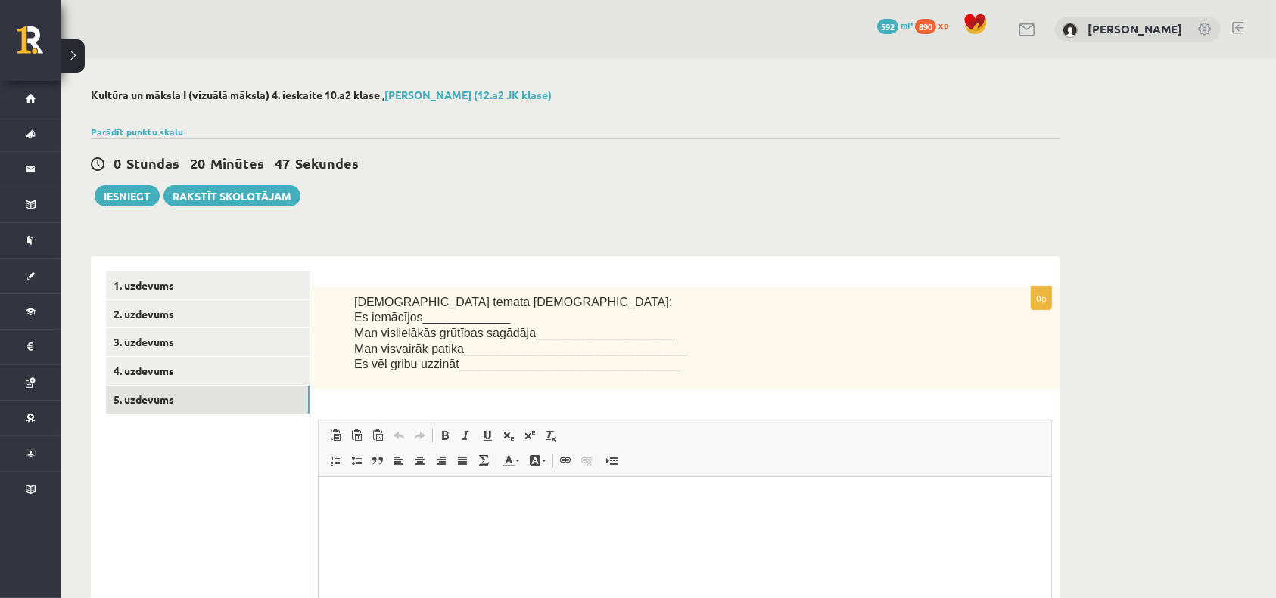
click at [342, 302] on div "Šī temata ietvaros: Es iemācījos_____________ Man vislielākās grūtības sagādāja…" at bounding box center [684, 338] width 749 height 103
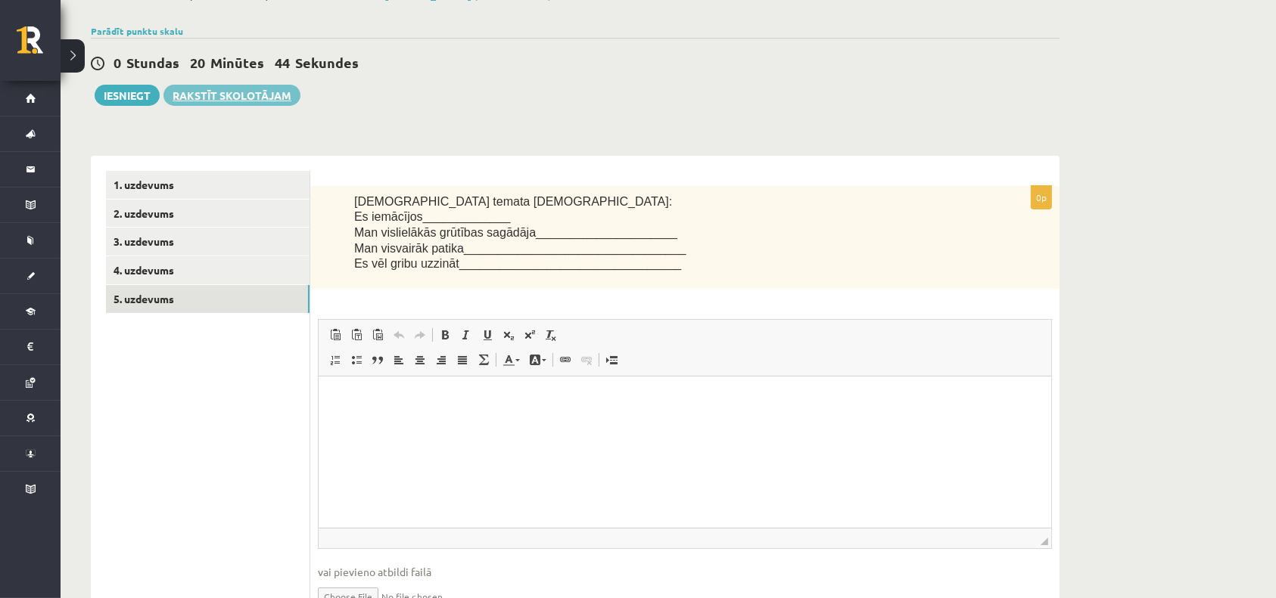
scroll to position [81, 0]
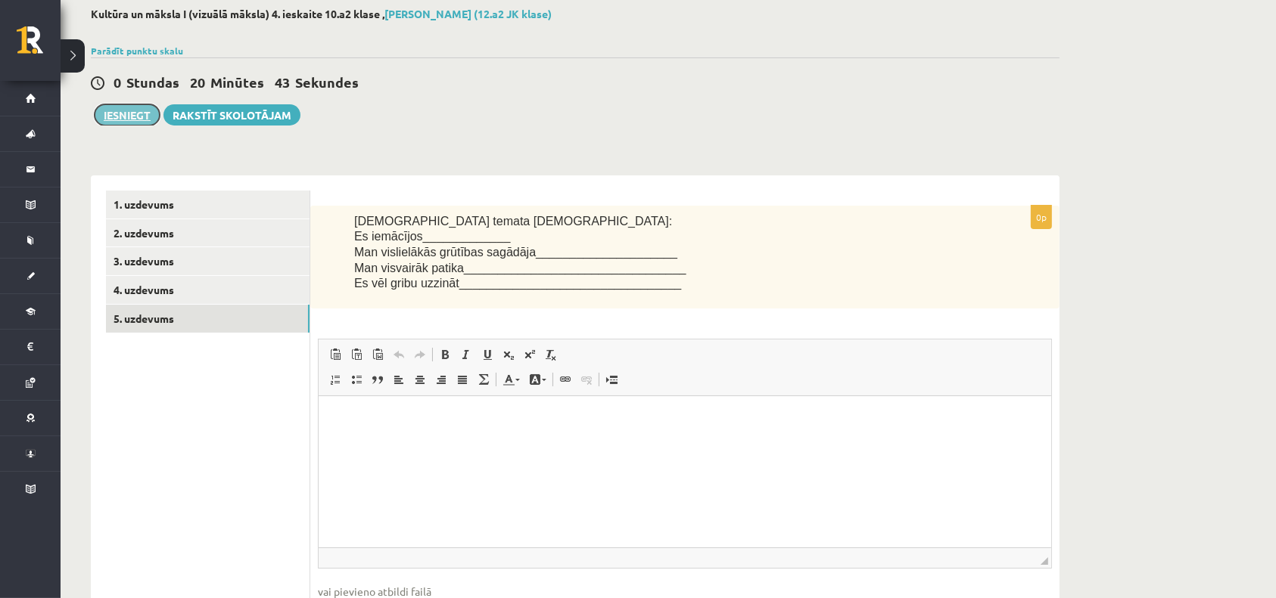
click at [115, 125] on button "Iesniegt" at bounding box center [127, 114] width 65 height 21
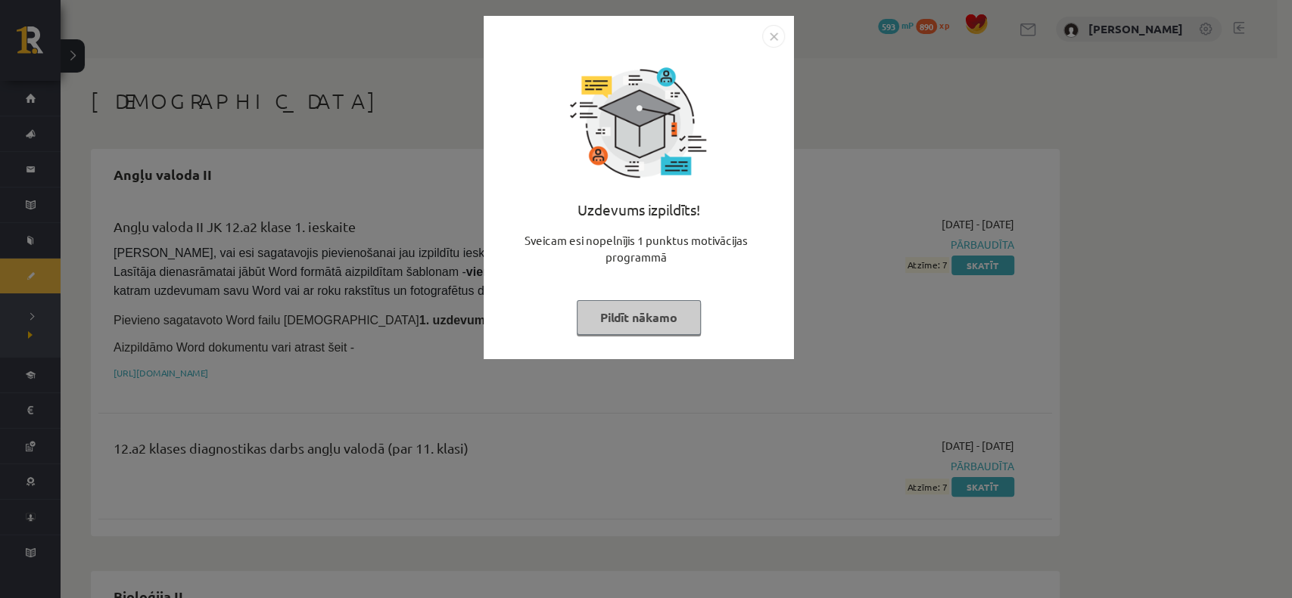
click at [617, 327] on button "Pildīt nākamo" at bounding box center [639, 317] width 124 height 35
